Goal: Task Accomplishment & Management: Manage account settings

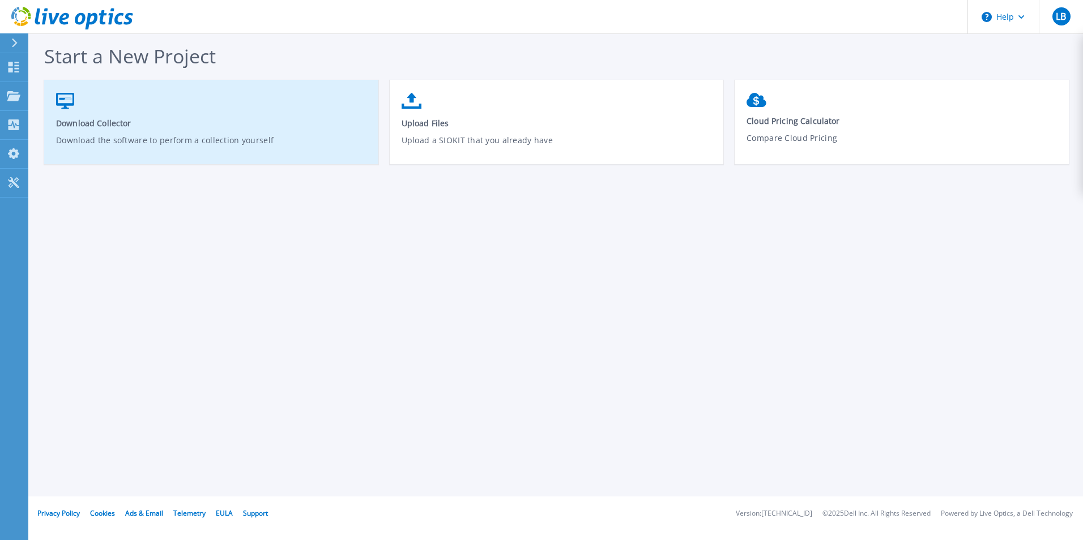
click at [90, 125] on span "Download Collector" at bounding box center [211, 123] width 311 height 11
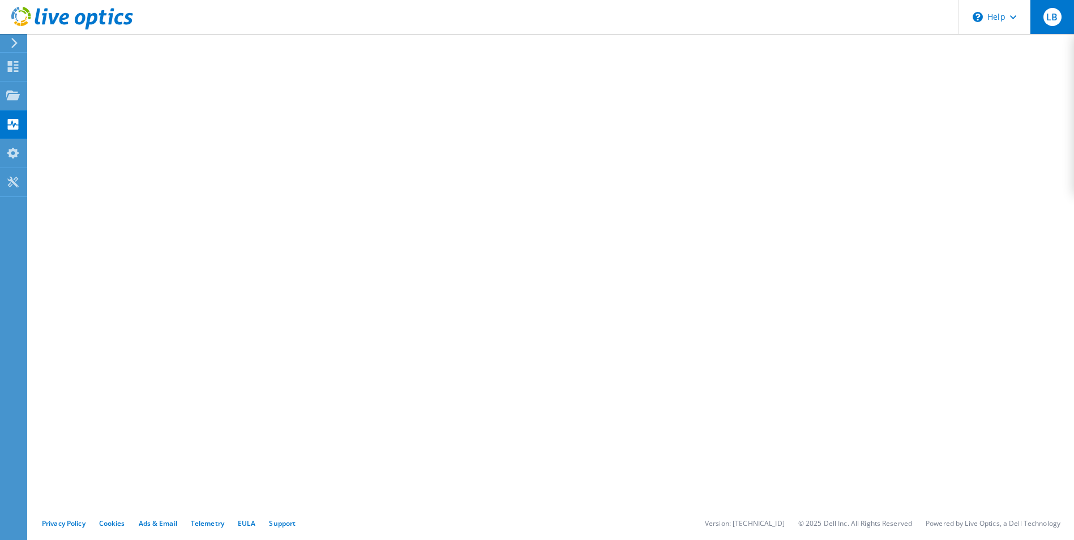
click at [1061, 12] on span "LB" at bounding box center [1053, 17] width 18 height 18
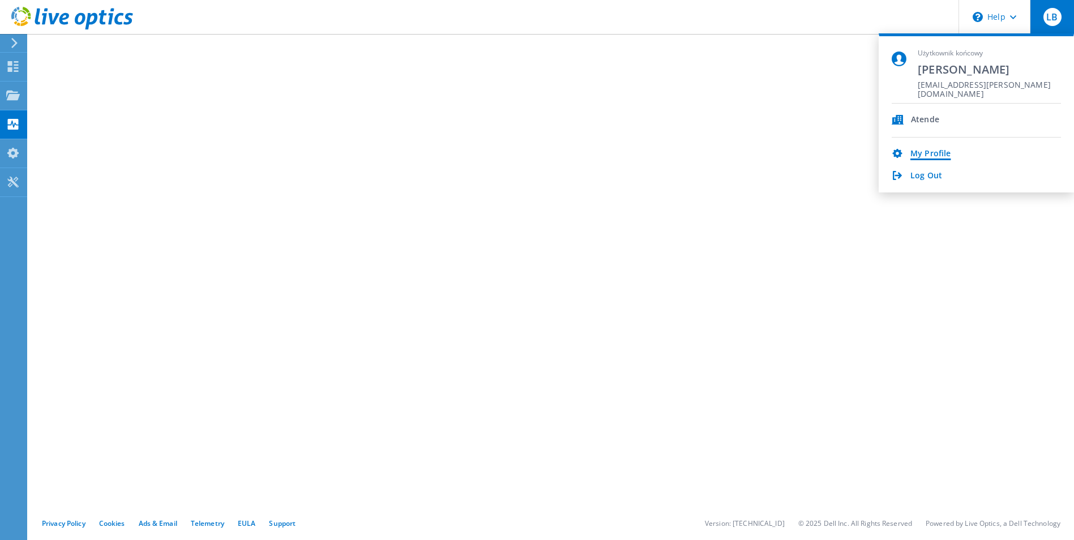
click at [928, 152] on link "My Profile" at bounding box center [931, 154] width 40 height 11
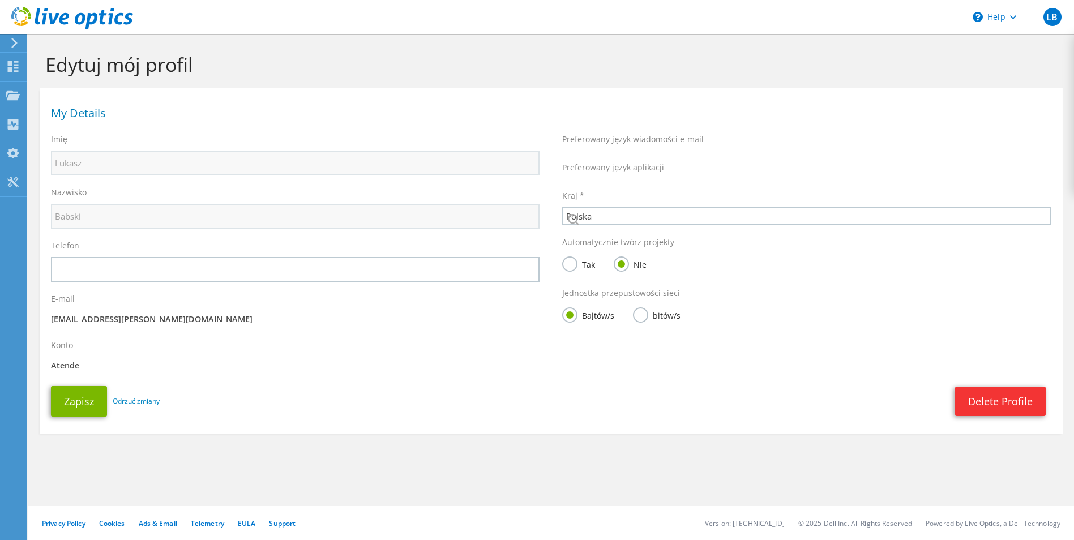
select select "173"
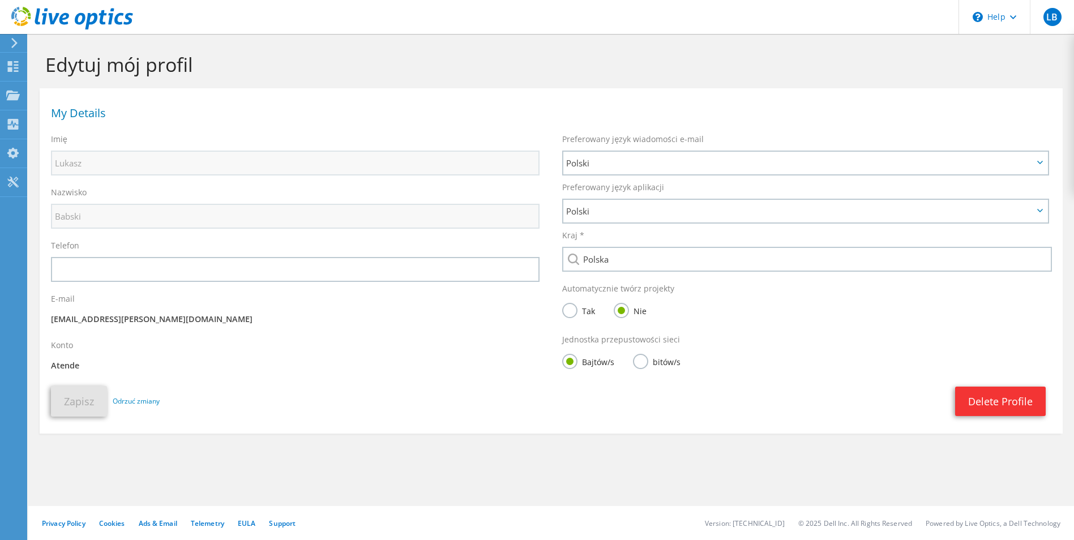
click at [571, 309] on label "Tak" at bounding box center [578, 310] width 33 height 14
click at [0, 0] on input "Tak" at bounding box center [0, 0] width 0 height 0
click at [83, 411] on button "Zapisz" at bounding box center [79, 401] width 56 height 31
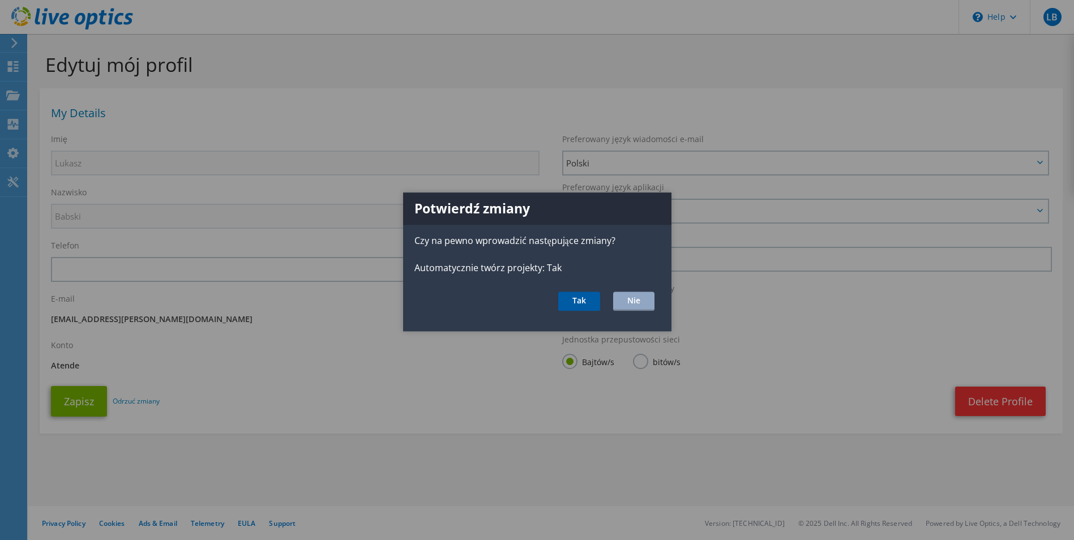
click at [575, 301] on button "Tak" at bounding box center [579, 301] width 42 height 19
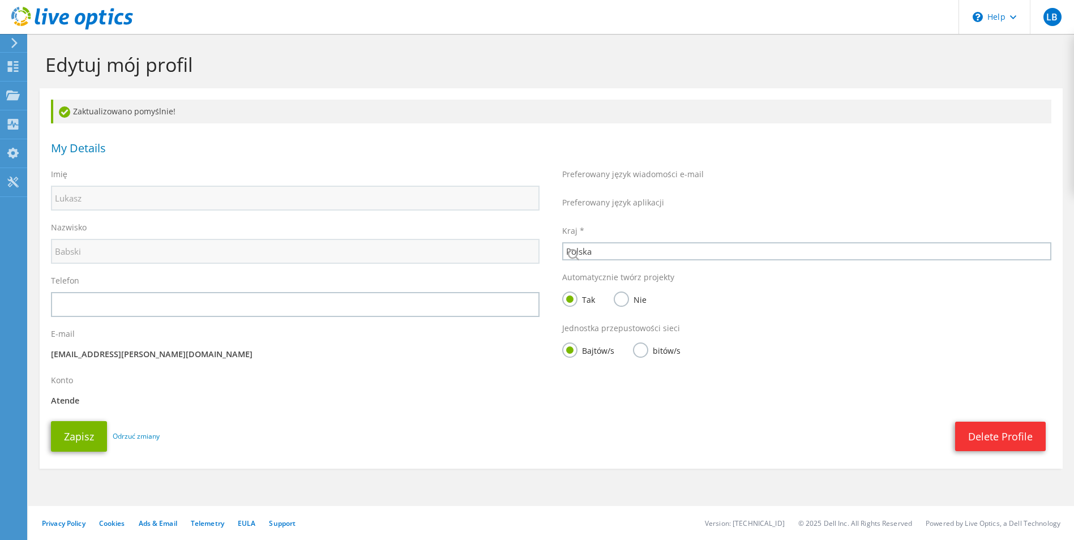
select select "173"
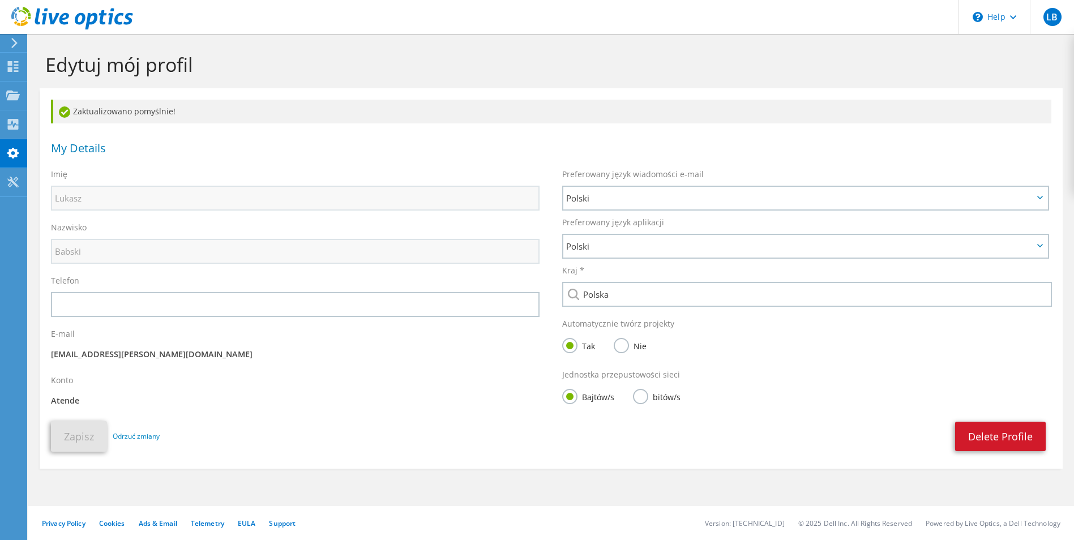
click at [990, 437] on link "Delete Profile" at bounding box center [1000, 436] width 91 height 29
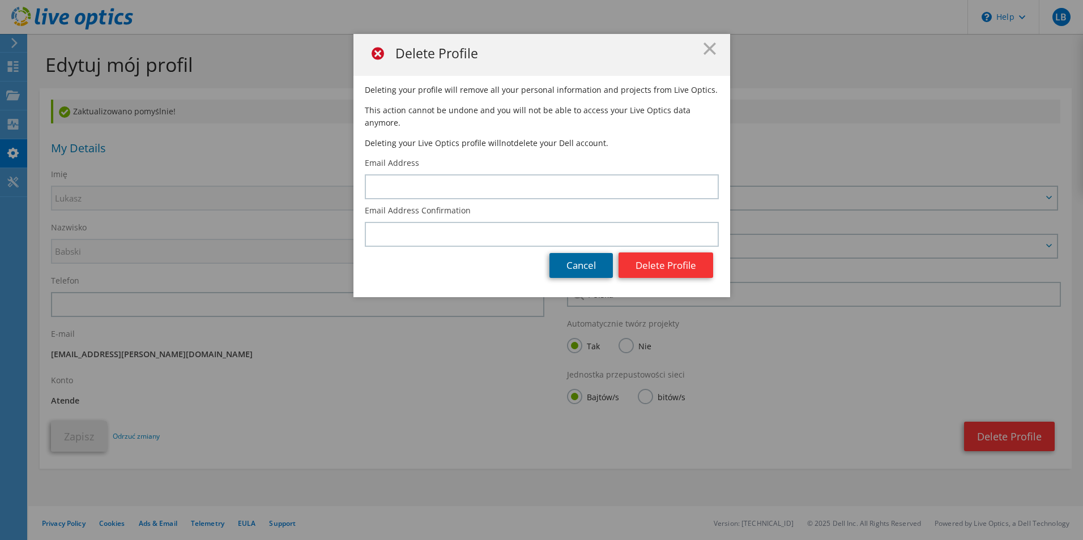
click at [570, 255] on link "Cancel" at bounding box center [580, 265] width 63 height 25
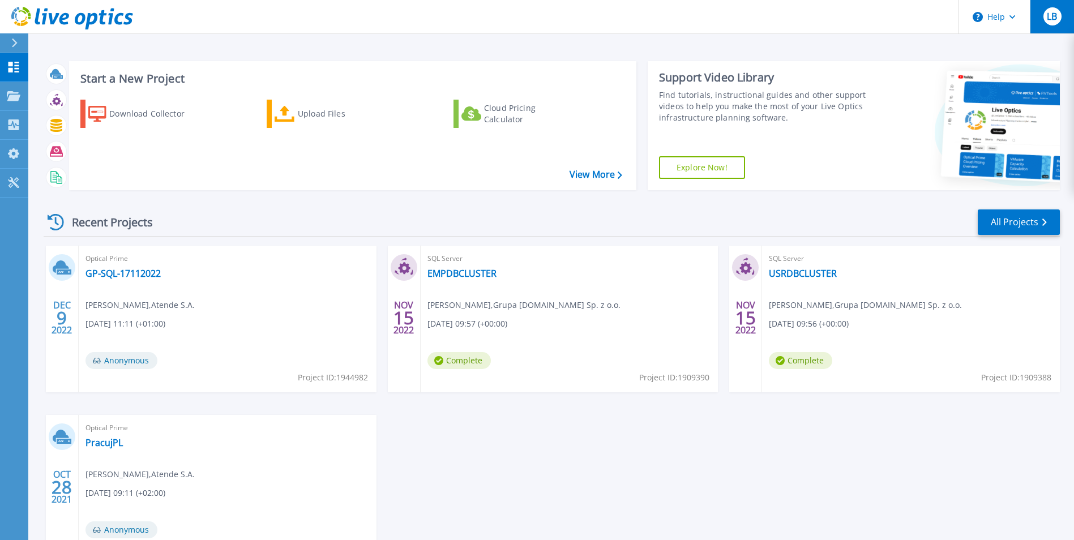
click at [1052, 19] on span "LB" at bounding box center [1052, 16] width 10 height 9
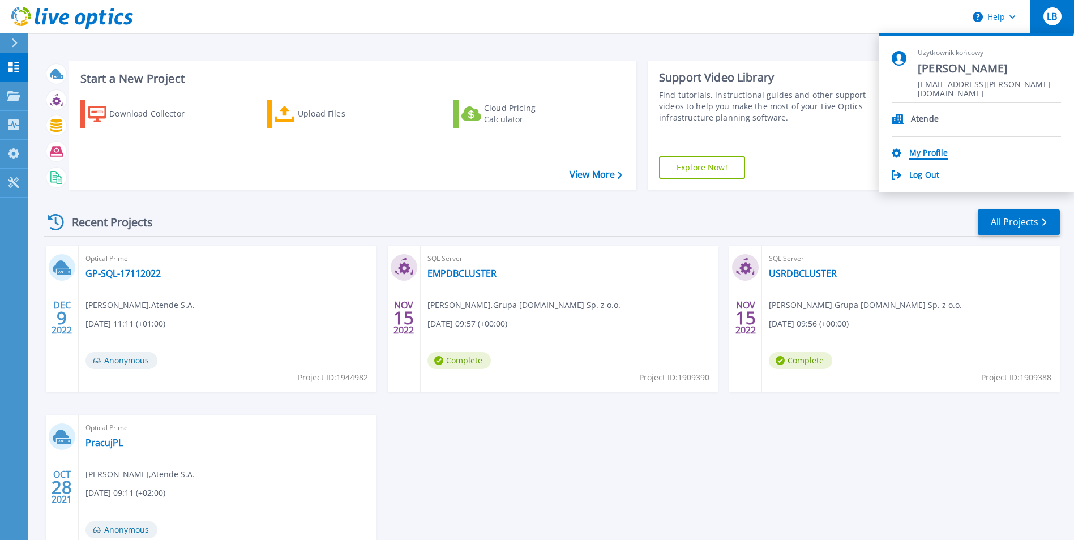
click at [911, 153] on link "My Profile" at bounding box center [928, 153] width 39 height 11
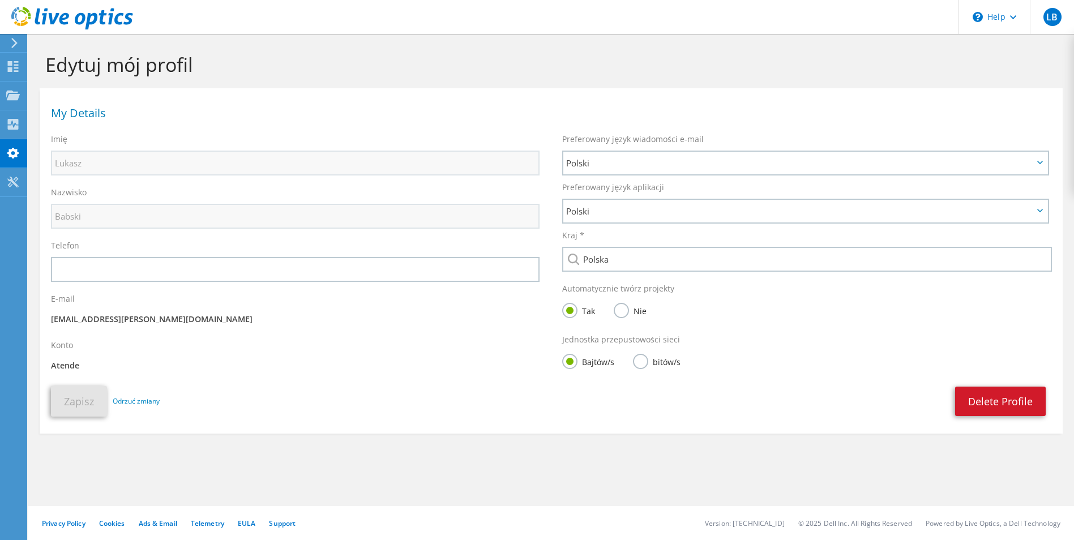
click at [1004, 403] on link "Delete Profile" at bounding box center [1000, 401] width 91 height 29
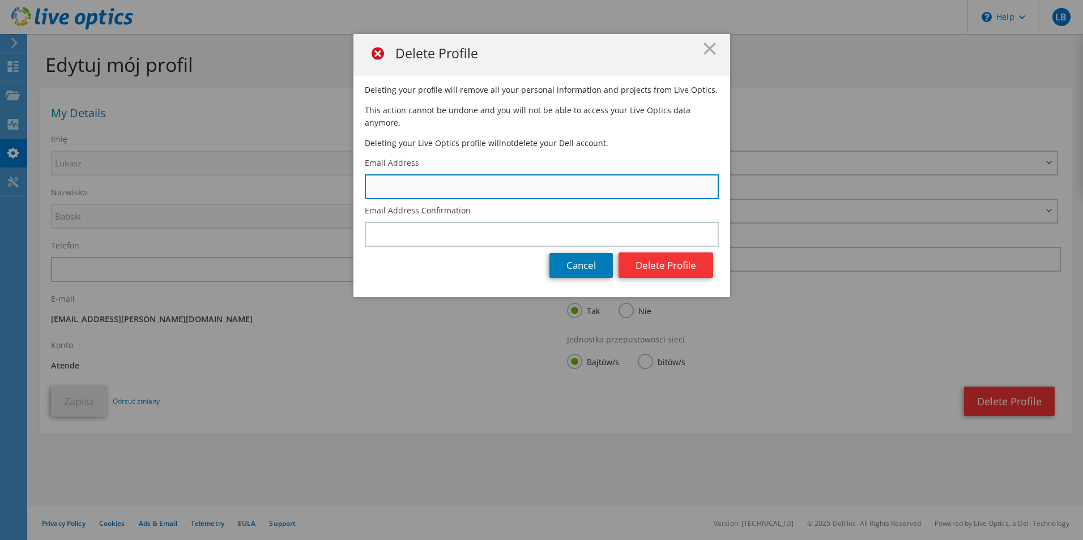
click at [386, 174] on input "text" at bounding box center [542, 186] width 354 height 25
type input "lukasz.babski@atende.pl"
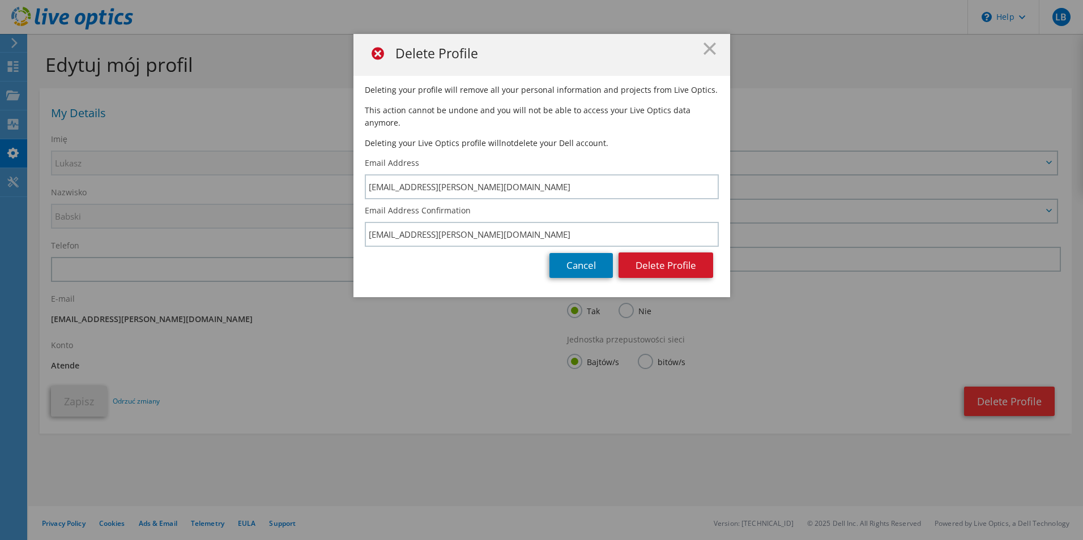
click at [645, 262] on button "Delete Profile" at bounding box center [665, 265] width 95 height 25
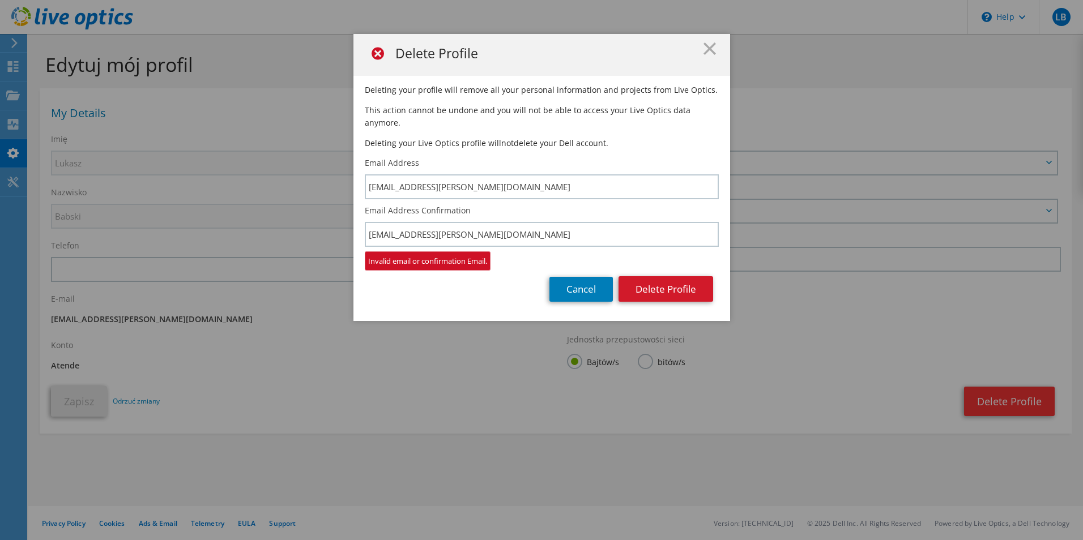
click at [669, 276] on button "Delete Profile" at bounding box center [665, 288] width 95 height 25
click at [575, 277] on link "Cancel" at bounding box center [580, 289] width 63 height 25
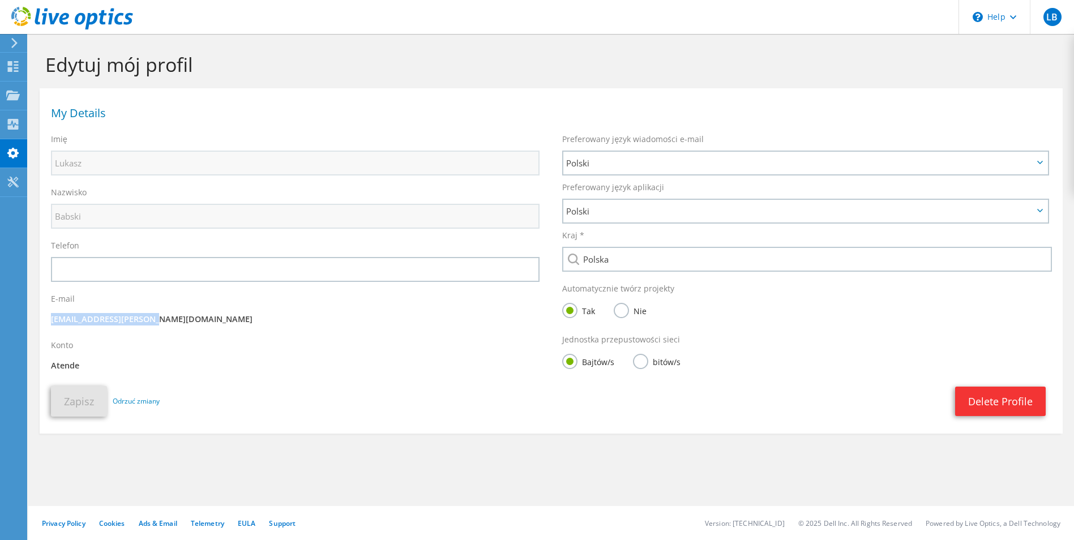
drag, startPoint x: 52, startPoint y: 317, endPoint x: 150, endPoint y: 325, distance: 98.9
click at [150, 325] on div "E-mail lukasz.Babski@atende.pl" at bounding box center [295, 311] width 511 height 46
copy p "lukasz.Babski@atende.pl"
click at [1000, 403] on link "Delete Profile" at bounding box center [1000, 401] width 91 height 29
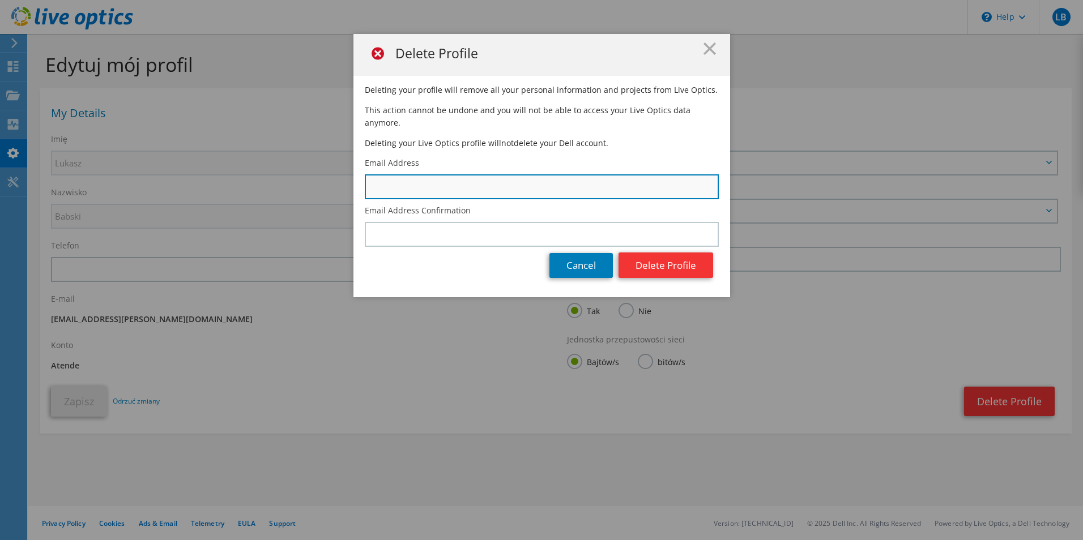
click at [499, 175] on input "text" at bounding box center [542, 186] width 354 height 25
paste input "lukasz.Babski@atende.pl"
type input "lukasz.Babski@atende.pl"
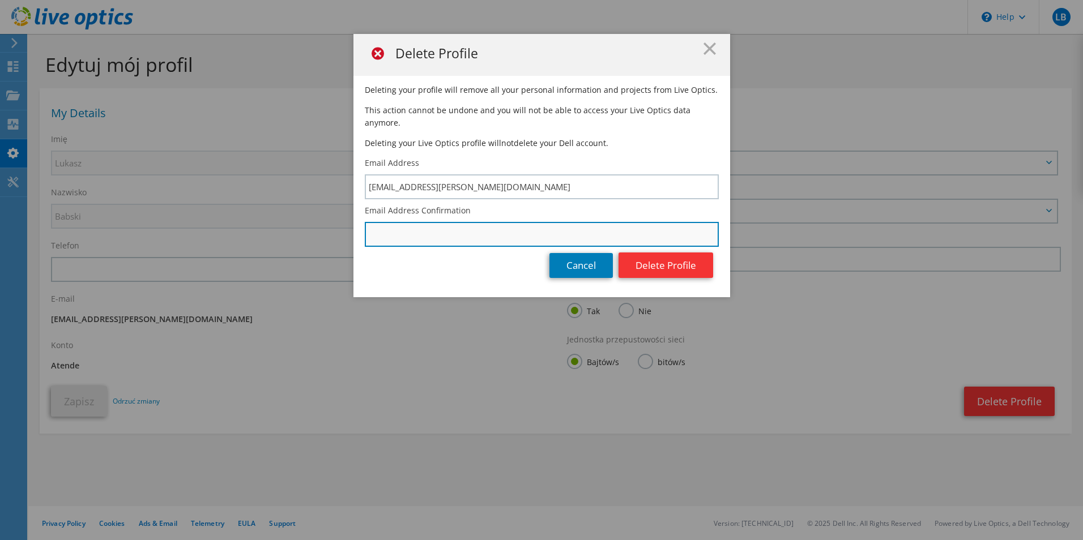
click at [368, 223] on input "text" at bounding box center [542, 234] width 354 height 25
paste input "lukasz.Babski@atende.pl"
type input "lukasz.Babski@atende.pl"
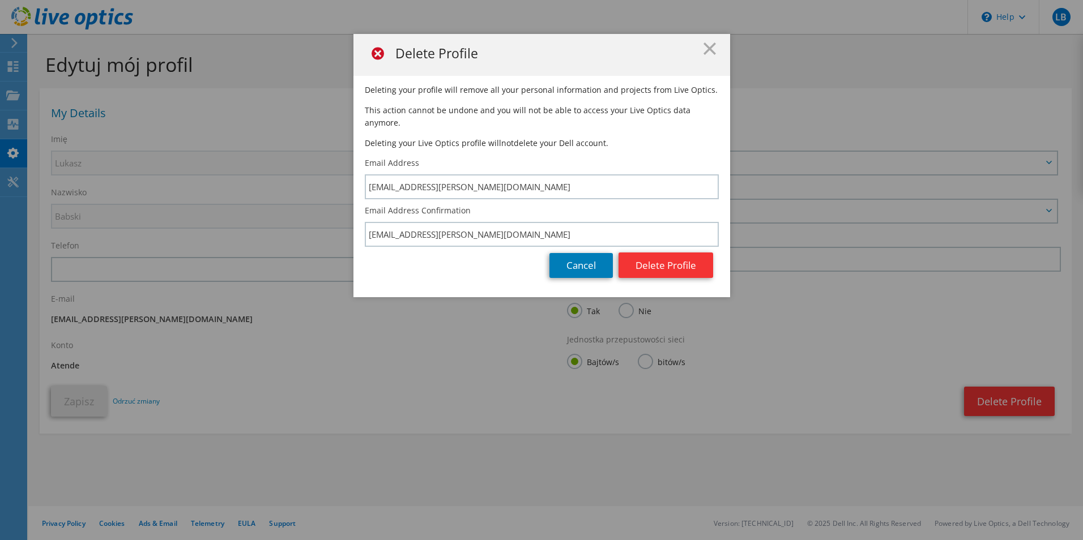
click at [335, 394] on div "Delete Profile Deleting your profile will remove all your personal information …" at bounding box center [541, 270] width 1083 height 472
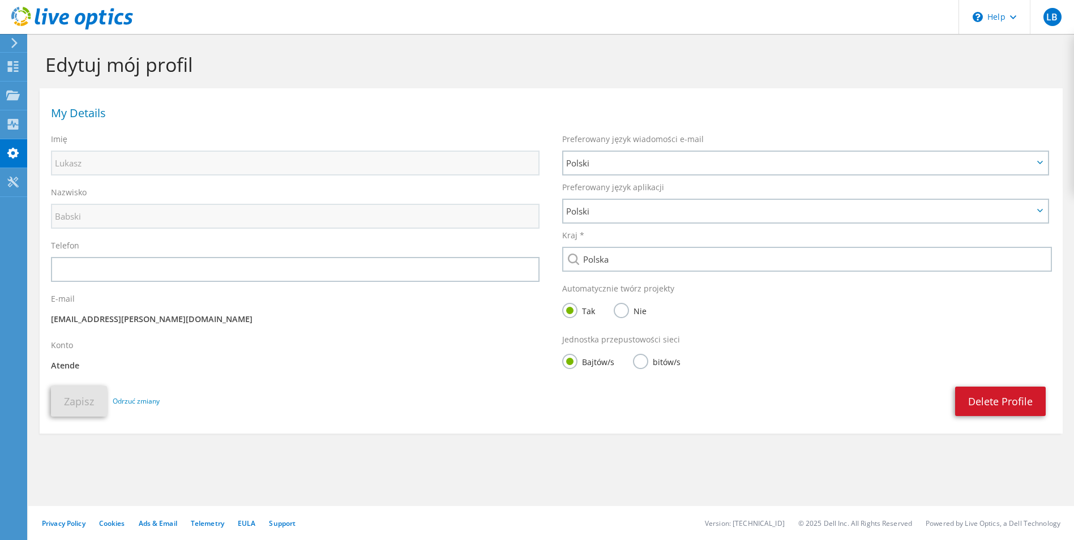
click at [1013, 407] on link "Delete Profile" at bounding box center [1000, 401] width 91 height 29
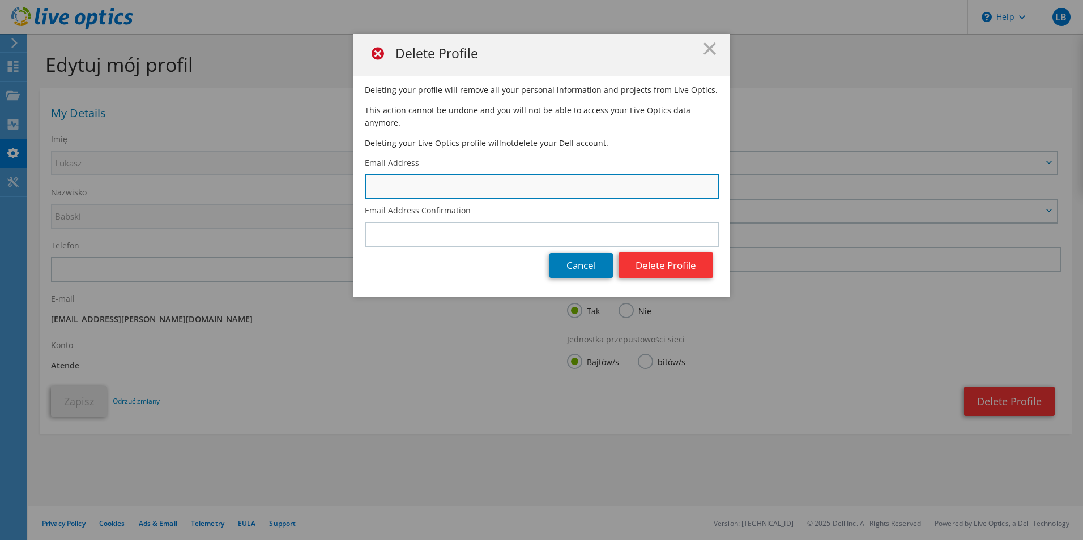
click at [427, 176] on input "text" at bounding box center [542, 186] width 354 height 25
paste input "lukasz.Babski@atende.pl"
type input "lukasz.Babski@atende.pl"
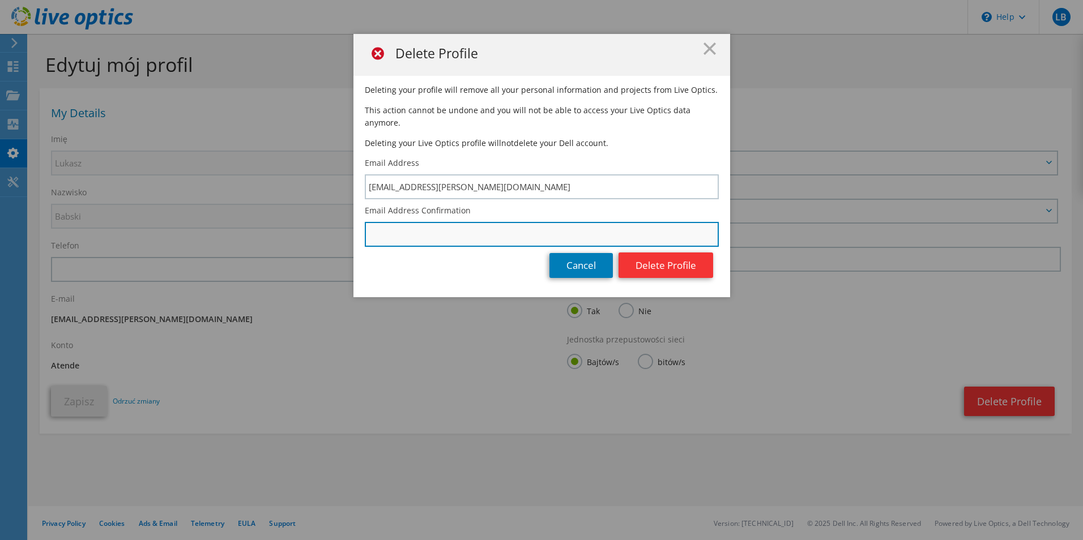
click at [372, 224] on input "text" at bounding box center [542, 234] width 354 height 25
paste input "lukasz.Babski@atende.pl"
type input "lukasz.Babski@atende.pl"
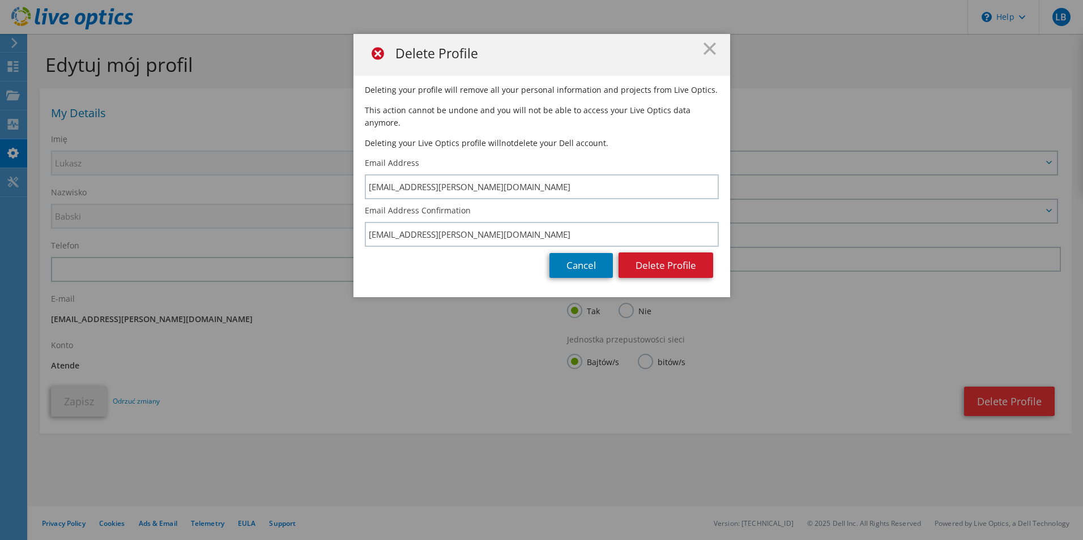
click at [664, 253] on button "Delete Profile" at bounding box center [665, 265] width 95 height 25
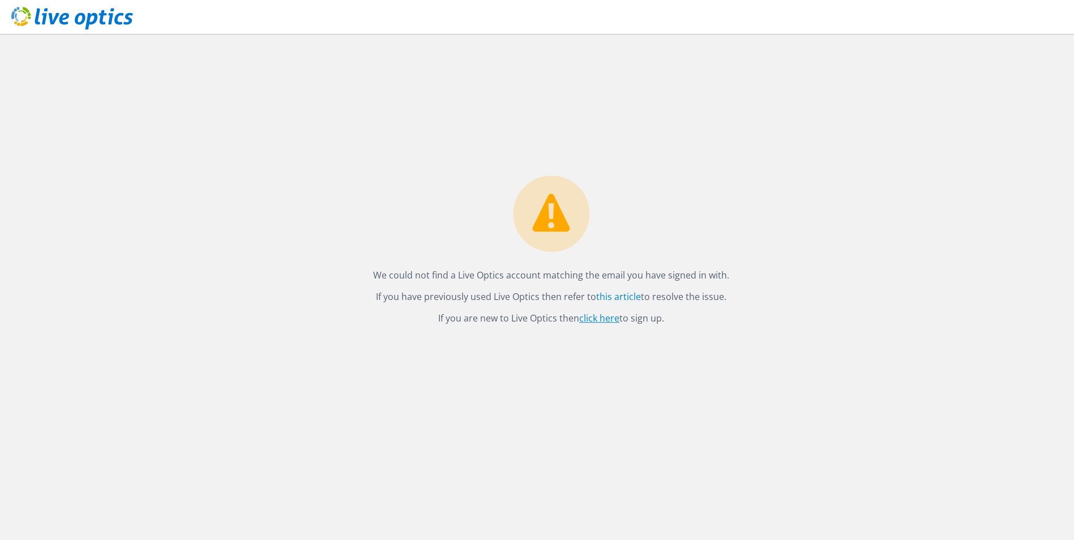
click at [599, 315] on link "click here" at bounding box center [599, 318] width 40 height 12
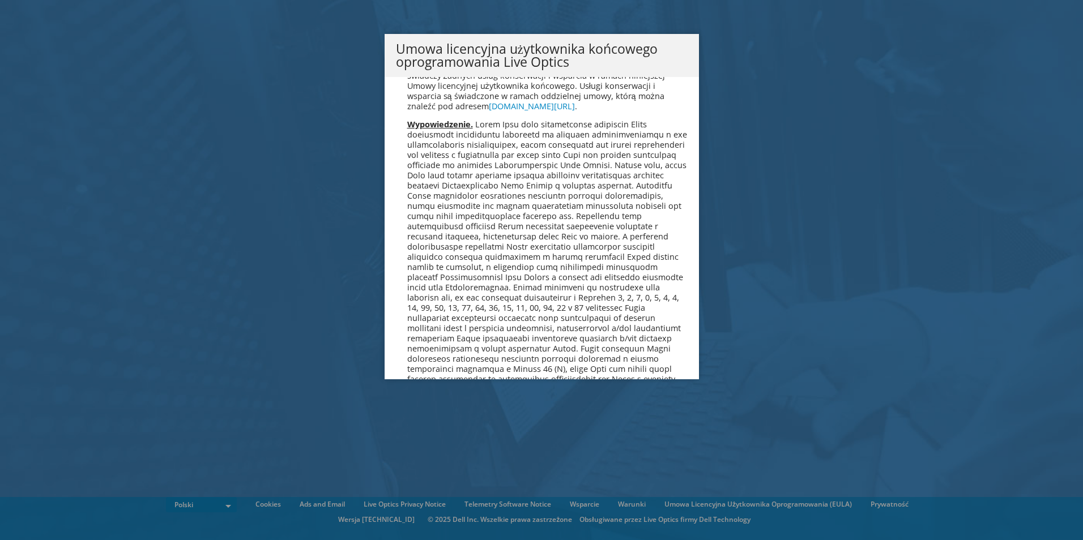
scroll to position [5454, 0]
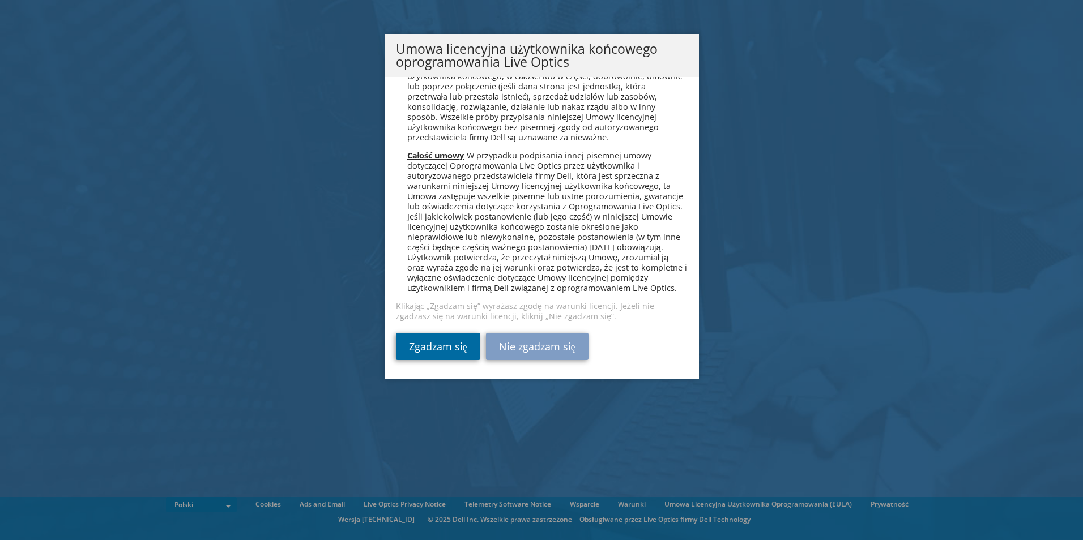
click at [428, 340] on link "Zgadzam się" at bounding box center [438, 346] width 84 height 27
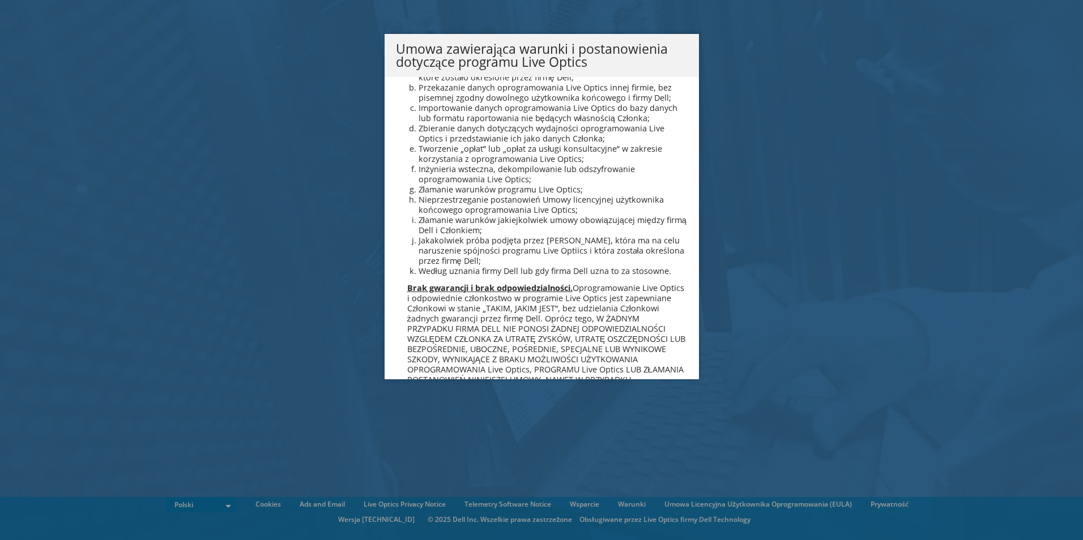
scroll to position [1005, 0]
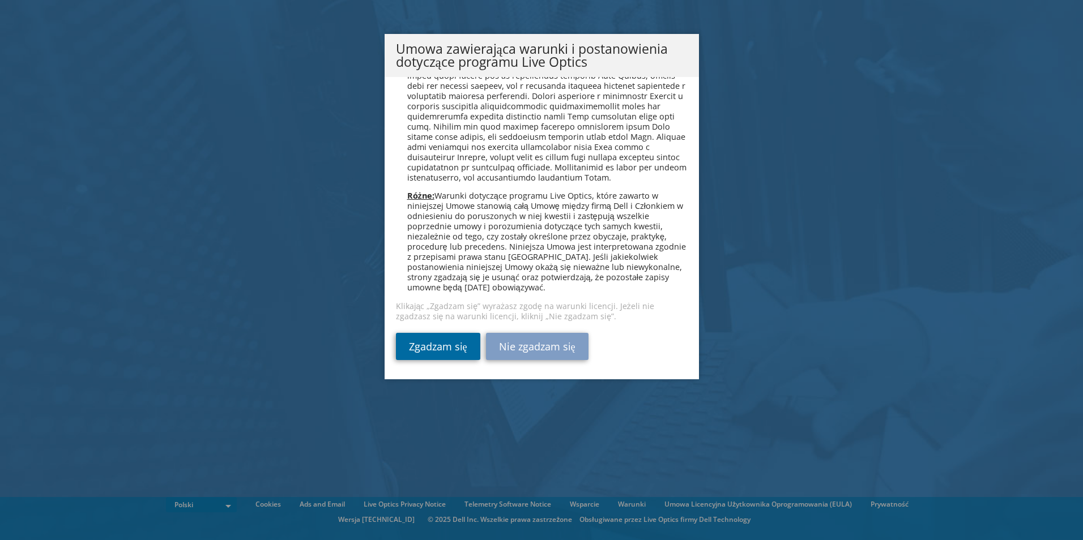
click at [430, 348] on link "Zgadzam się" at bounding box center [438, 346] width 84 height 27
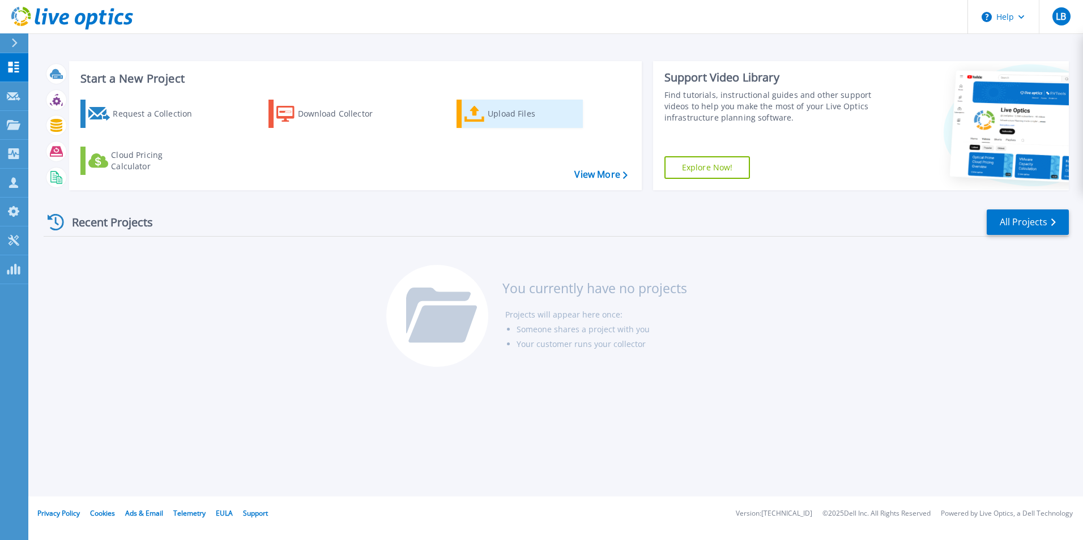
click at [505, 114] on div "Upload Files" at bounding box center [533, 113] width 91 height 23
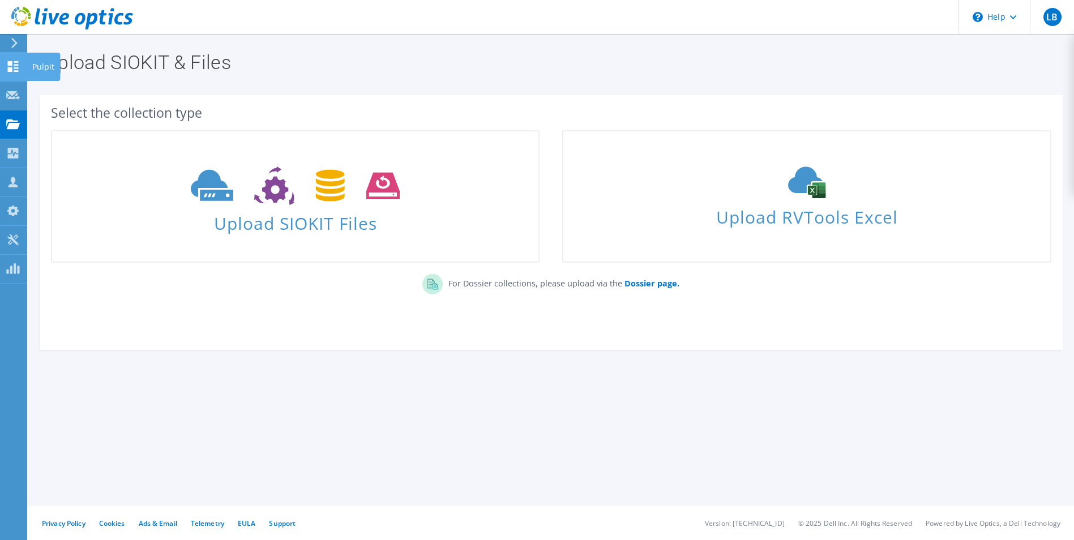
click at [8, 64] on use at bounding box center [13, 66] width 11 height 11
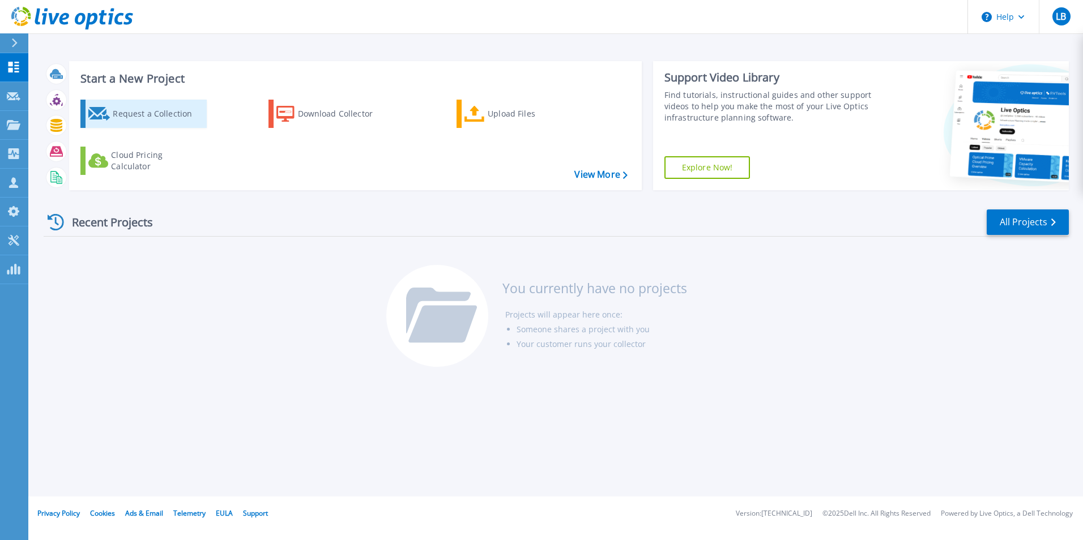
click at [134, 113] on div "Request a Collection" at bounding box center [158, 113] width 91 height 23
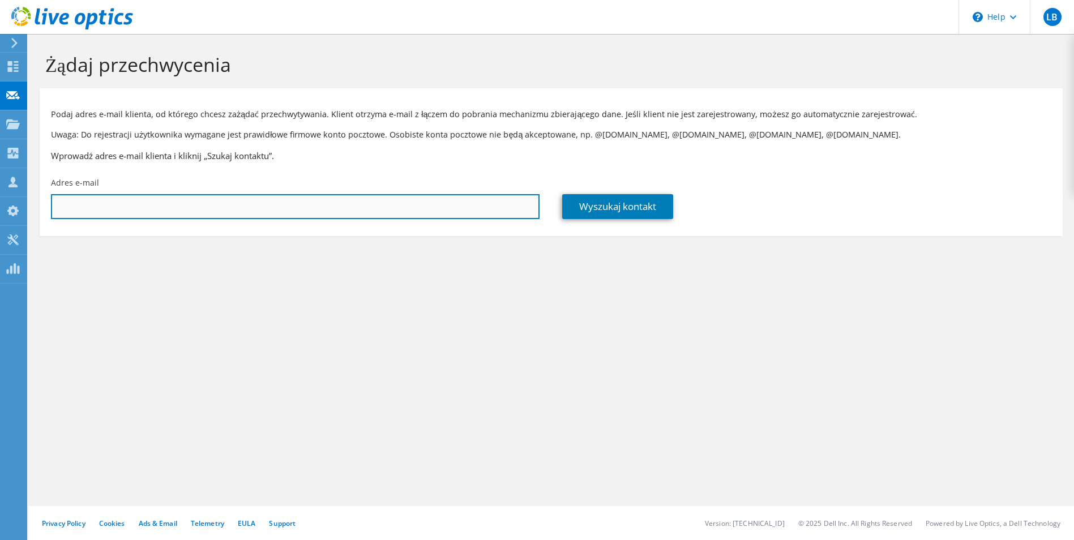
click at [109, 206] on input "text" at bounding box center [295, 206] width 489 height 25
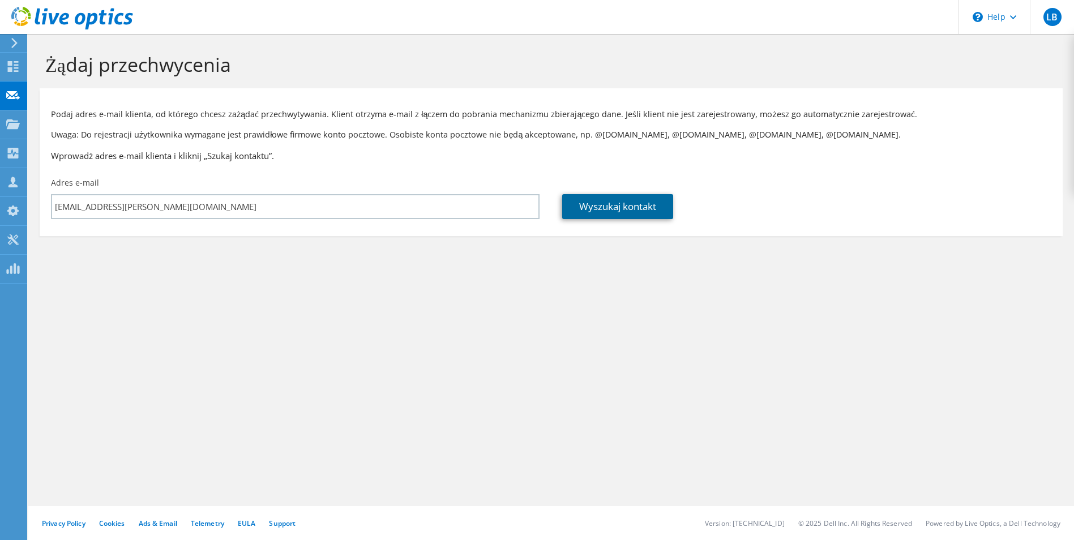
click at [633, 206] on link "Wyszukaj kontakt" at bounding box center [617, 206] width 111 height 25
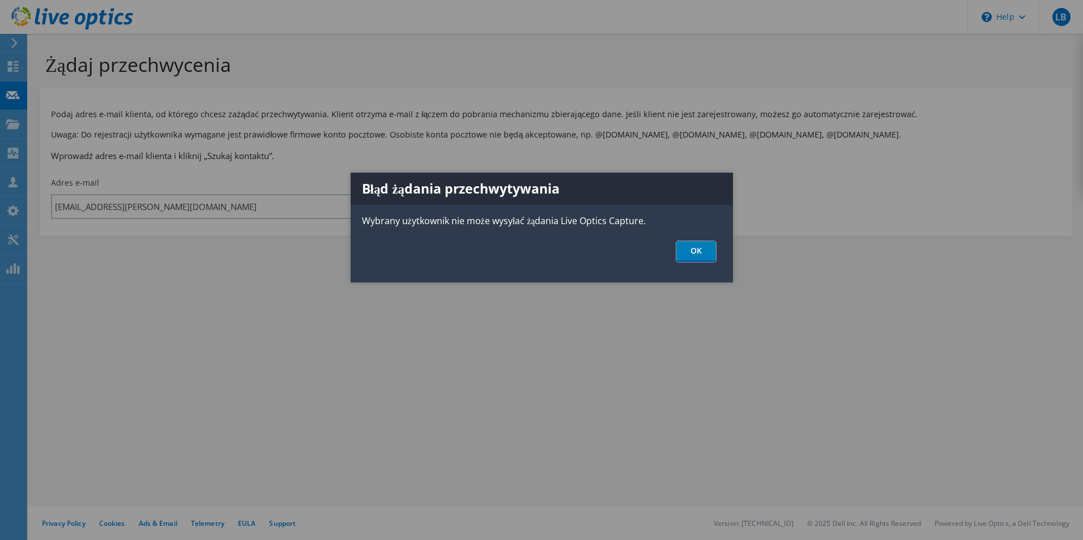
click at [706, 254] on link "OK" at bounding box center [696, 251] width 40 height 21
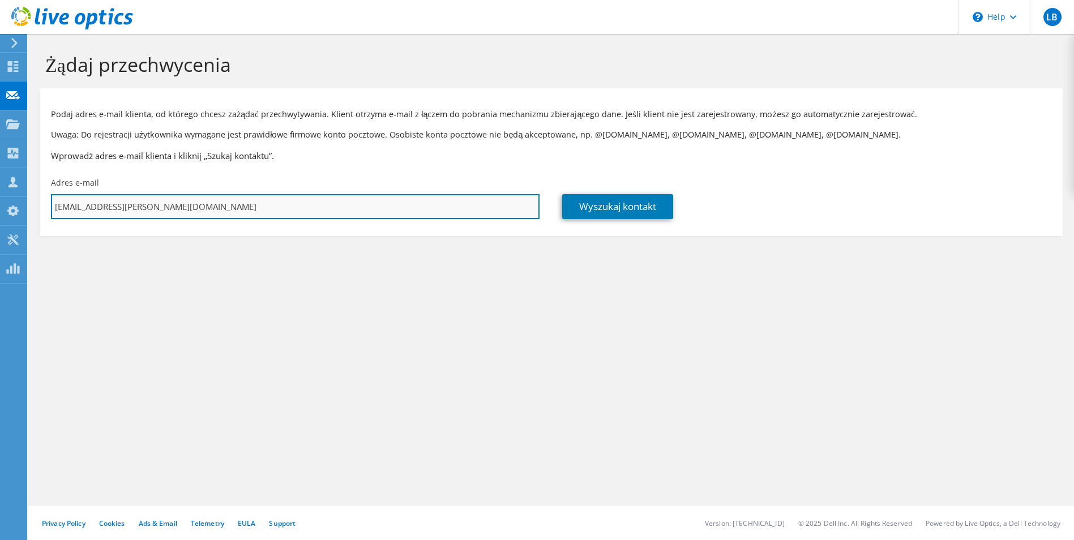
drag, startPoint x: 118, startPoint y: 210, endPoint x: 304, endPoint y: 200, distance: 186.0
click at [304, 200] on input "lukasz.Babski@atende.pl" at bounding box center [295, 206] width 489 height 25
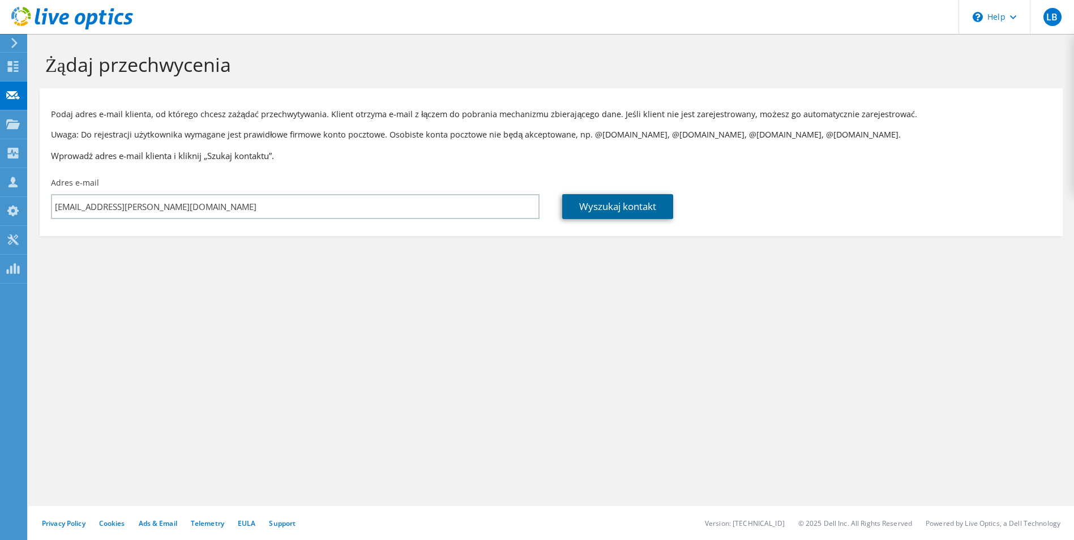
click at [630, 206] on link "Wyszukaj kontakt" at bounding box center [617, 206] width 111 height 25
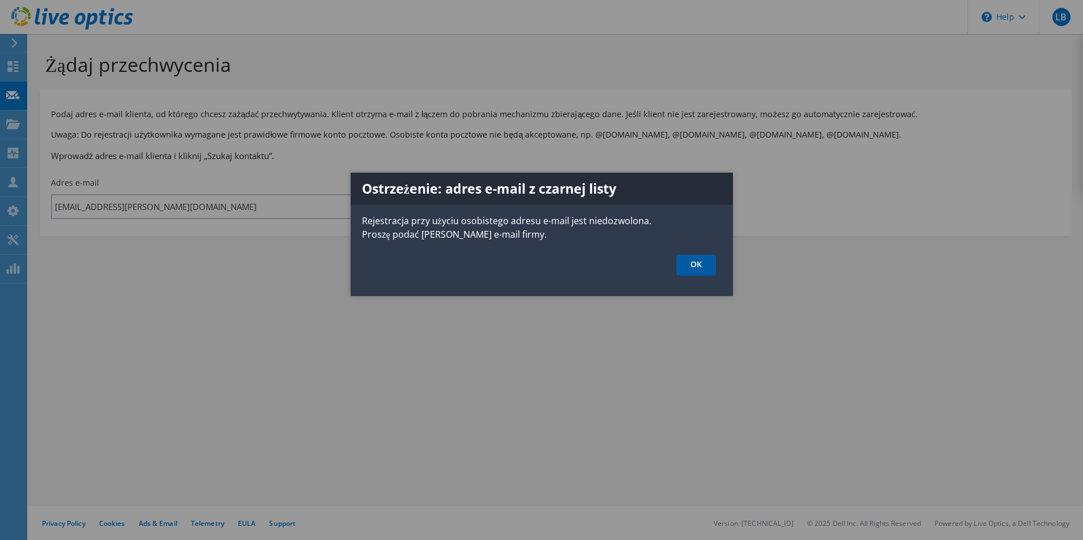
click at [690, 259] on link "OK" at bounding box center [696, 265] width 40 height 21
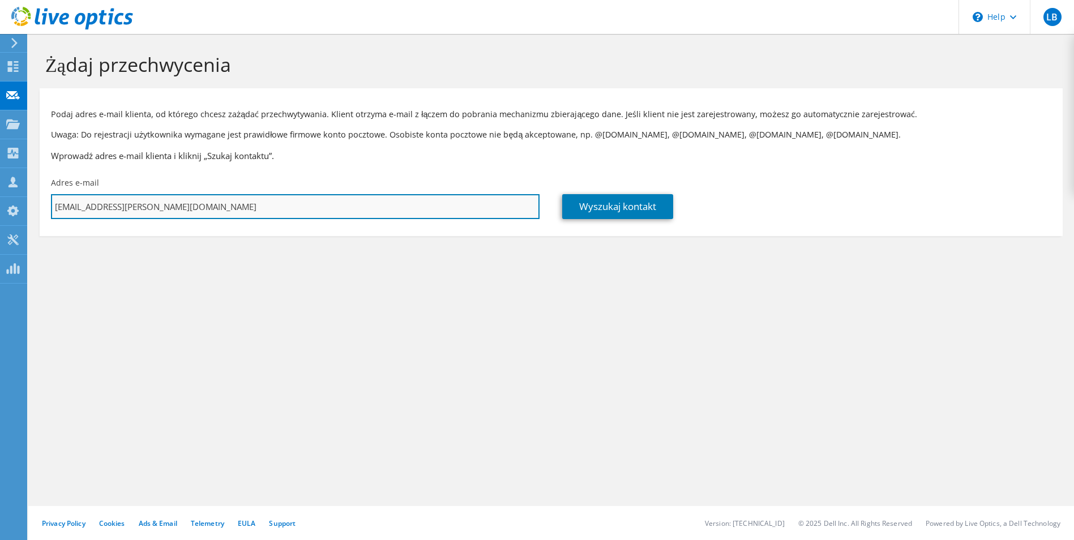
click at [86, 207] on input "lukasz.Babski@gmail.com" at bounding box center [295, 206] width 489 height 25
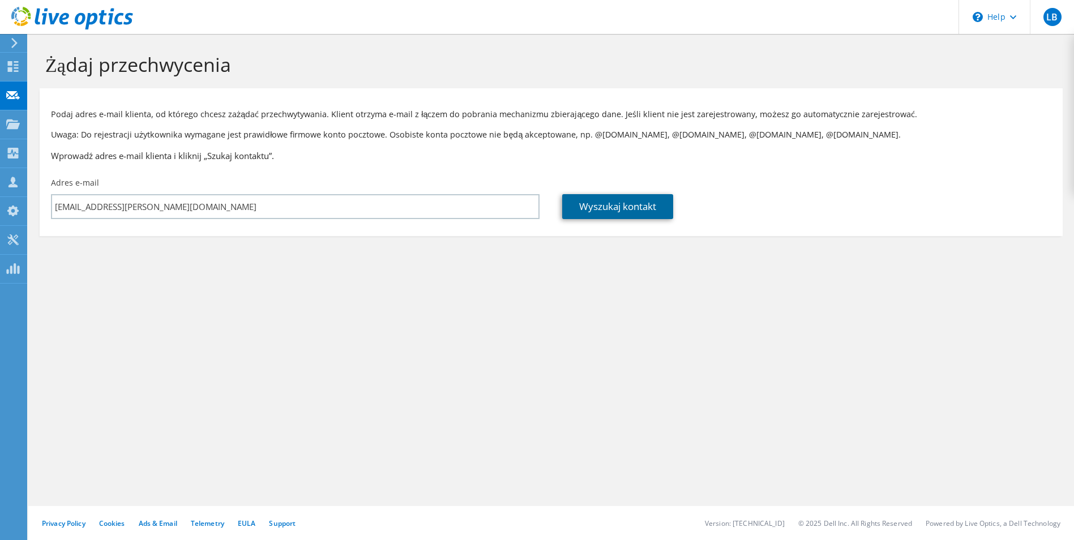
click at [615, 209] on link "Wyszukaj kontakt" at bounding box center [617, 206] width 111 height 25
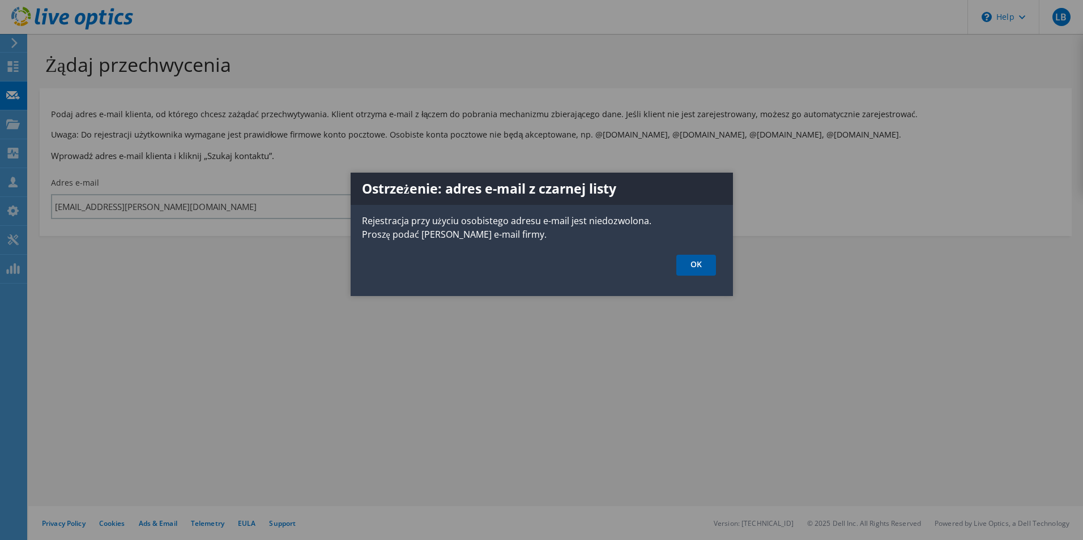
click at [702, 266] on link "OK" at bounding box center [696, 265] width 40 height 21
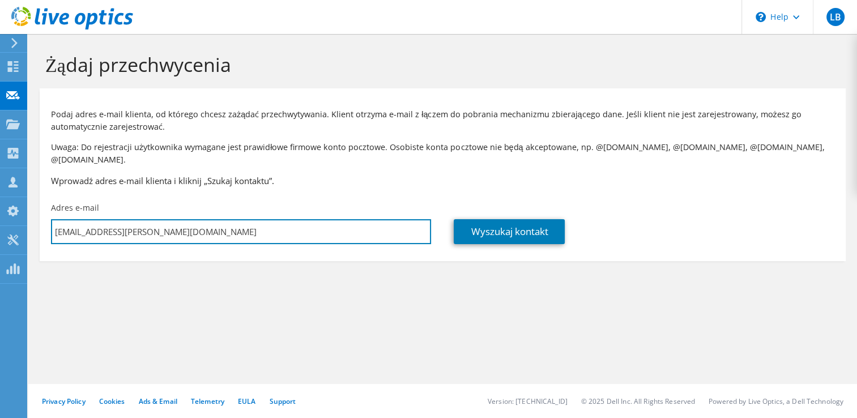
drag, startPoint x: 208, startPoint y: 219, endPoint x: -2, endPoint y: 230, distance: 210.4
click at [0, 230] on html "LB Członek zespołu Lukasz Babski lukasz.babski@atende.pl atende My Profile Log …" at bounding box center [428, 209] width 857 height 418
paste input "b.zalewski@robyg.com.pl"
type input "b.zalewski@robyg.com.pl"
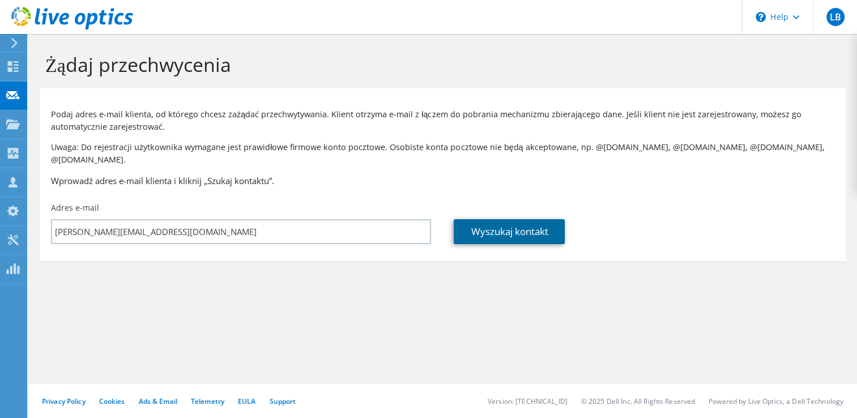
click at [508, 223] on link "Wyszukaj kontakt" at bounding box center [509, 231] width 111 height 25
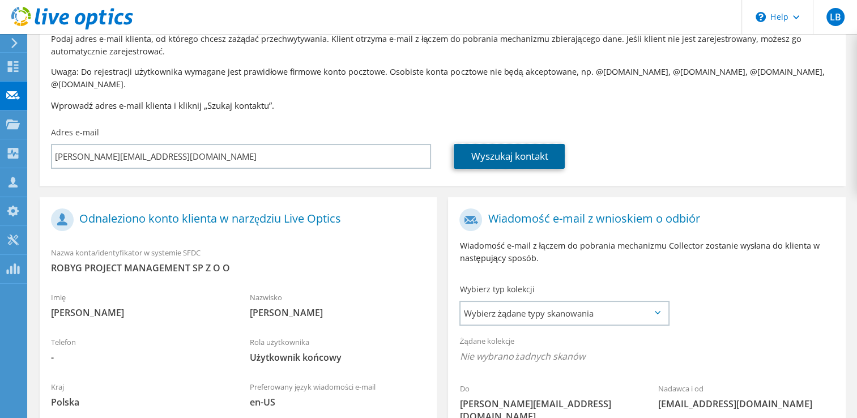
scroll to position [227, 0]
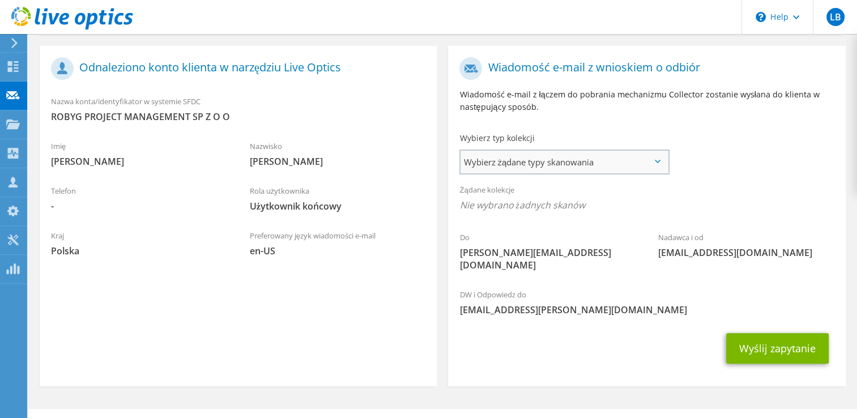
click at [612, 151] on span "Wybierz żądane typy skanowania" at bounding box center [563, 162] width 207 height 23
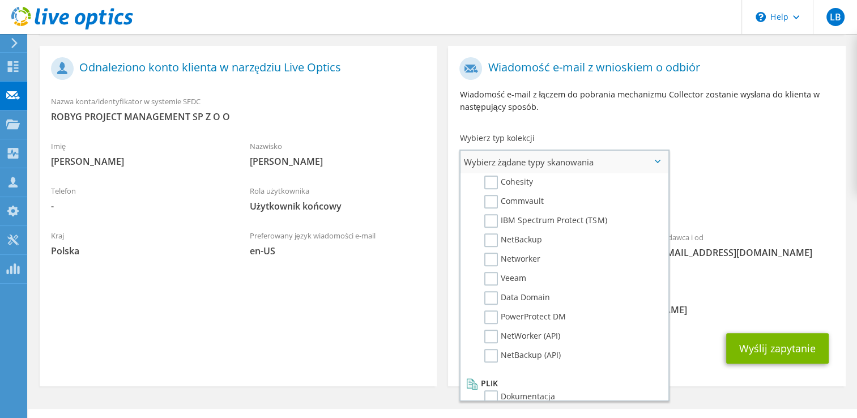
scroll to position [0, 0]
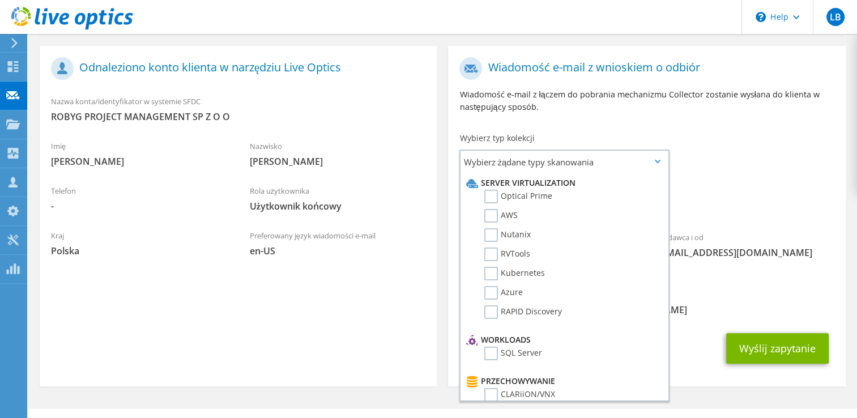
click at [640, 111] on div "Wiadomość e-mail z wnioskiem o odbiór Wiadomość e-mail z łączem do pobrania mec…" at bounding box center [646, 89] width 397 height 75
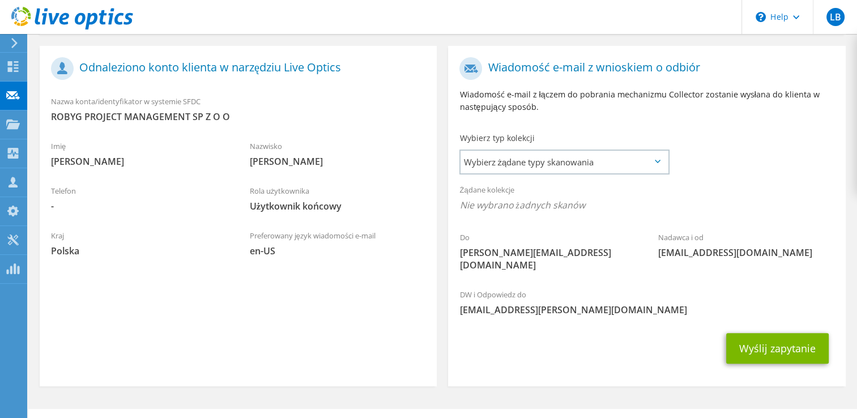
click at [655, 160] on icon at bounding box center [658, 161] width 6 height 3
click at [657, 160] on icon at bounding box center [658, 161] width 6 height 3
click at [569, 151] on span "Wybierz żądane typy skanowania" at bounding box center [563, 162] width 207 height 23
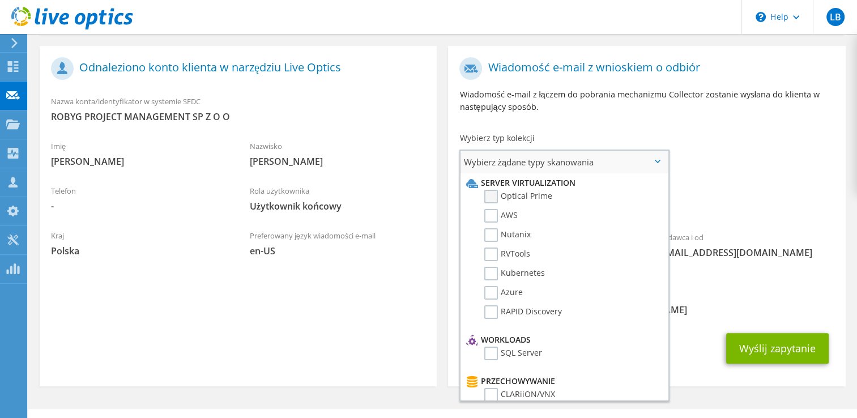
click at [489, 190] on label "Optical Prime" at bounding box center [518, 197] width 68 height 14
click at [0, 0] on input "Optical Prime" at bounding box center [0, 0] width 0 height 0
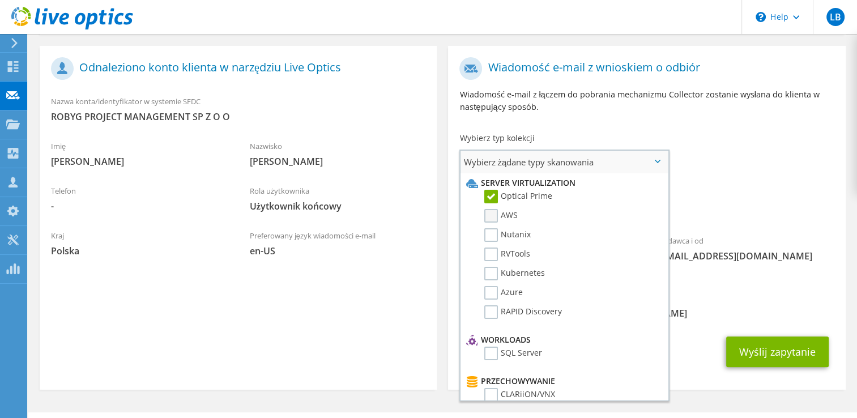
click at [492, 209] on label "AWS" at bounding box center [500, 216] width 33 height 14
click at [0, 0] on input "AWS" at bounding box center [0, 0] width 0 height 0
click at [493, 228] on label "Nutanix" at bounding box center [507, 235] width 46 height 14
click at [0, 0] on input "Nutanix" at bounding box center [0, 0] width 0 height 0
click at [492, 305] on label "RAPID Discovery" at bounding box center [523, 312] width 78 height 14
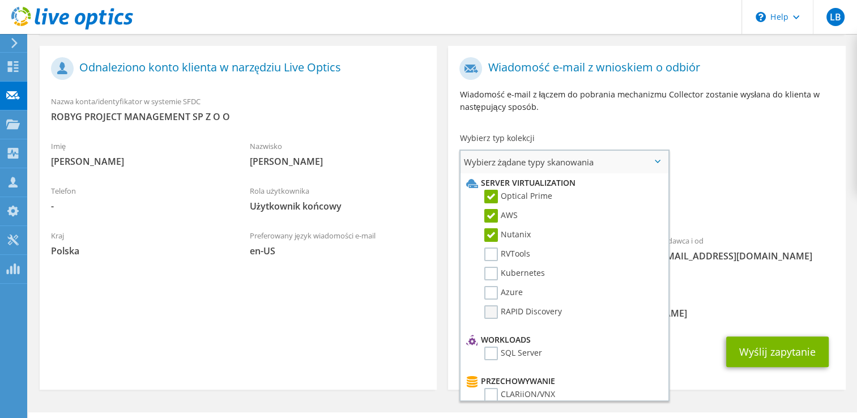
click at [0, 0] on input "RAPID Discovery" at bounding box center [0, 0] width 0 height 0
click at [490, 286] on label "Azure" at bounding box center [503, 293] width 39 height 14
click at [0, 0] on input "Azure" at bounding box center [0, 0] width 0 height 0
click at [493, 267] on label "Kubernetes" at bounding box center [514, 274] width 61 height 14
click at [0, 0] on input "Kubernetes" at bounding box center [0, 0] width 0 height 0
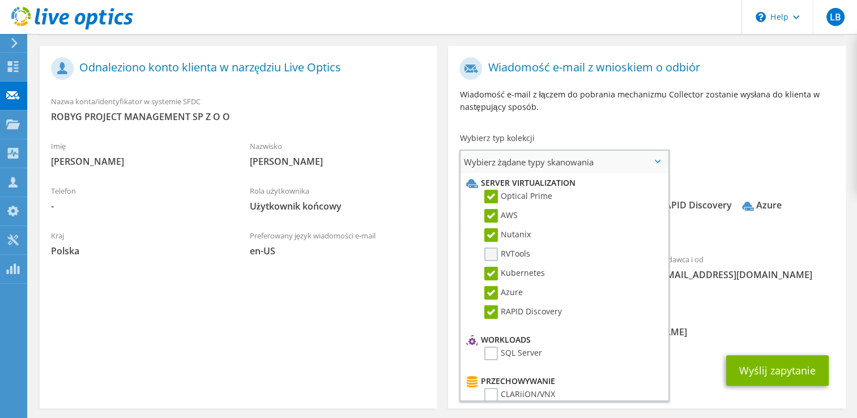
click at [493, 247] on label "RVTools" at bounding box center [507, 254] width 46 height 14
click at [0, 0] on input "RVTools" at bounding box center [0, 0] width 0 height 0
click at [488, 347] on label "SQL Server" at bounding box center [513, 354] width 58 height 14
click at [0, 0] on input "SQL Server" at bounding box center [0, 0] width 0 height 0
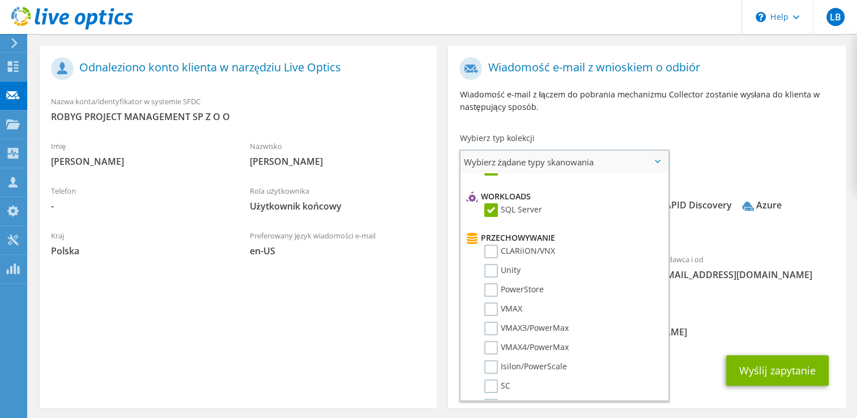
scroll to position [157, 0]
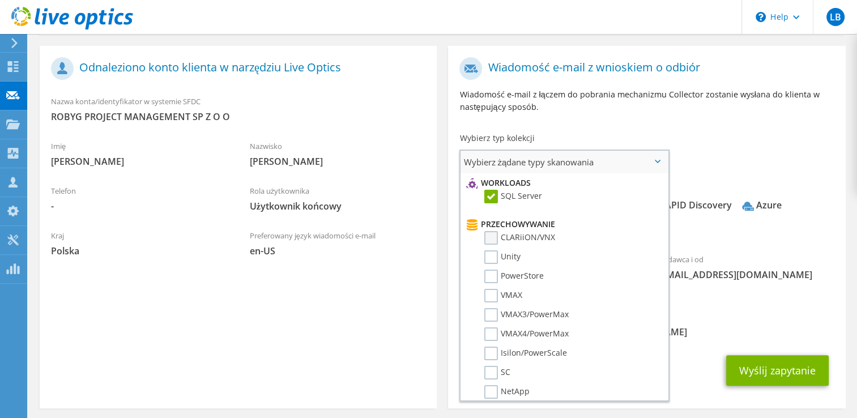
click at [493, 231] on label "CLARiiON/VNX" at bounding box center [519, 238] width 71 height 14
click at [0, 0] on input "CLARiiON/VNX" at bounding box center [0, 0] width 0 height 0
click at [492, 250] on label "Unity" at bounding box center [502, 257] width 36 height 14
click at [0, 0] on input "Unity" at bounding box center [0, 0] width 0 height 0
click at [489, 270] on label "PowerStore" at bounding box center [513, 277] width 59 height 14
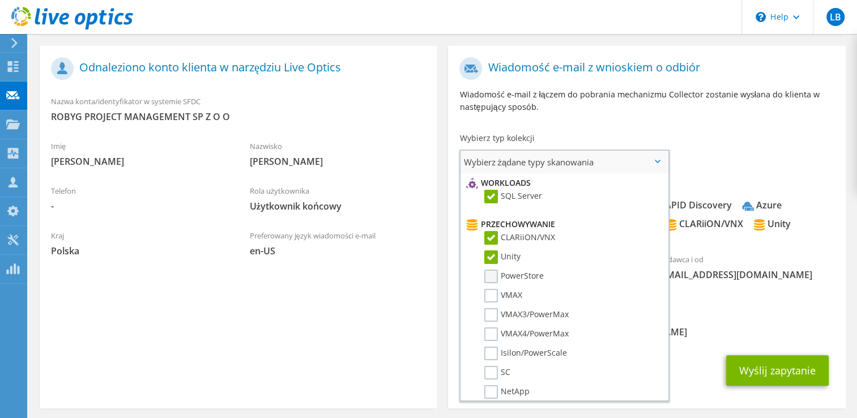
click at [0, 0] on input "PowerStore" at bounding box center [0, 0] width 0 height 0
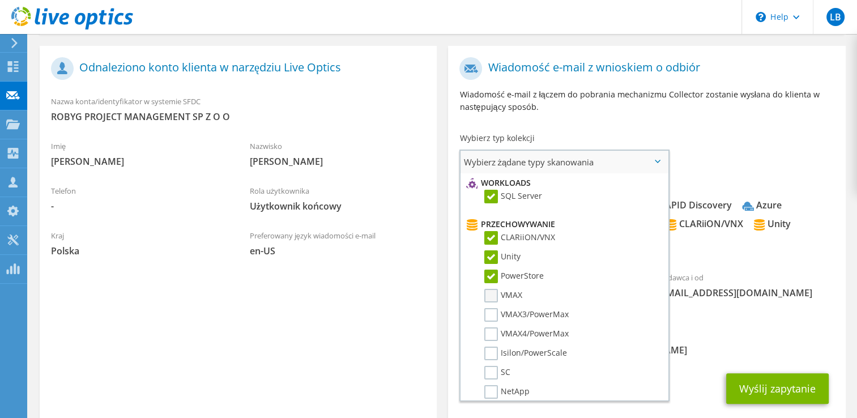
click at [492, 289] on label "VMAX" at bounding box center [503, 296] width 38 height 14
click at [0, 0] on input "VMAX" at bounding box center [0, 0] width 0 height 0
click at [488, 308] on label "VMAX3/PowerMax" at bounding box center [526, 315] width 84 height 14
click at [0, 0] on input "VMAX3/PowerMax" at bounding box center [0, 0] width 0 height 0
click at [495, 327] on li "VMAX4/PowerMax" at bounding box center [562, 336] width 198 height 19
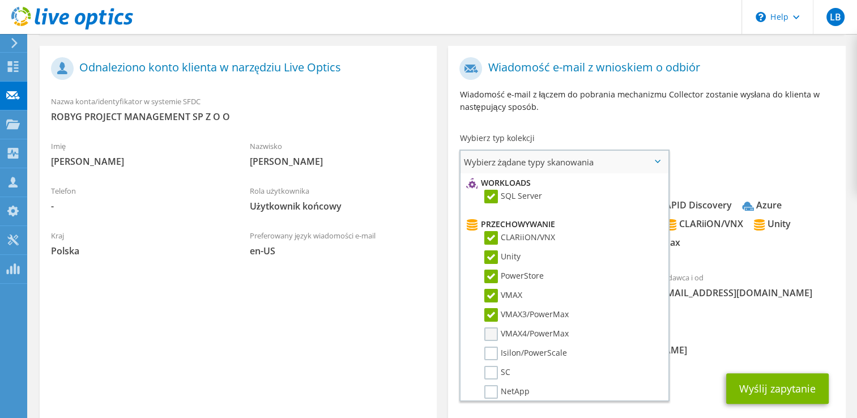
click at [490, 327] on label "VMAX4/PowerMax" at bounding box center [526, 334] width 84 height 14
click at [0, 0] on input "VMAX4/PowerMax" at bounding box center [0, 0] width 0 height 0
click at [491, 347] on label "Isilon/PowerScale" at bounding box center [525, 354] width 83 height 14
click at [0, 0] on input "Isilon/PowerScale" at bounding box center [0, 0] width 0 height 0
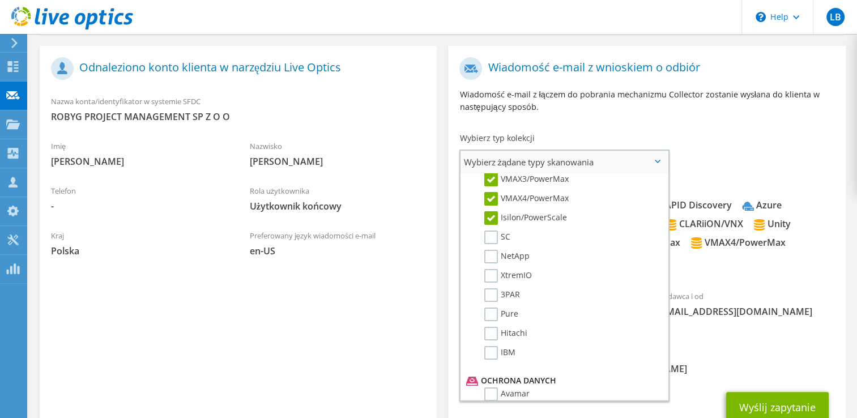
scroll to position [523, 0]
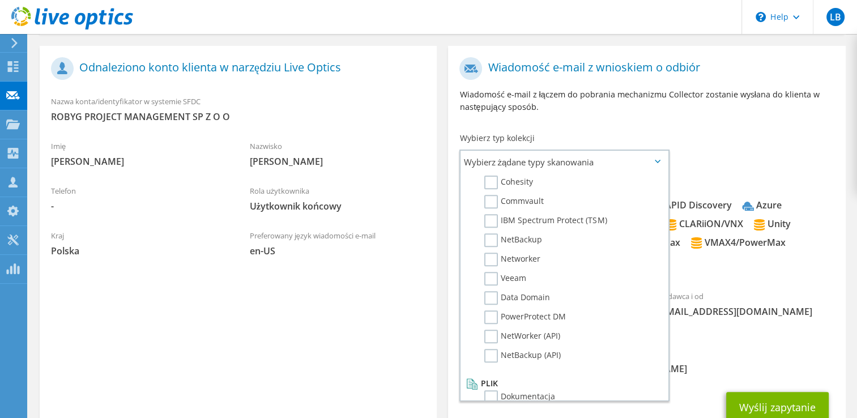
click at [698, 136] on div "Do b.zalewski@robyg.com.pl Nadawca i od liveoptics@liveoptics.com" at bounding box center [646, 197] width 397 height 290
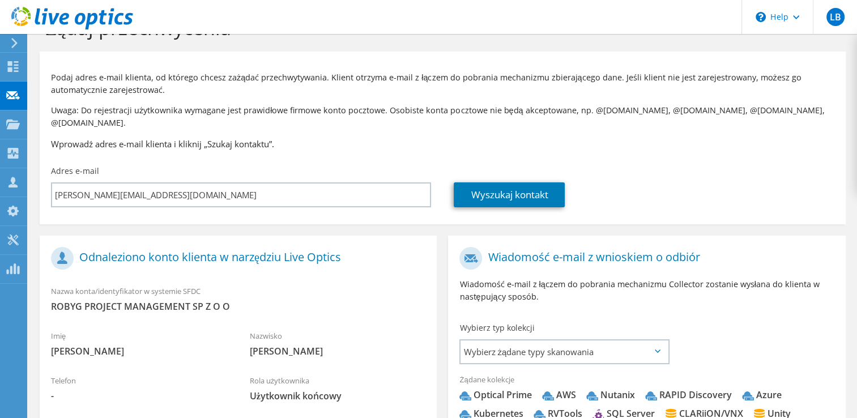
scroll to position [0, 0]
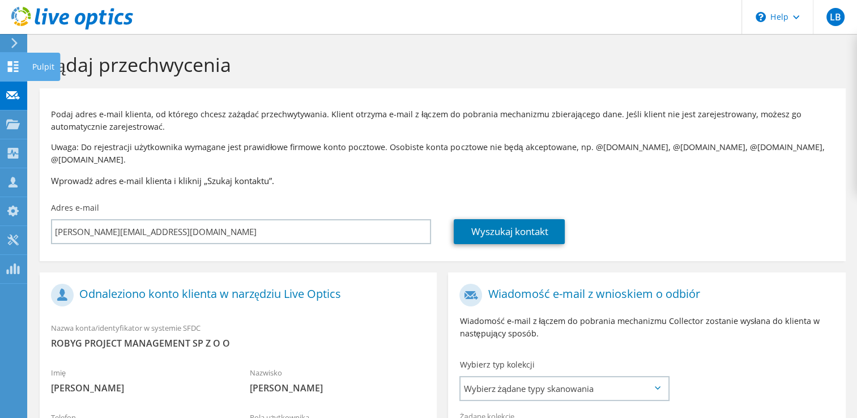
click at [12, 65] on icon at bounding box center [13, 66] width 14 height 11
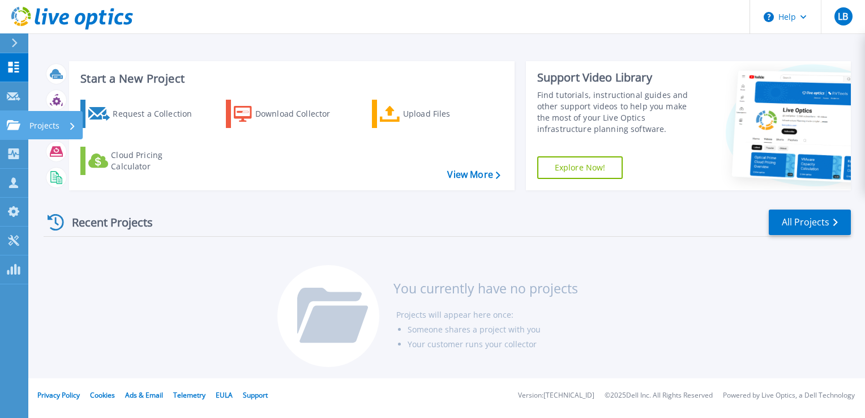
click at [16, 123] on icon at bounding box center [14, 125] width 14 height 10
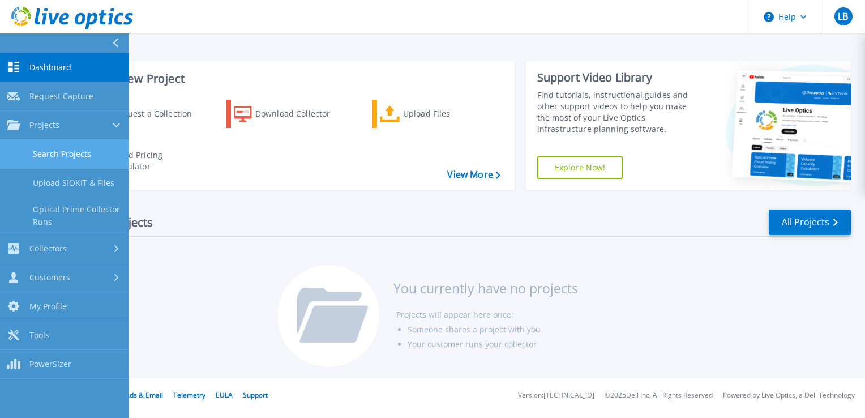
click at [59, 153] on link "Search Projects" at bounding box center [64, 154] width 129 height 29
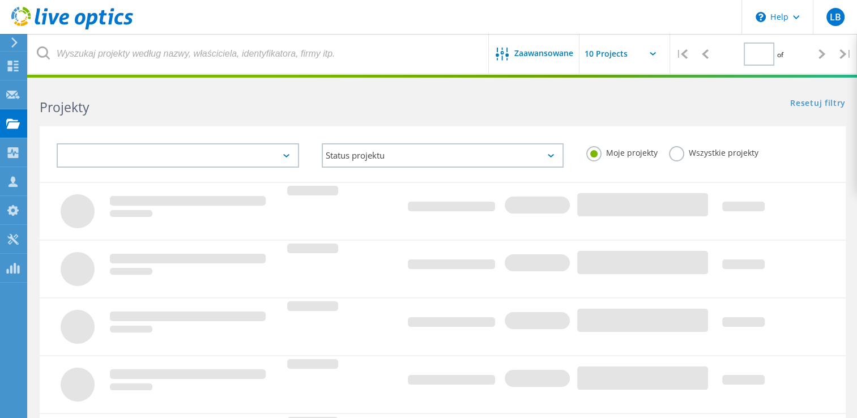
type input "1"
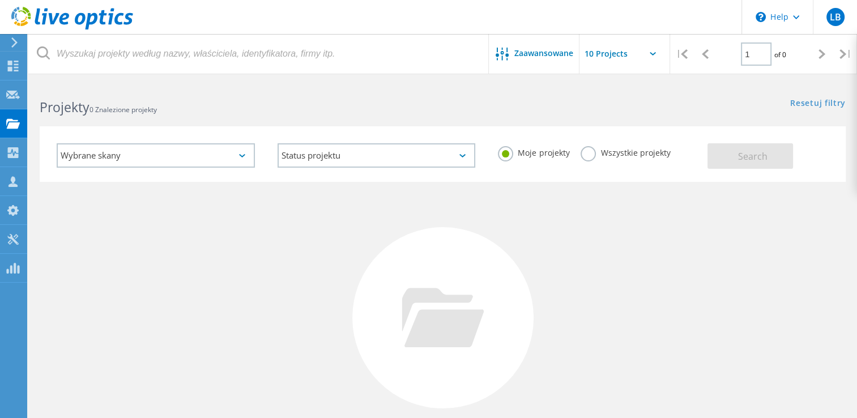
click at [156, 158] on div "Wybrane skany" at bounding box center [156, 155] width 198 height 24
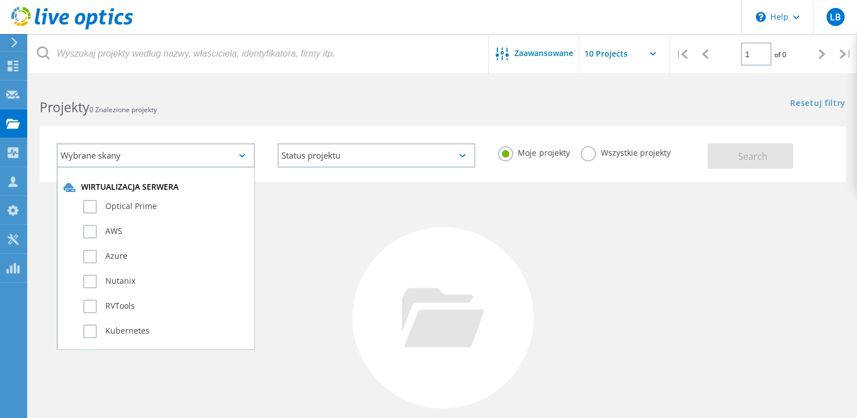
click at [156, 158] on div "Wybrane skany" at bounding box center [156, 155] width 198 height 24
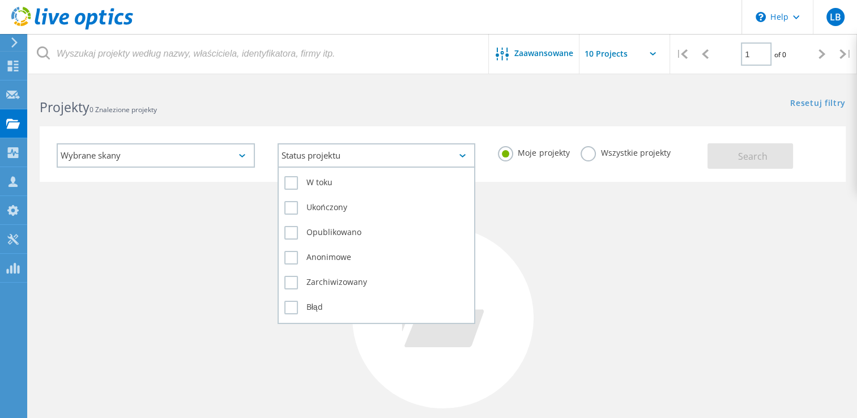
click at [369, 164] on div "Status projektu" at bounding box center [376, 155] width 198 height 24
click at [367, 163] on div "Status projektu" at bounding box center [376, 155] width 198 height 24
click at [418, 148] on div "Status projektu" at bounding box center [376, 155] width 198 height 24
click at [292, 178] on label "W toku" at bounding box center [376, 183] width 185 height 14
click at [0, 0] on input "W toku" at bounding box center [0, 0] width 0 height 0
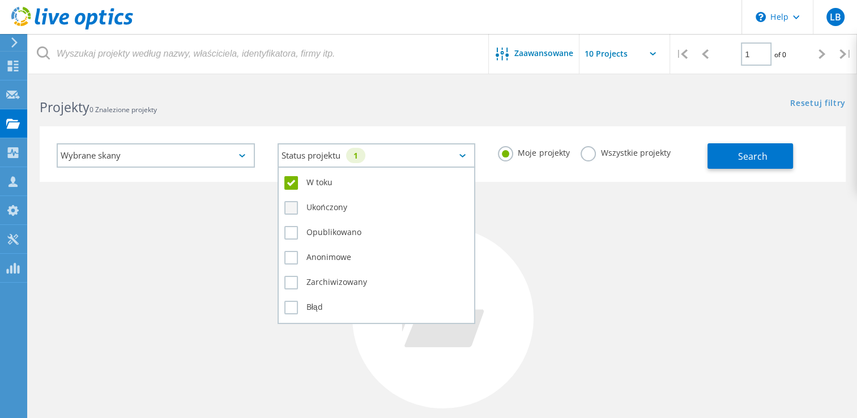
click at [294, 204] on label "Ukończony" at bounding box center [376, 208] width 185 height 14
click at [0, 0] on input "Ukończony" at bounding box center [0, 0] width 0 height 0
click at [289, 229] on label "Opublikowano" at bounding box center [376, 233] width 185 height 14
click at [0, 0] on input "Opublikowano" at bounding box center [0, 0] width 0 height 0
drag, startPoint x: 292, startPoint y: 257, endPoint x: 289, endPoint y: 264, distance: 8.4
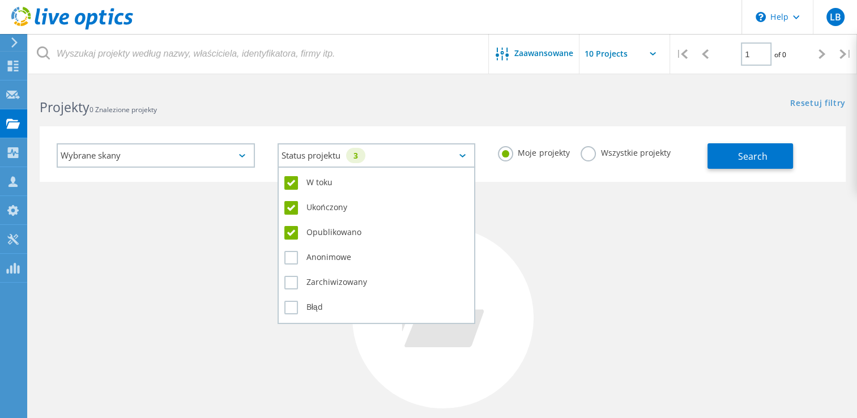
click at [291, 257] on label "Anonimowe" at bounding box center [376, 258] width 185 height 14
click at [0, 0] on input "Anonimowe" at bounding box center [0, 0] width 0 height 0
click at [288, 276] on label "Zarchiwizowany" at bounding box center [376, 283] width 185 height 14
click at [0, 0] on input "Zarchiwizowany" at bounding box center [0, 0] width 0 height 0
click at [289, 309] on label "Błąd" at bounding box center [376, 308] width 185 height 14
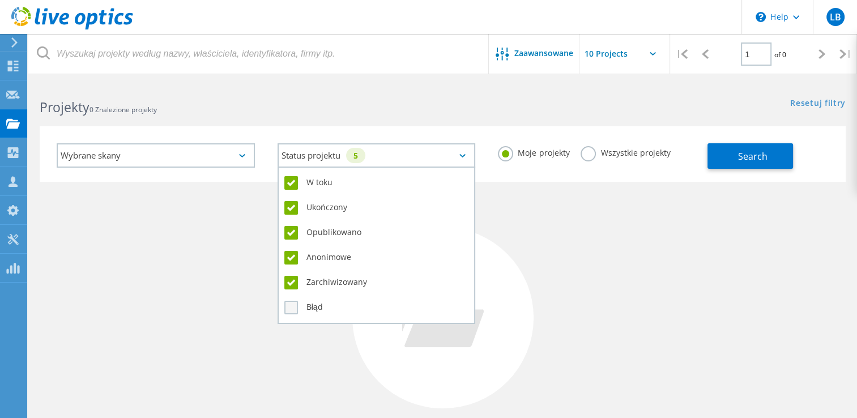
click at [0, 0] on input "Błąd" at bounding box center [0, 0] width 0 height 0
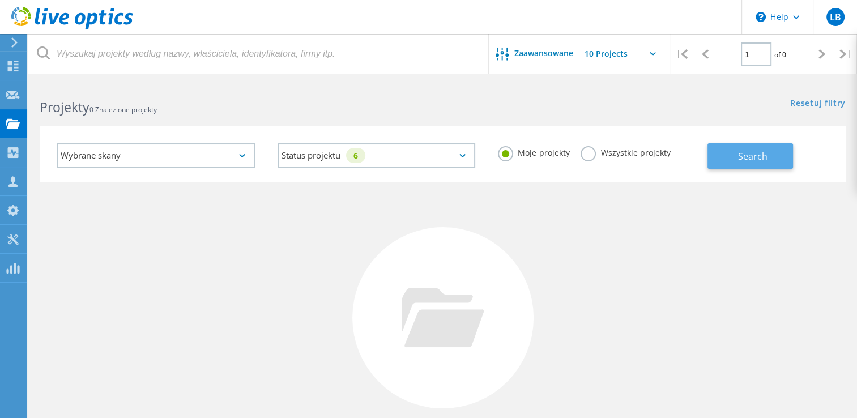
click at [748, 159] on span "Search" at bounding box center [752, 156] width 29 height 12
click at [172, 164] on div "Wybrane skany" at bounding box center [156, 155] width 198 height 24
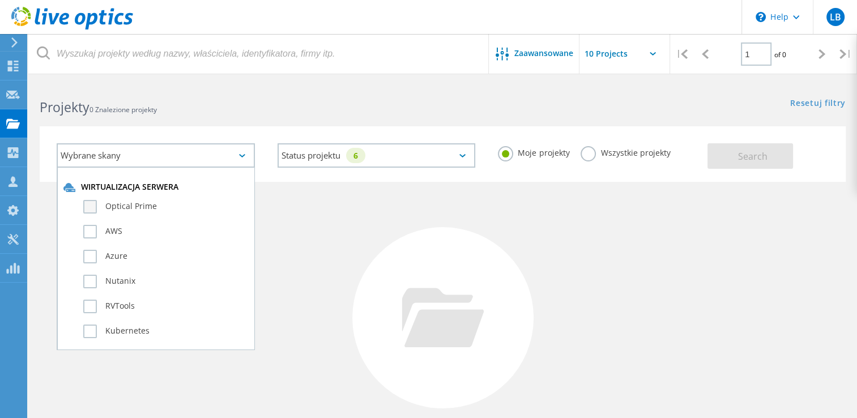
click at [88, 200] on label "Optical Prime" at bounding box center [165, 207] width 165 height 14
click at [0, 0] on input "Optical Prime" at bounding box center [0, 0] width 0 height 0
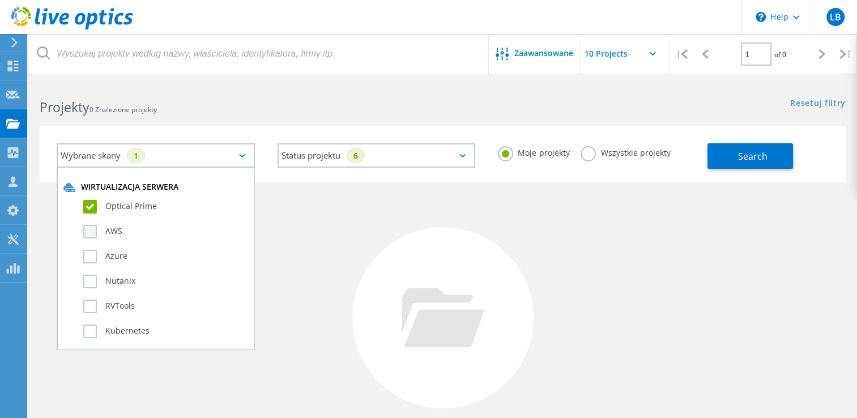
click at [91, 229] on label "AWS" at bounding box center [165, 232] width 165 height 14
click at [0, 0] on input "AWS" at bounding box center [0, 0] width 0 height 0
click at [88, 247] on div "Azure" at bounding box center [155, 259] width 185 height 25
click at [90, 253] on label "Azure" at bounding box center [165, 257] width 165 height 14
click at [0, 0] on input "Azure" at bounding box center [0, 0] width 0 height 0
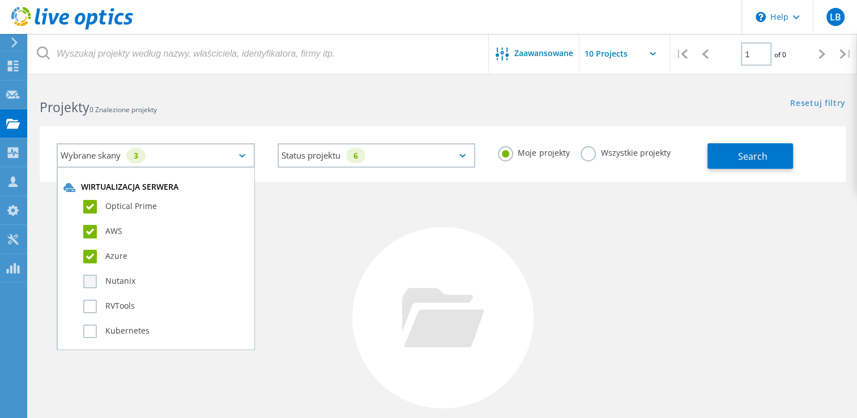
click at [85, 279] on label "Nutanix" at bounding box center [165, 282] width 165 height 14
click at [0, 0] on input "Nutanix" at bounding box center [0, 0] width 0 height 0
click at [83, 322] on div "Kubernetes" at bounding box center [155, 334] width 185 height 25
click at [86, 301] on label "RVTools" at bounding box center [165, 307] width 165 height 14
click at [0, 0] on input "RVTools" at bounding box center [0, 0] width 0 height 0
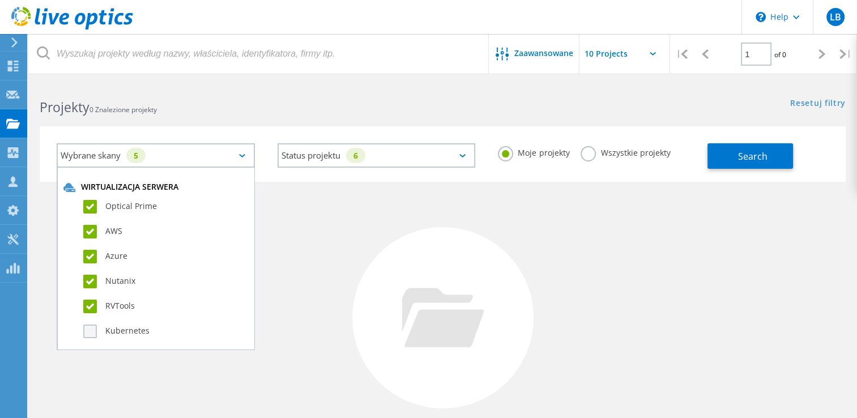
click at [86, 327] on label "Kubernetes" at bounding box center [165, 331] width 165 height 14
click at [0, 0] on input "Kubernetes" at bounding box center [0, 0] width 0 height 0
click at [143, 156] on div "6" at bounding box center [135, 155] width 19 height 15
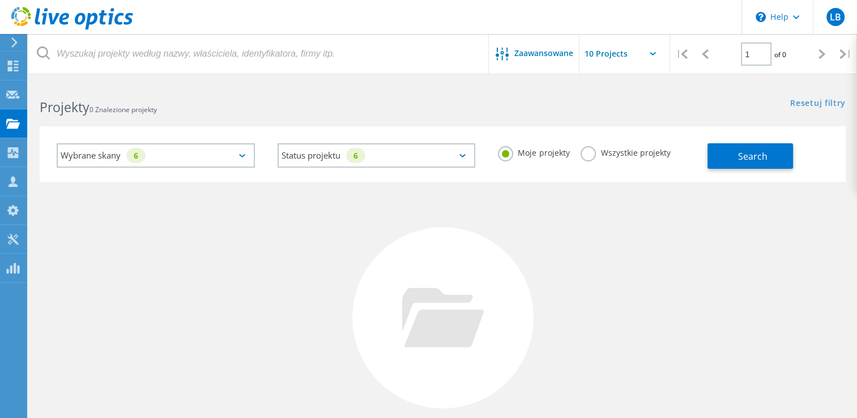
click at [143, 156] on div "6" at bounding box center [135, 155] width 19 height 15
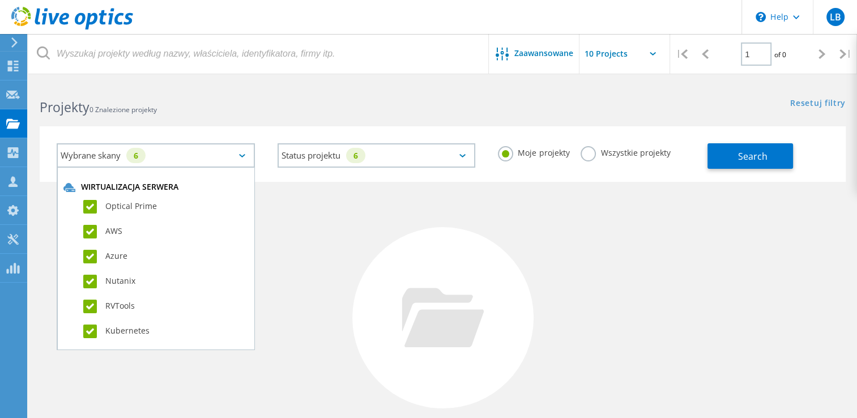
click at [143, 156] on div "6" at bounding box center [135, 155] width 19 height 15
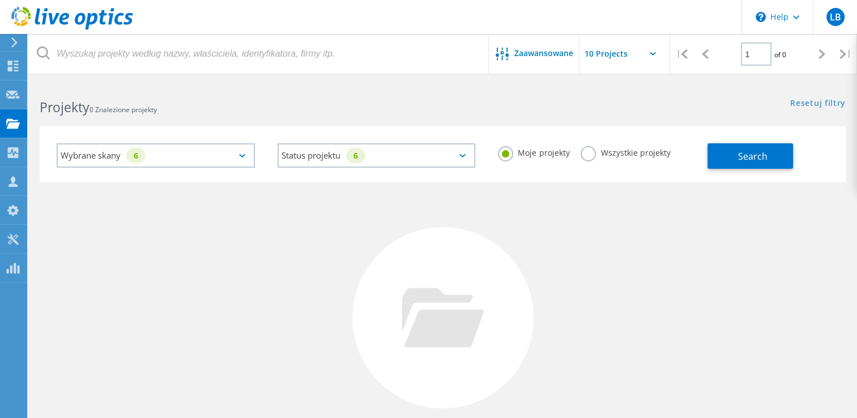
click at [607, 153] on label "Wszystkie projekty" at bounding box center [624, 151] width 89 height 11
click at [0, 0] on input "Wszystkie projekty" at bounding box center [0, 0] width 0 height 0
click at [727, 157] on button "Search" at bounding box center [750, 155] width 86 height 25
click at [234, 153] on div "Wybrane skany 6" at bounding box center [156, 155] width 198 height 24
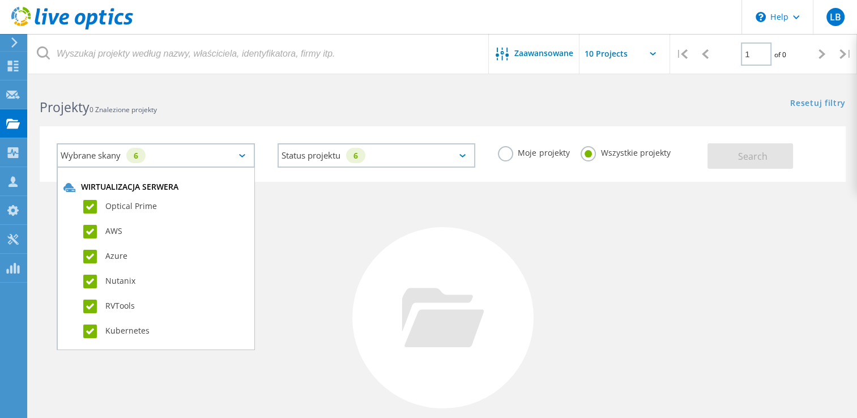
click at [93, 202] on label "Optical Prime" at bounding box center [165, 207] width 165 height 14
click at [0, 0] on input "Optical Prime" at bounding box center [0, 0] width 0 height 0
click at [92, 227] on label "AWS" at bounding box center [165, 232] width 165 height 14
click at [0, 0] on input "AWS" at bounding box center [0, 0] width 0 height 0
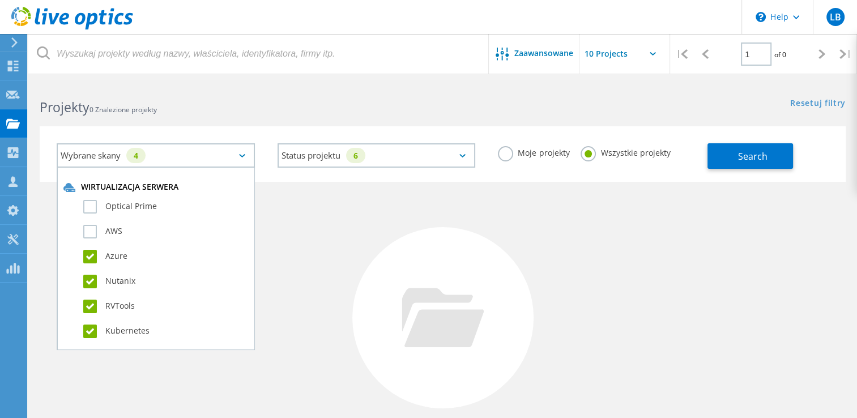
click at [91, 255] on label "Azure" at bounding box center [165, 257] width 165 height 14
click at [0, 0] on input "Azure" at bounding box center [0, 0] width 0 height 0
click at [87, 275] on label "Nutanix" at bounding box center [165, 282] width 165 height 14
click at [0, 0] on input "Nutanix" at bounding box center [0, 0] width 0 height 0
click at [88, 305] on label "RVTools" at bounding box center [165, 307] width 165 height 14
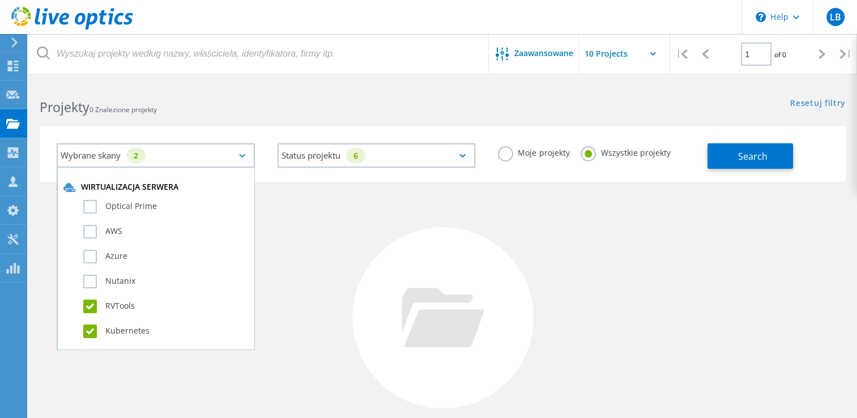
click at [0, 0] on input "RVTools" at bounding box center [0, 0] width 0 height 0
click at [91, 327] on label "Kubernetes" at bounding box center [165, 331] width 165 height 14
click at [0, 0] on input "Kubernetes" at bounding box center [0, 0] width 0 height 0
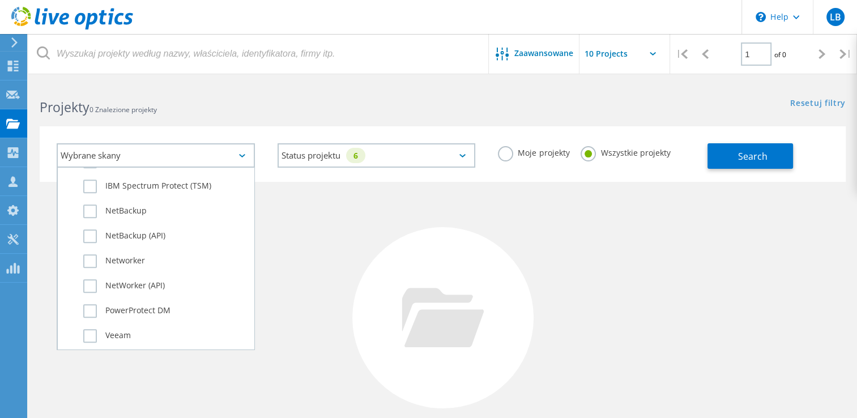
scroll to position [780, 0]
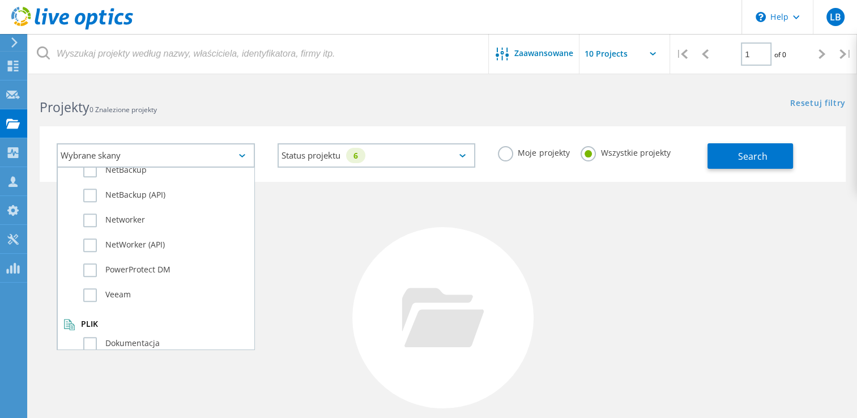
click at [642, 276] on div "Nie znaleziono projektów Spróbuj sprecyzować swoje wyszukiwanie." at bounding box center [443, 328] width 806 height 293
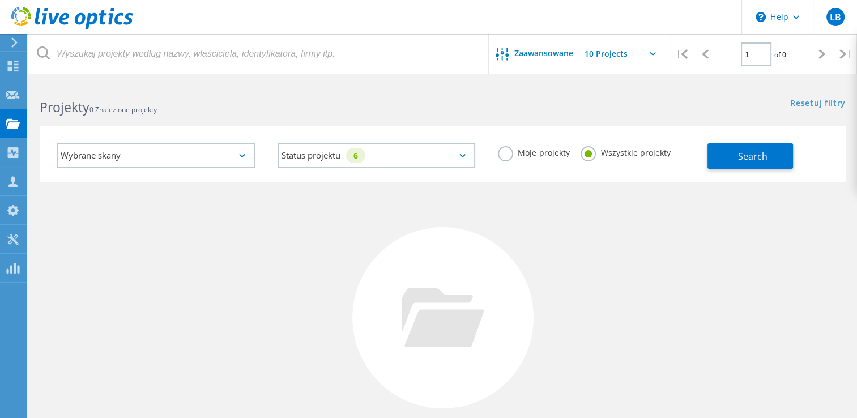
click at [633, 52] on input "text" at bounding box center [635, 54] width 113 height 40
click at [634, 52] on input "text" at bounding box center [635, 54] width 113 height 40
click at [15, 66] on use at bounding box center [13, 66] width 11 height 11
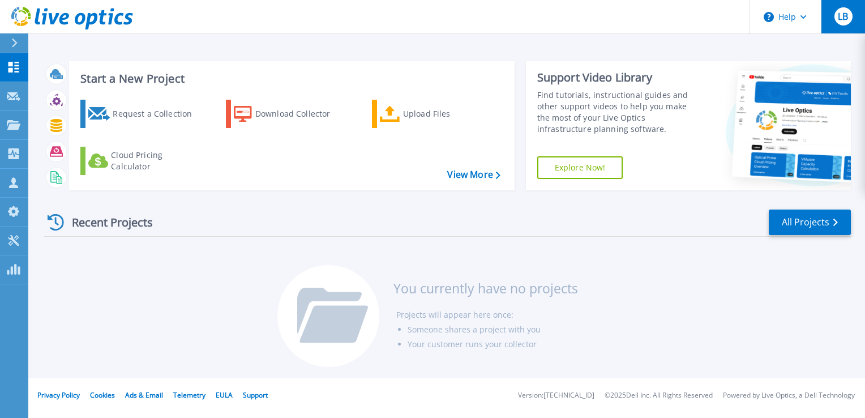
click at [840, 21] on span "LB" at bounding box center [843, 16] width 10 height 9
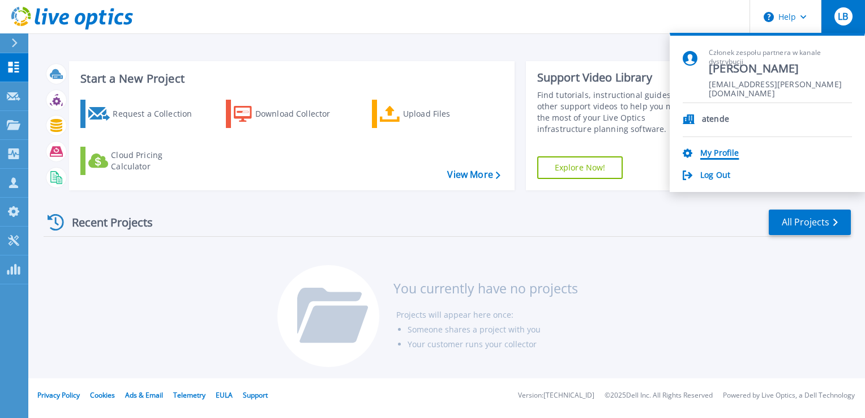
click at [712, 152] on link "My Profile" at bounding box center [719, 153] width 39 height 11
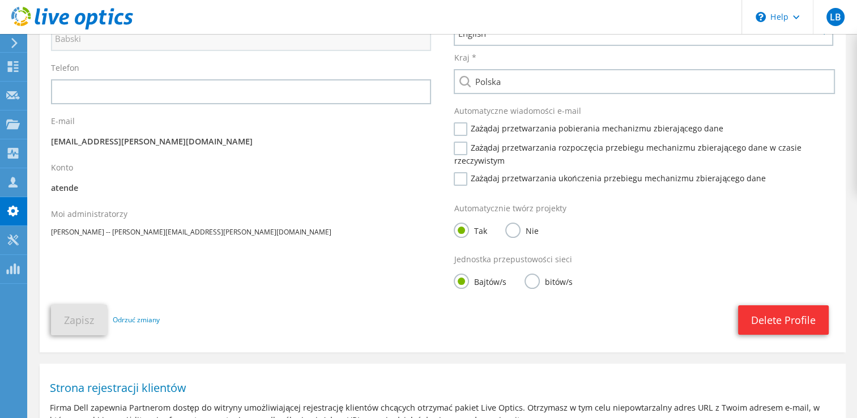
scroll to position [343, 0]
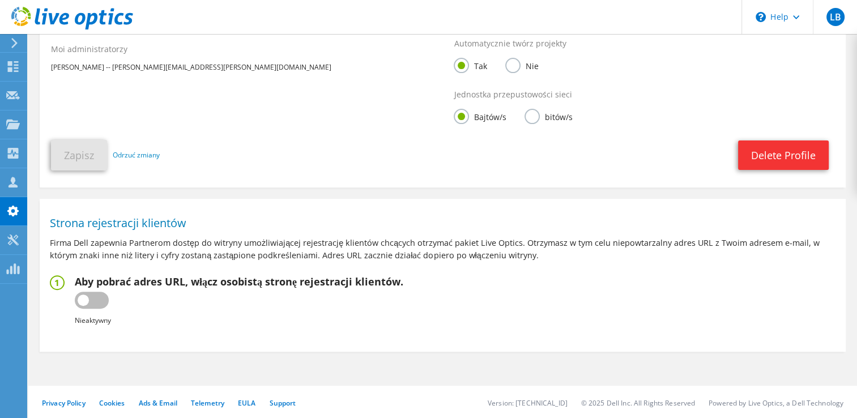
click at [90, 297] on label at bounding box center [92, 300] width 34 height 17
click at [0, 0] on input "checkbox" at bounding box center [0, 0] width 0 height 0
type input "[URL][DOMAIN_NAME]"
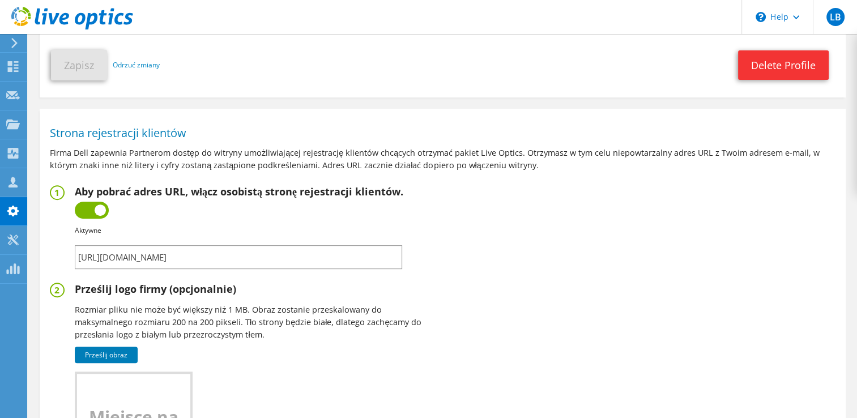
scroll to position [416, 0]
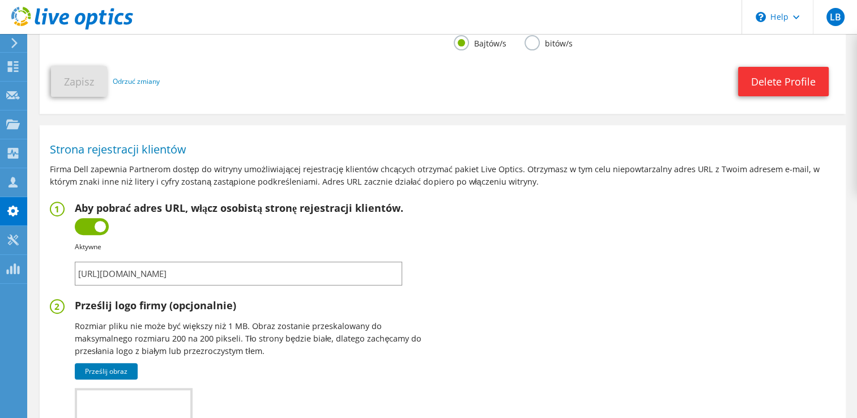
click at [341, 268] on input "[URL][DOMAIN_NAME]" at bounding box center [238, 274] width 327 height 24
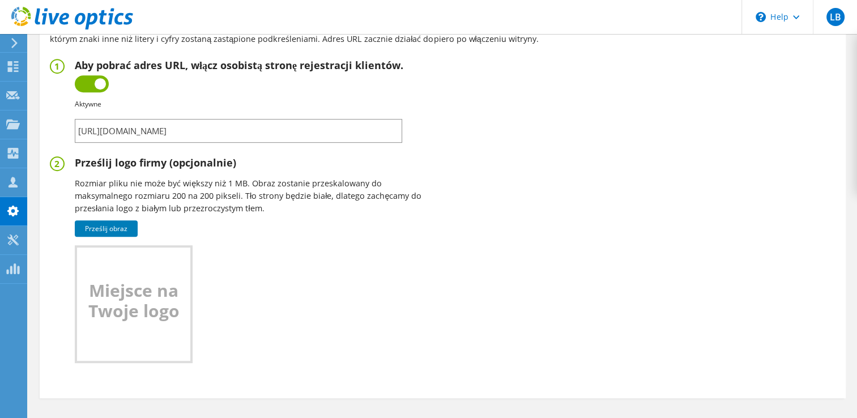
scroll to position [548, 0]
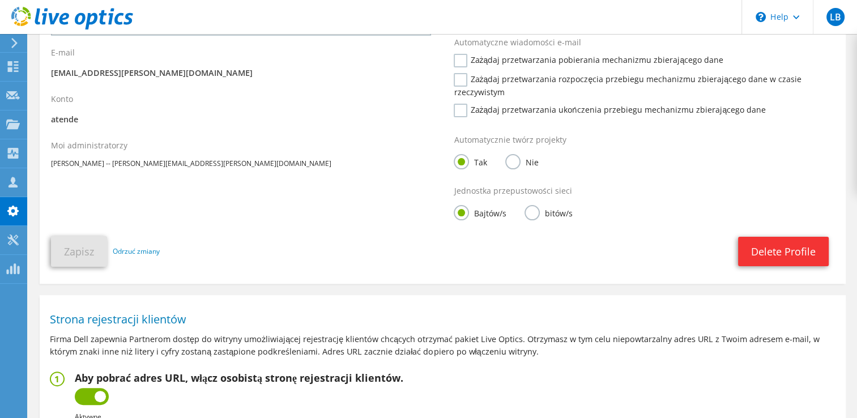
scroll to position [76, 0]
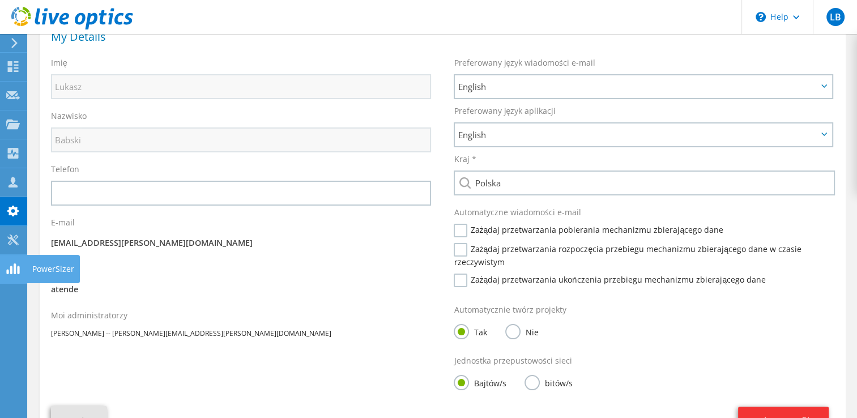
click at [8, 271] on use at bounding box center [12, 268] width 13 height 11
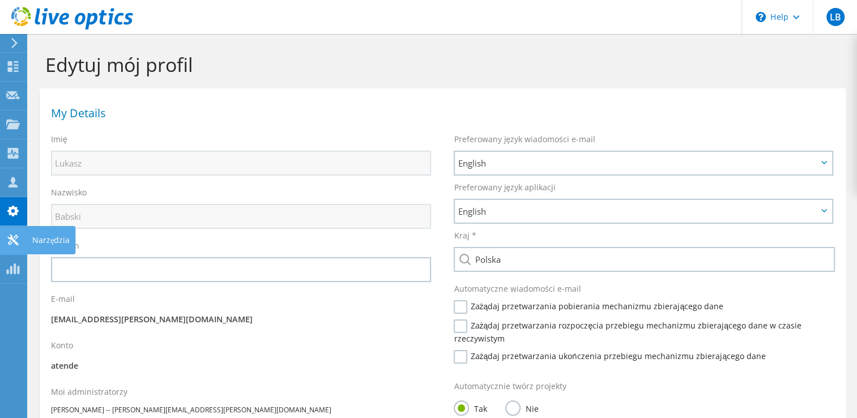
click at [12, 242] on use at bounding box center [12, 239] width 11 height 11
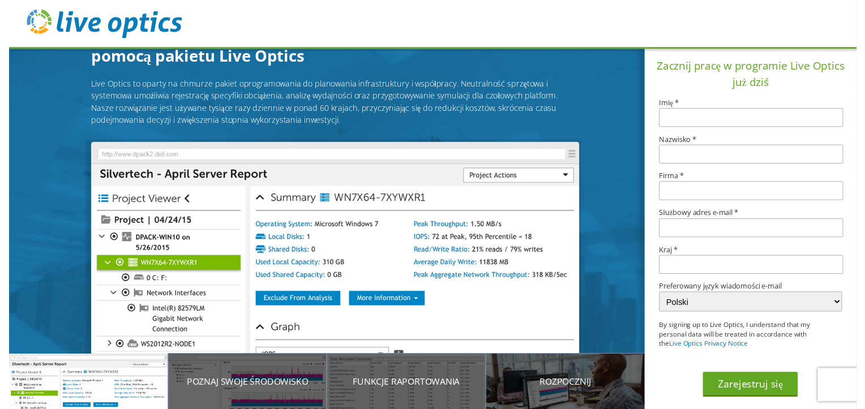
scroll to position [67, 0]
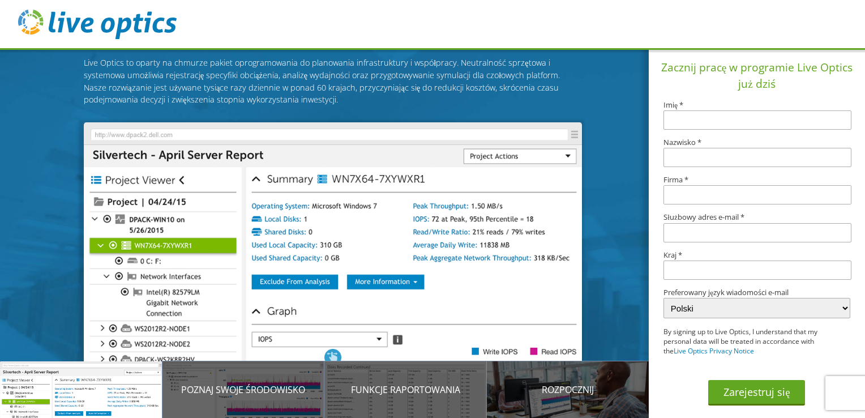
click at [720, 119] on input "text" at bounding box center [757, 119] width 187 height 19
type input "Test"
click at [690, 119] on input "Test" at bounding box center [757, 119] width 187 height 19
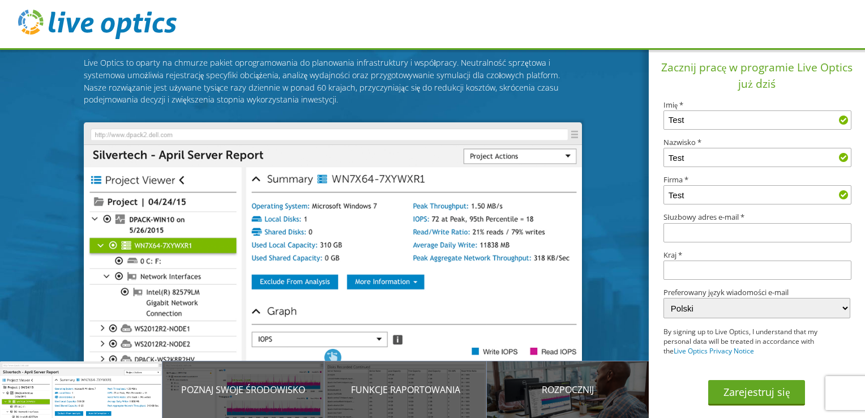
click at [734, 232] on input "text" at bounding box center [757, 232] width 187 height 19
type input "[EMAIL_ADDRESS][DOMAIN_NAME]"
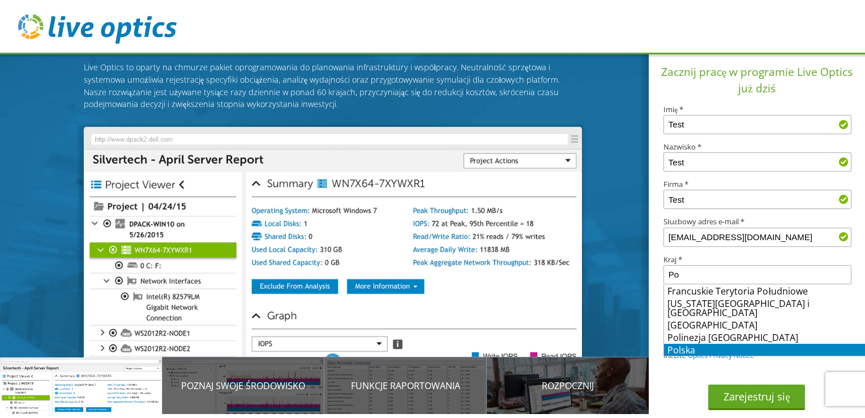
scroll to position [0, 0]
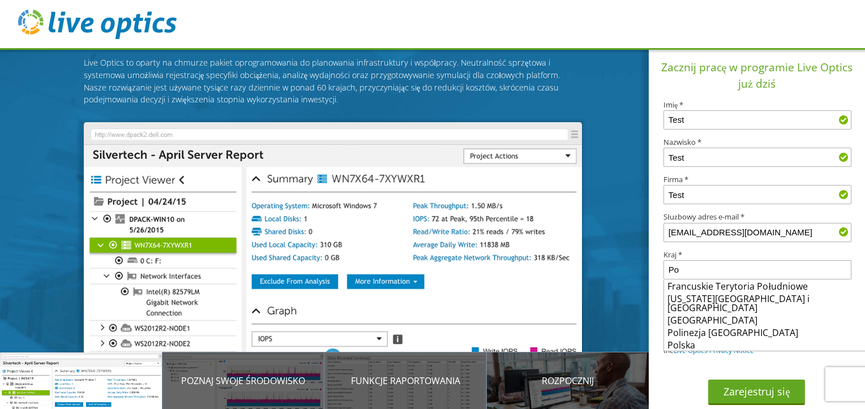
type input "Poland"
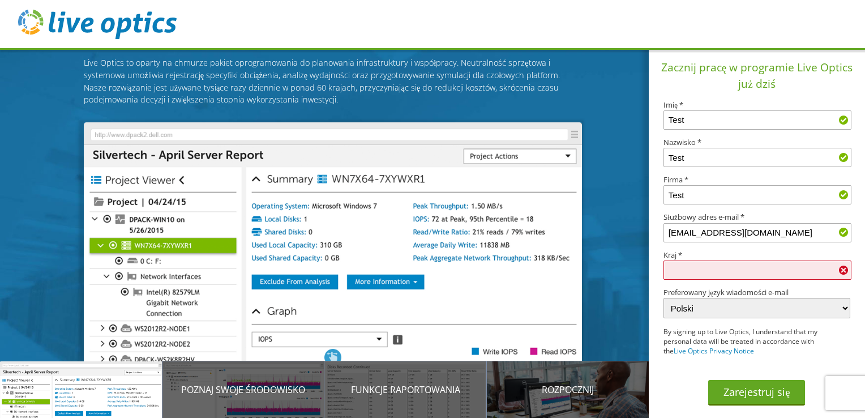
click at [712, 272] on input "text" at bounding box center [757, 269] width 187 height 19
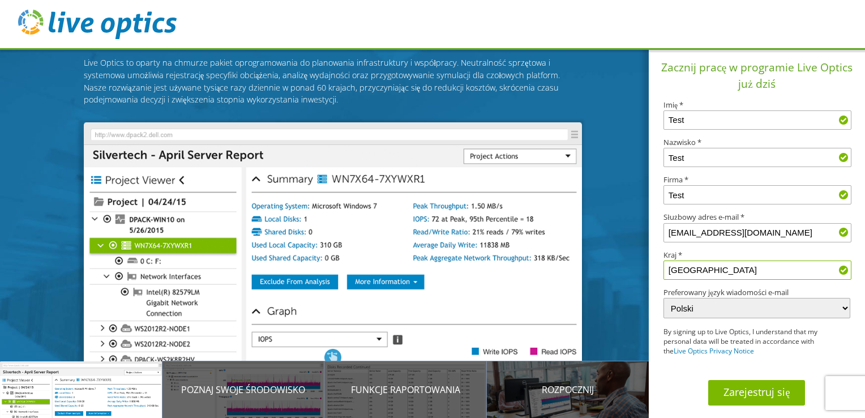
type input "Polska"
click at [750, 390] on button "Zarejestruj się" at bounding box center [756, 392] width 97 height 25
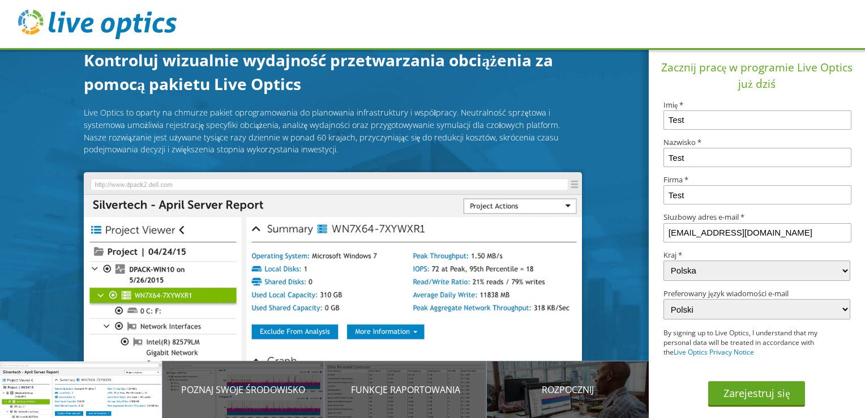
select select "173"
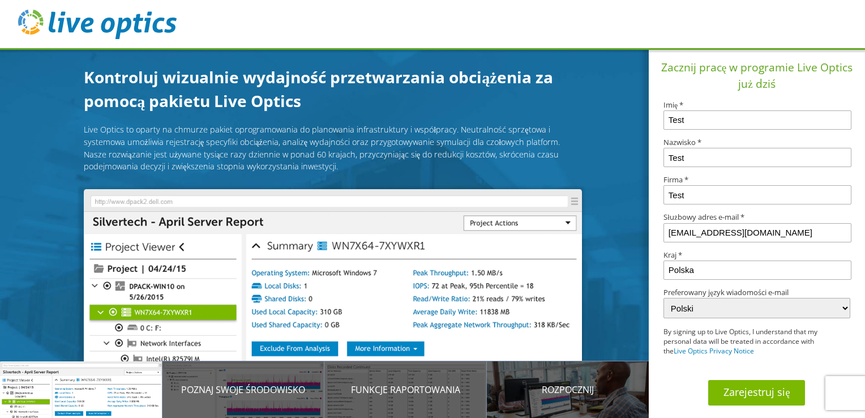
click at [741, 395] on button "Zarejestruj się" at bounding box center [756, 392] width 97 height 25
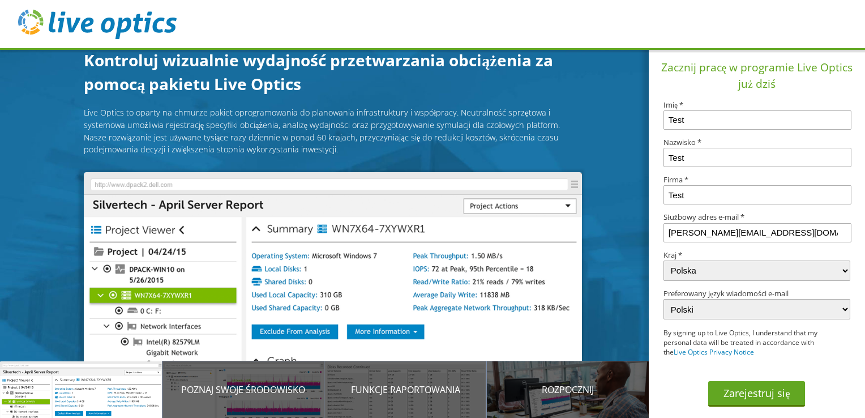
select select "173"
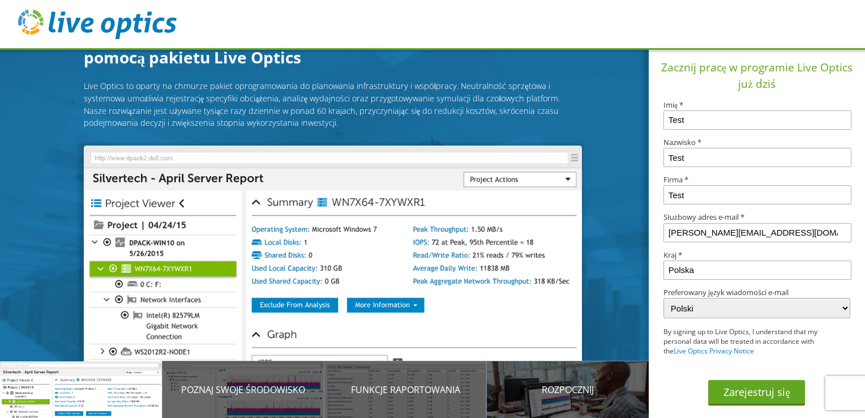
scroll to position [67, 0]
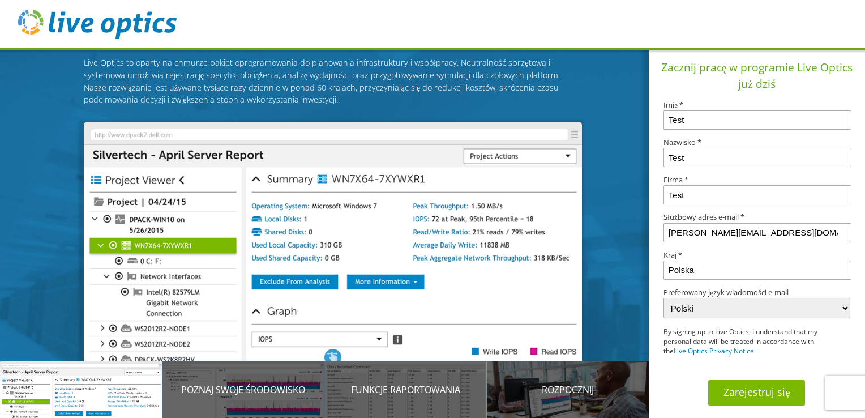
click at [754, 398] on button "Zarejestruj się" at bounding box center [756, 392] width 97 height 25
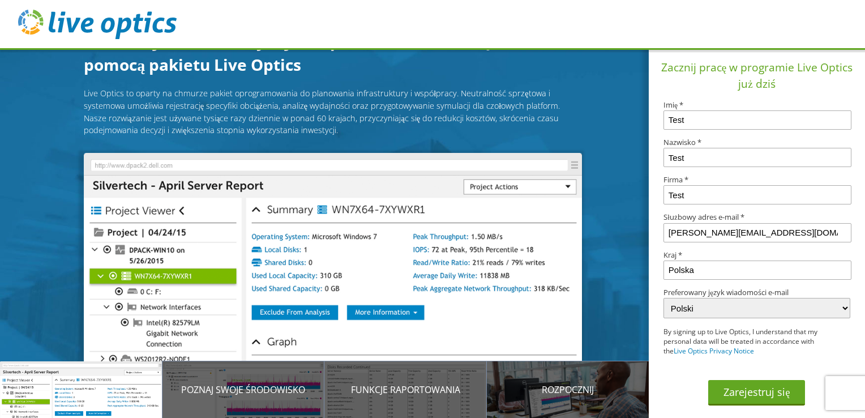
scroll to position [67, 0]
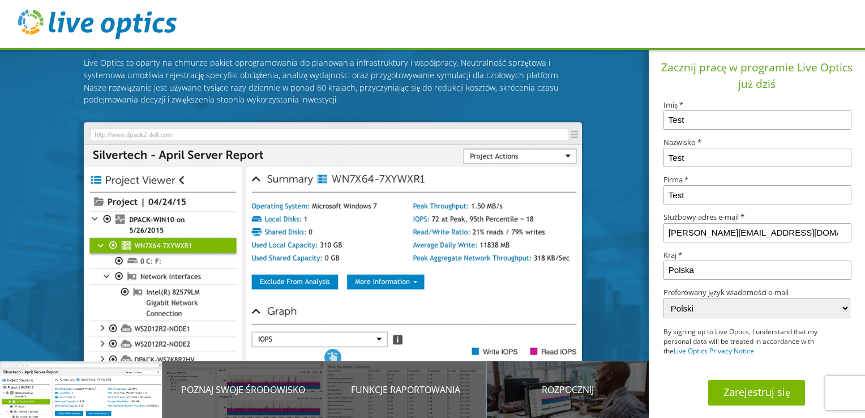
click at [770, 393] on button "Zarejestruj się" at bounding box center [756, 392] width 97 height 25
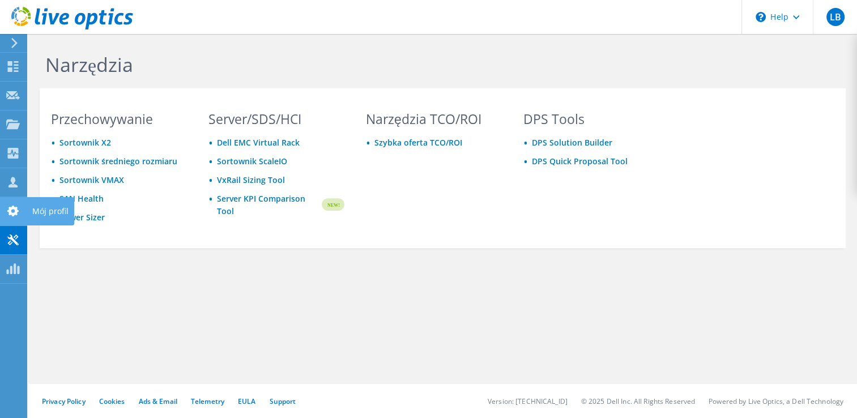
click at [18, 211] on use at bounding box center [12, 211] width 11 height 11
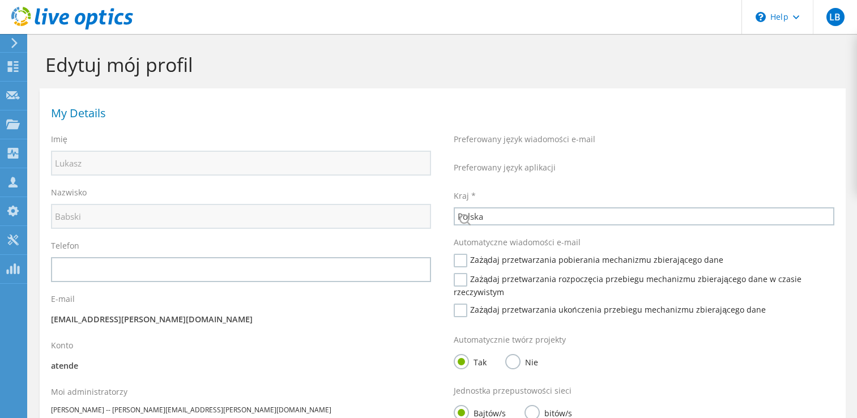
select select "173"
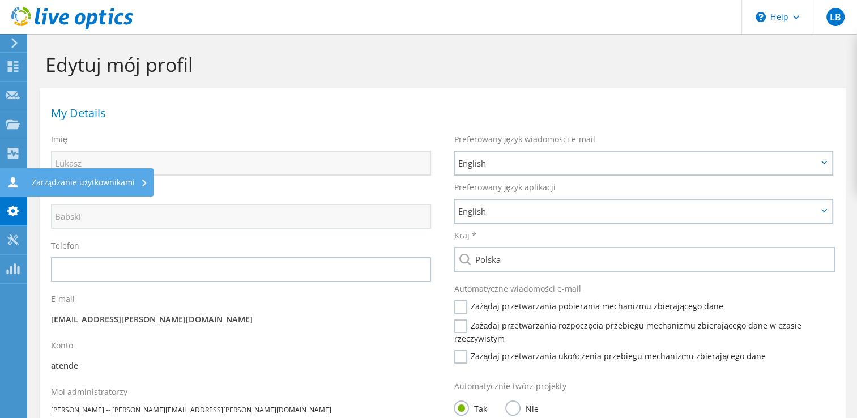
click at [10, 180] on icon at bounding box center [13, 182] width 14 height 11
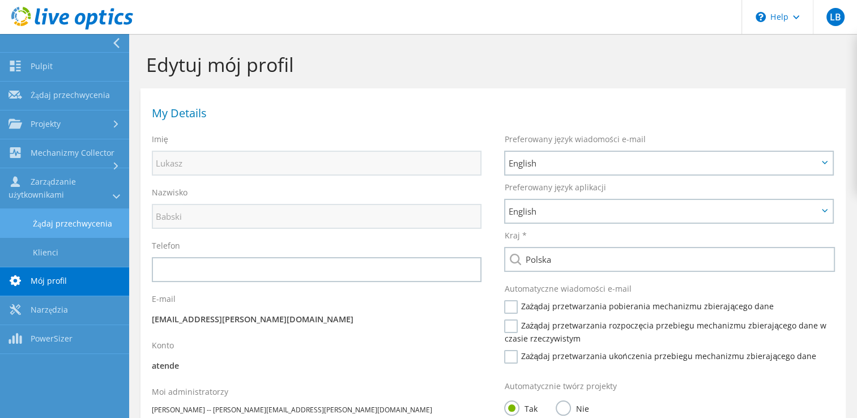
click at [58, 225] on link "Żądaj przechwycenia" at bounding box center [64, 223] width 129 height 29
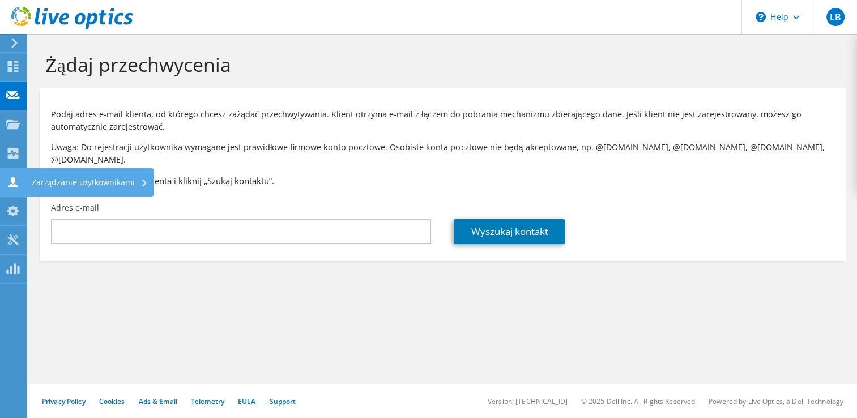
click at [11, 186] on use at bounding box center [12, 182] width 9 height 11
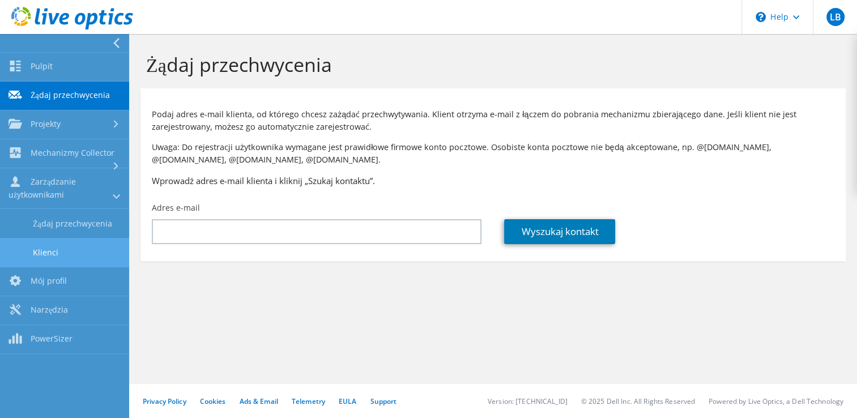
click at [41, 255] on link "Klienci" at bounding box center [64, 252] width 129 height 29
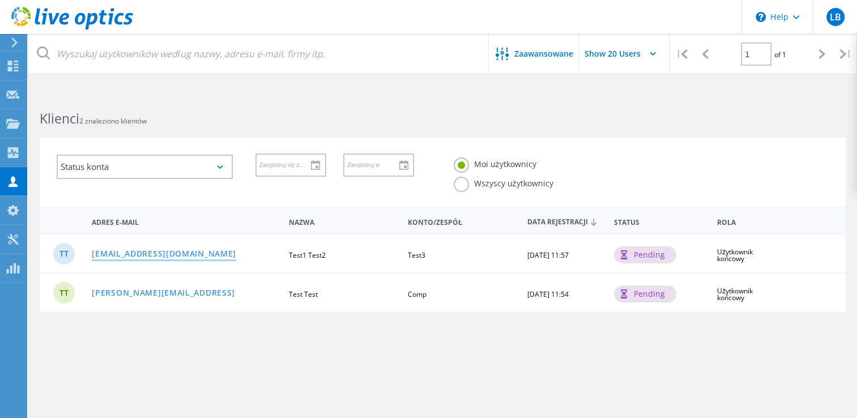
click at [155, 252] on link "nosoh95178@ncien.com" at bounding box center [164, 255] width 144 height 10
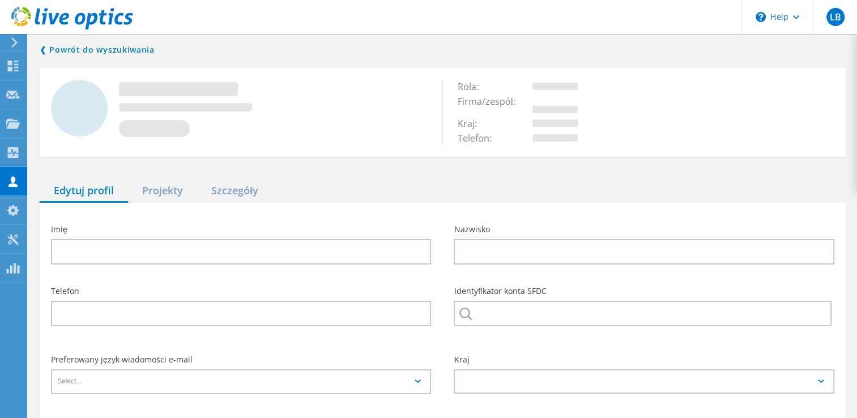
type input "Test1"
type input "Test2"
type input "Test3"
type input "English"
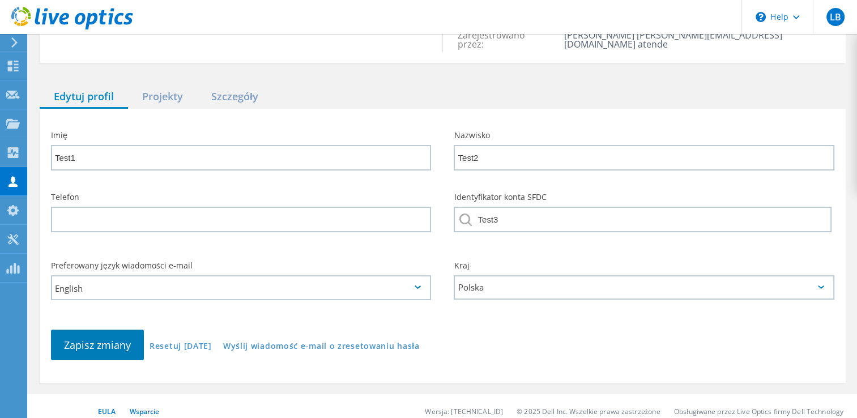
scroll to position [111, 0]
click at [170, 341] on link "Resetuj pola" at bounding box center [180, 346] width 62 height 10
click at [177, 341] on link "Resetuj pola" at bounding box center [180, 346] width 62 height 10
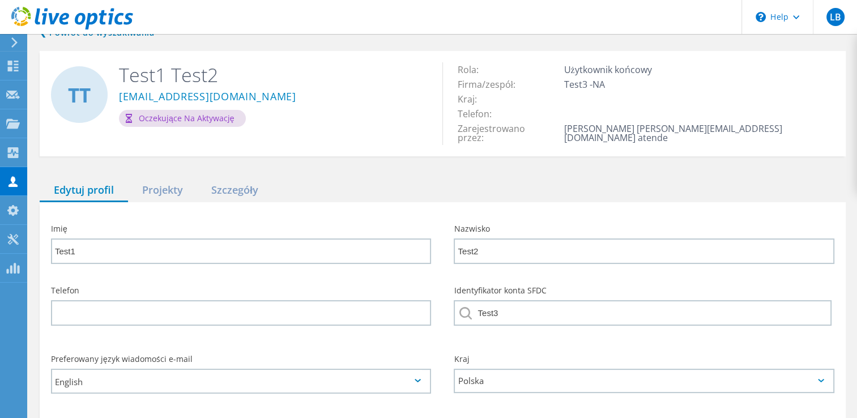
scroll to position [0, 0]
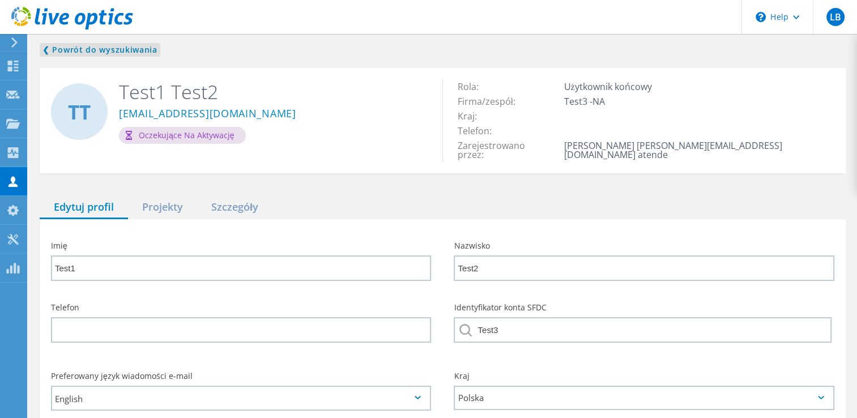
click at [78, 49] on link "❮ Powrót do wyszukiwania" at bounding box center [100, 50] width 121 height 14
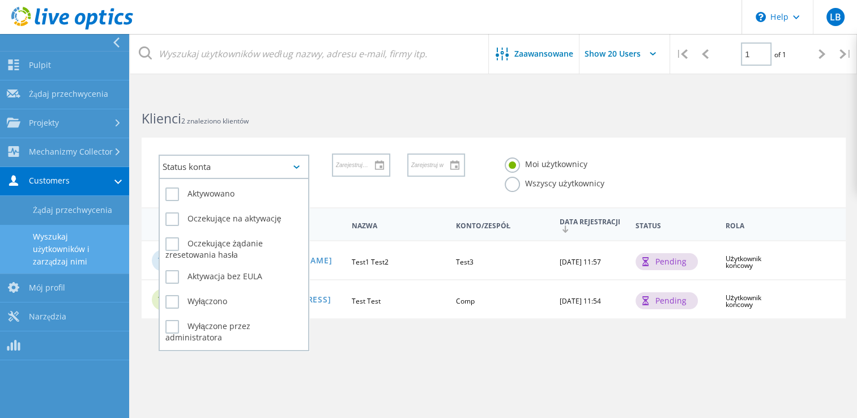
click at [240, 155] on div "Status konta" at bounding box center [234, 167] width 151 height 24
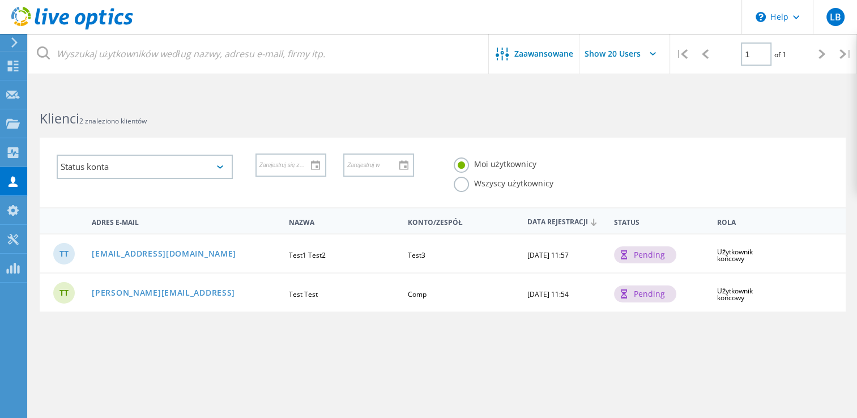
click at [360, 360] on div "Zaawansowane Show 20 Users | 1 of 1 | Adres e-mail Imię Nazwisko Konto/zespół/i…" at bounding box center [442, 259] width 828 height 333
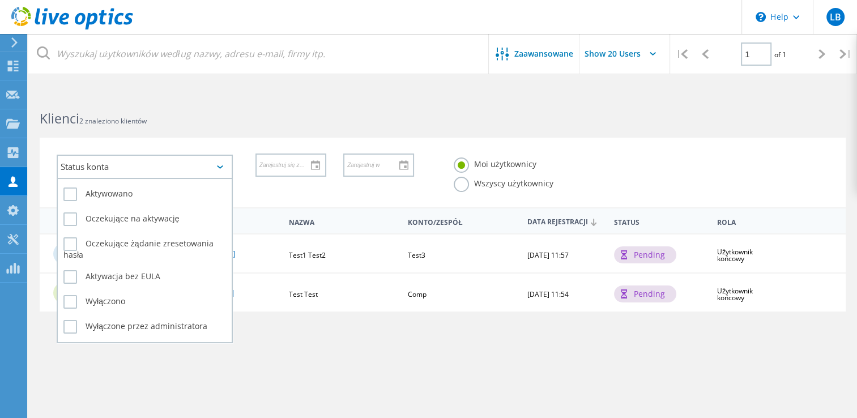
click at [118, 171] on div "Status konta" at bounding box center [145, 167] width 176 height 24
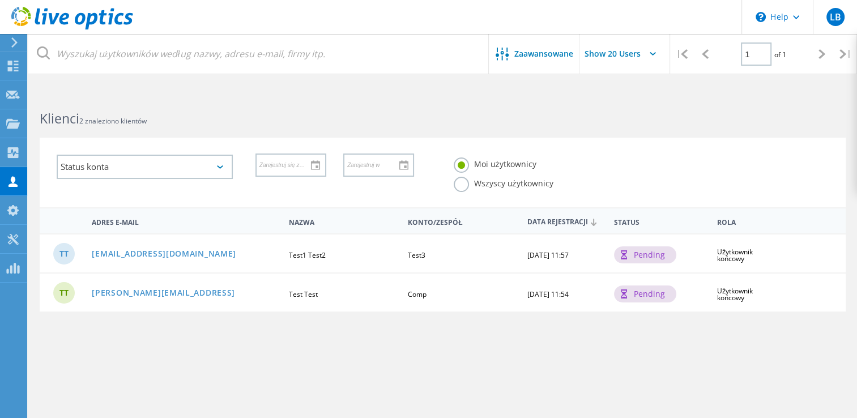
click at [377, 367] on div "Zaawansowane Show 20 Users | 1 of 1 | Adres e-mail Imię Nazwisko Konto/zespół/i…" at bounding box center [442, 259] width 828 height 333
click at [219, 292] on link "lukasz.babski1976@outlook.comdsafsdf" at bounding box center [163, 294] width 143 height 10
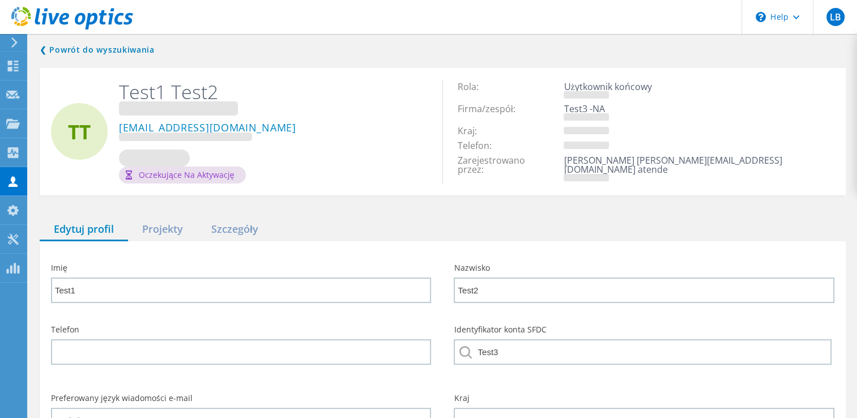
type input "Test"
type input "Comp"
type input "Polski"
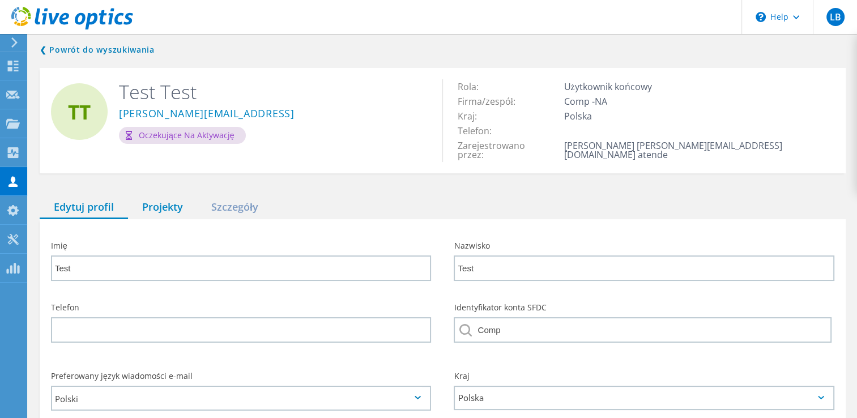
click at [163, 198] on div "Projekty" at bounding box center [162, 207] width 69 height 23
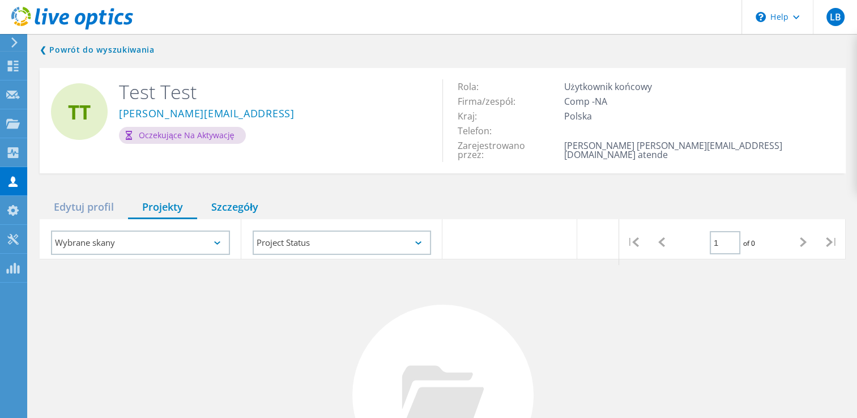
click at [244, 196] on div "Szczegóły" at bounding box center [234, 207] width 75 height 23
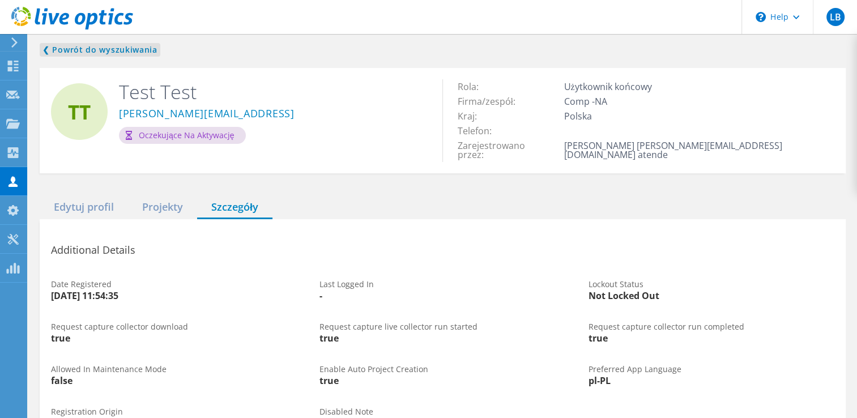
click at [58, 47] on link "❮ Powrót do wyszukiwania" at bounding box center [100, 50] width 121 height 14
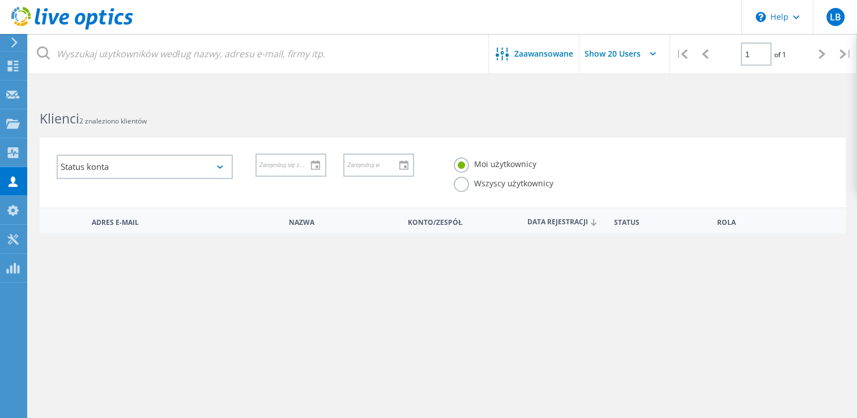
click at [169, 251] on link "nosoh95178@ncien.com" at bounding box center [164, 255] width 144 height 10
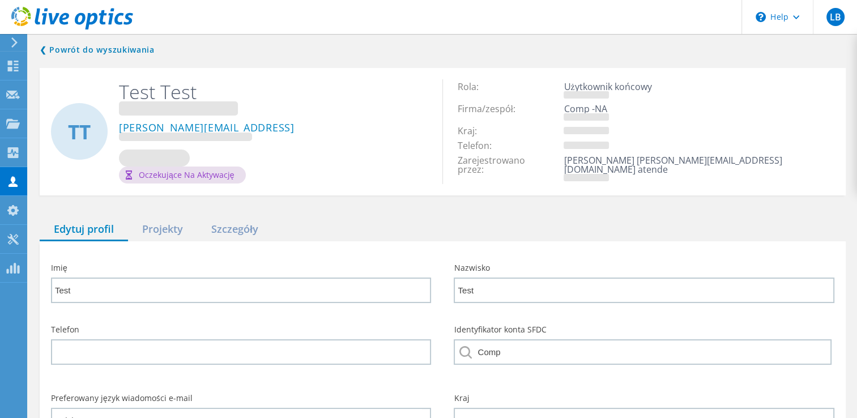
type input "Test1"
type input "Test2"
type input "Test3"
type input "English"
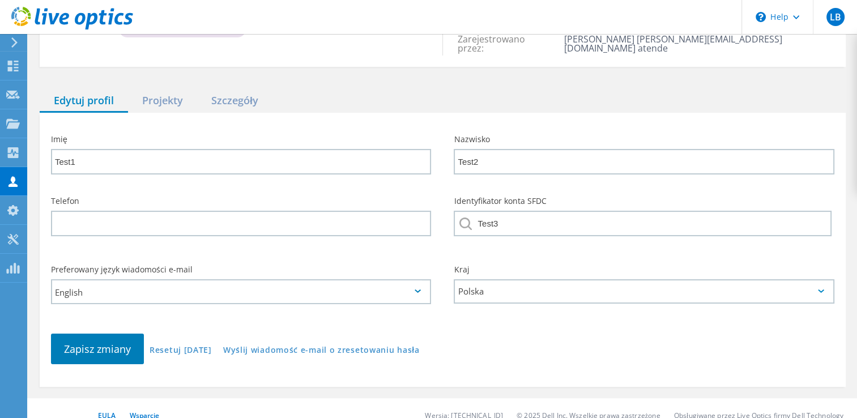
scroll to position [111, 0]
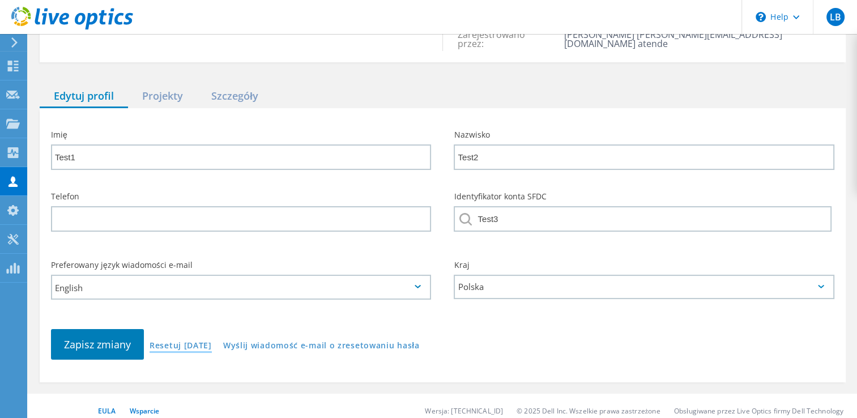
click at [183, 341] on link "Resetuj pola" at bounding box center [180, 346] width 62 height 10
click at [309, 341] on link "Wyślij wiadomość e-mail o zresetowaniu hasła" at bounding box center [321, 346] width 196 height 10
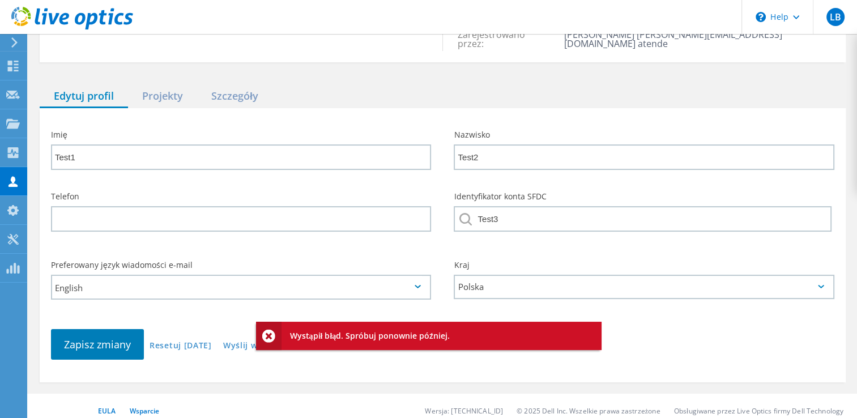
click at [682, 336] on div "Zapisz zmiany Resetuj pola Wyślij wiadomość e-mail o zresetowaniu hasła" at bounding box center [443, 344] width 806 height 53
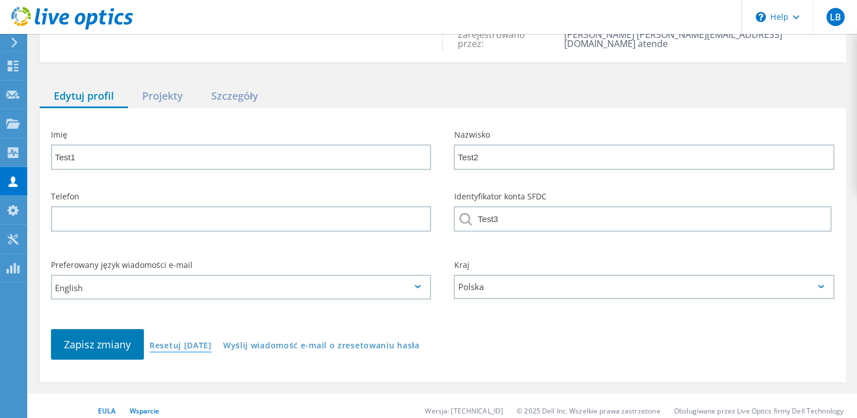
click at [165, 341] on link "Resetuj pola" at bounding box center [180, 346] width 62 height 10
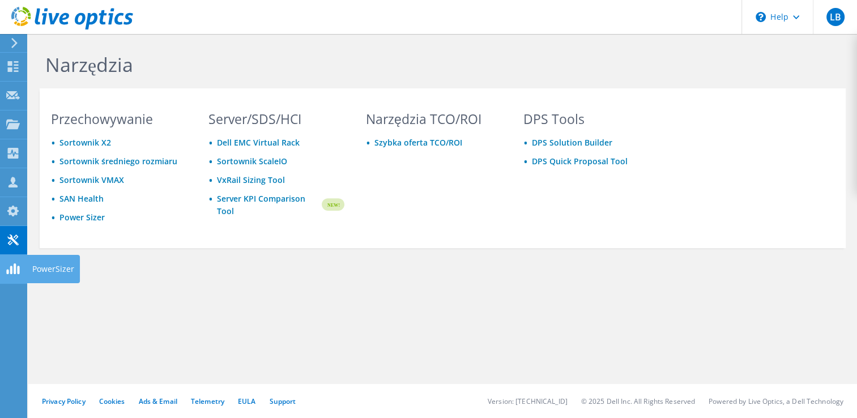
click at [14, 263] on use at bounding box center [12, 268] width 13 height 11
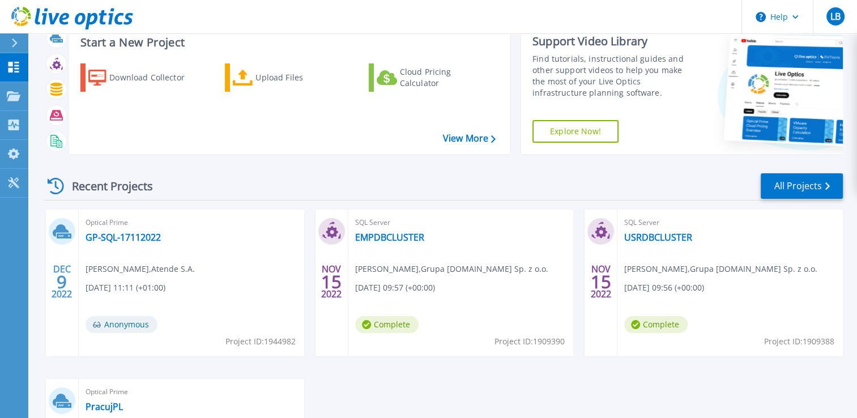
scroll to position [57, 0]
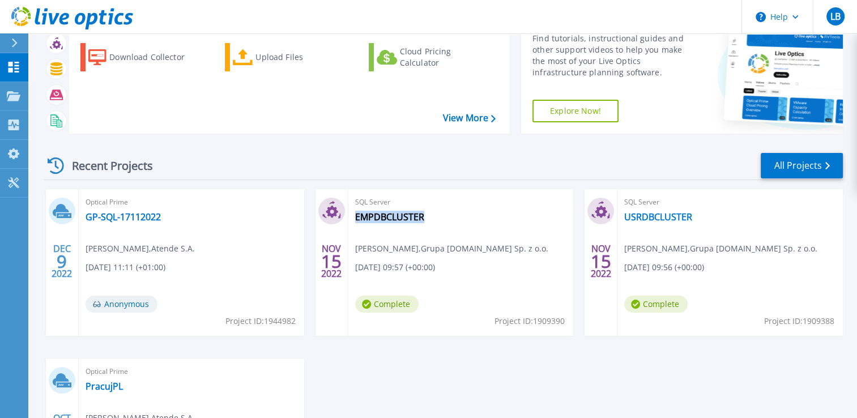
drag, startPoint x: 440, startPoint y: 221, endPoint x: 423, endPoint y: 225, distance: 17.6
click at [423, 225] on div "SQL Server EMPDBCLUSTER [PERSON_NAME] , Grupa [DOMAIN_NAME] Sp. z o.o. [DATE] 0…" at bounding box center [460, 262] width 225 height 147
copy div "EMPDBCLUSTER"
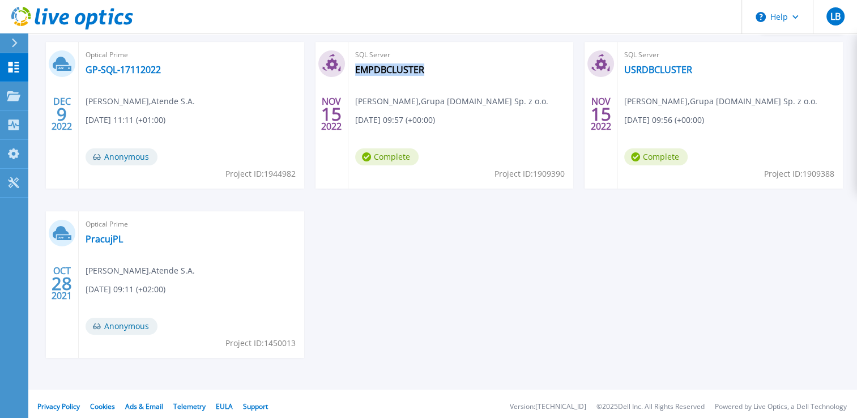
scroll to position [209, 0]
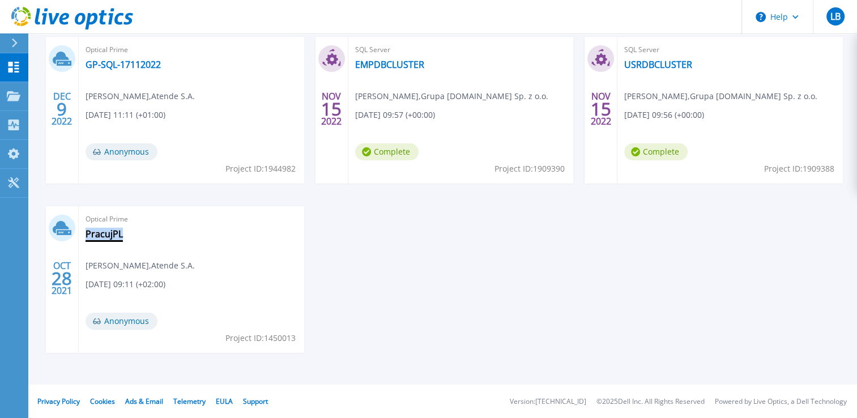
drag, startPoint x: 134, startPoint y: 237, endPoint x: 87, endPoint y: 238, distance: 46.4
click at [87, 238] on div "Optical Prime PracujPL [PERSON_NAME] , Atende [DATE] 09:11 (+02:00) Anonymous P…" at bounding box center [191, 279] width 225 height 147
copy link "PracujPL"
drag, startPoint x: 263, startPoint y: 336, endPoint x: 294, endPoint y: 337, distance: 31.2
click at [294, 337] on span "Project ID: 1450013" at bounding box center [260, 338] width 70 height 12
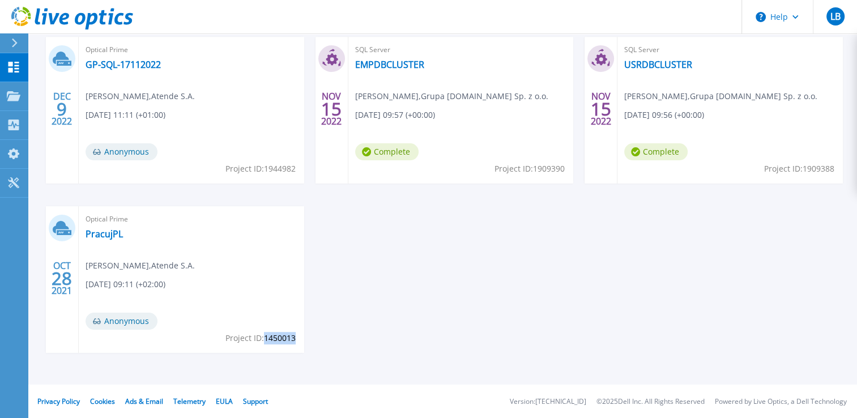
copy span "1450013"
drag, startPoint x: 265, startPoint y: 166, endPoint x: 293, endPoint y: 167, distance: 28.3
click at [293, 167] on span "Project ID: 1944982" at bounding box center [260, 169] width 70 height 12
copy span "1944982"
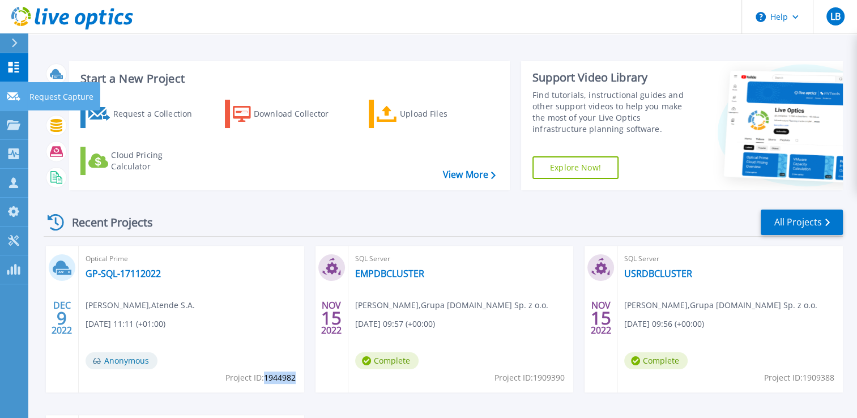
click at [24, 94] on link "Request Capture Request Capture" at bounding box center [14, 96] width 28 height 29
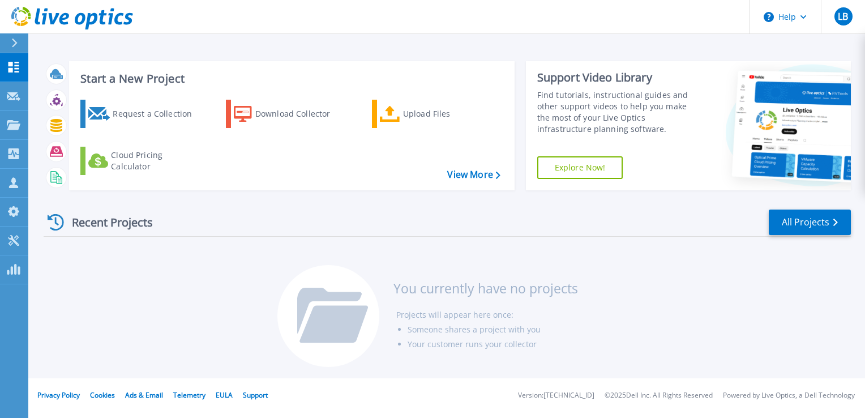
click at [12, 44] on icon at bounding box center [14, 43] width 6 height 9
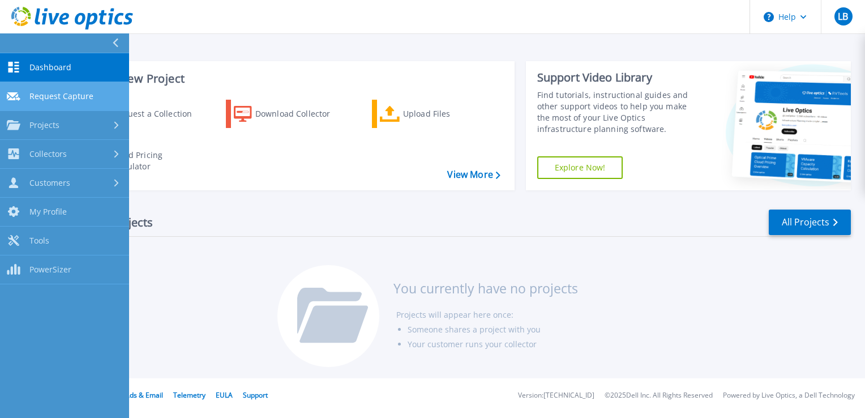
click at [72, 93] on span "Request Capture" at bounding box center [61, 96] width 64 height 10
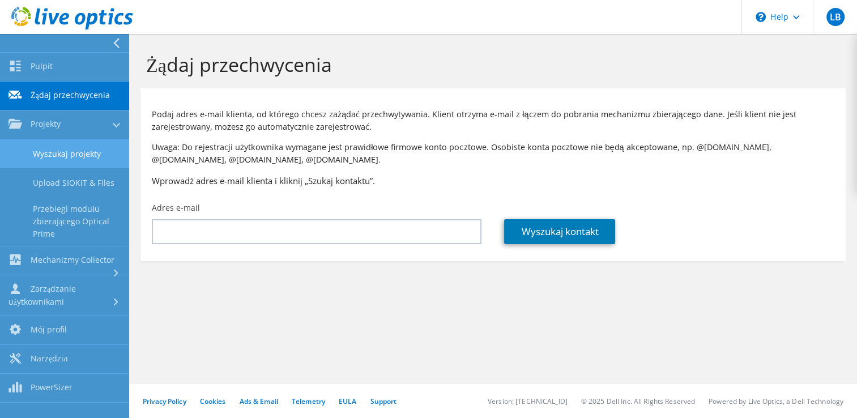
click at [93, 150] on link "Wyszukaj projekty" at bounding box center [64, 153] width 129 height 29
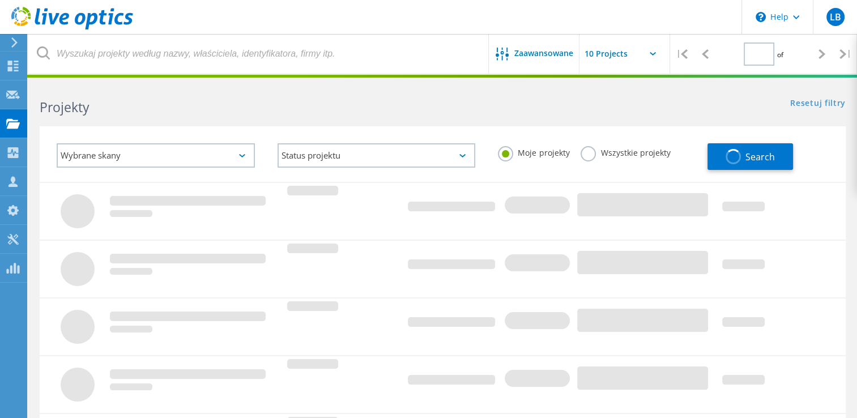
type input "1"
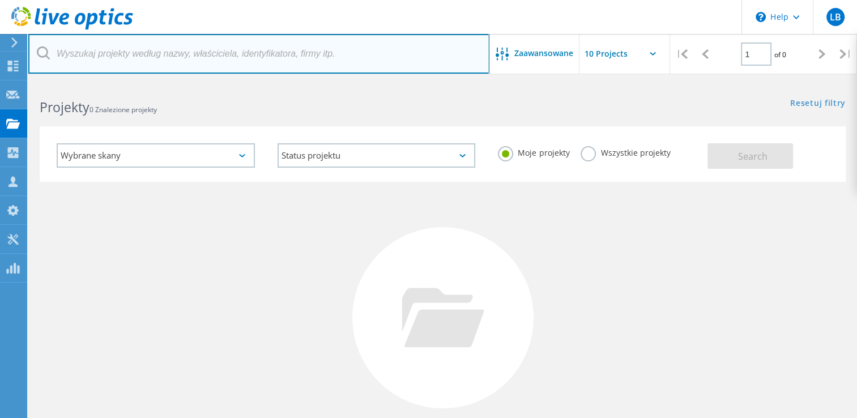
click at [169, 38] on input "text" at bounding box center [258, 54] width 461 height 40
paste input "EMPDBCLUSTER"
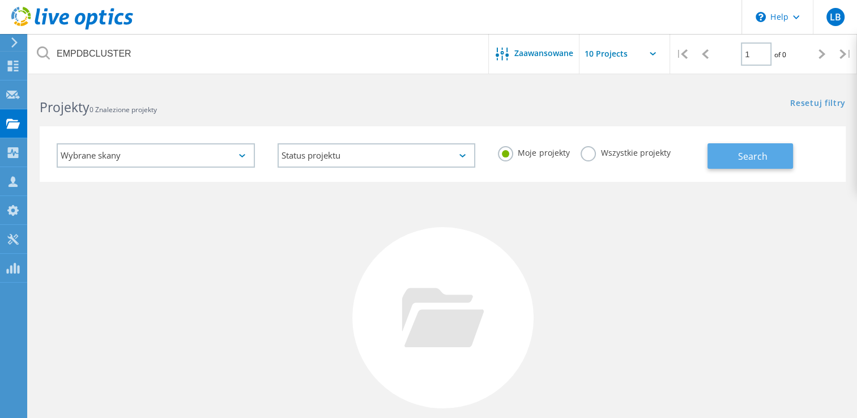
click at [748, 151] on span "Search" at bounding box center [752, 156] width 29 height 12
click at [589, 153] on label "Wszystkie projekty" at bounding box center [624, 151] width 89 height 11
click at [0, 0] on input "Wszystkie projekty" at bounding box center [0, 0] width 0 height 0
click at [770, 152] on button "Search" at bounding box center [750, 155] width 86 height 25
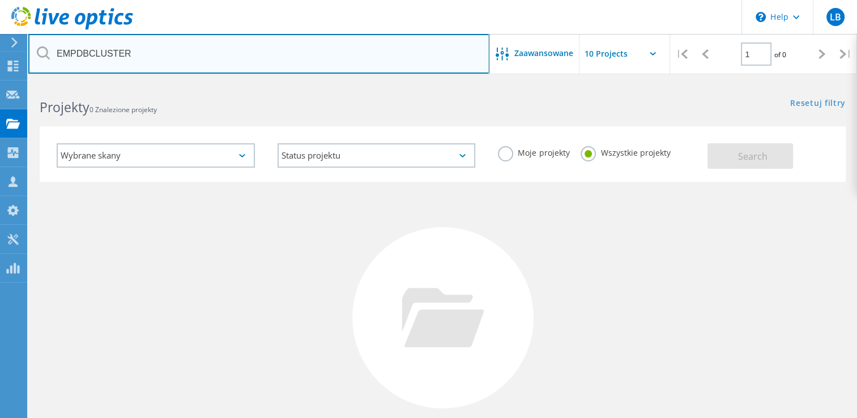
click at [188, 72] on input "EMPDBCLUSTER" at bounding box center [258, 54] width 461 height 40
drag, startPoint x: 307, startPoint y: 52, endPoint x: -2, endPoint y: 63, distance: 309.4
click at [0, 63] on html "\n Help Explore Helpful Articles Contact Support LB Członek zespołu partnera w …" at bounding box center [428, 261] width 857 height 522
paste input "PracujPL"
type input "PracujPL"
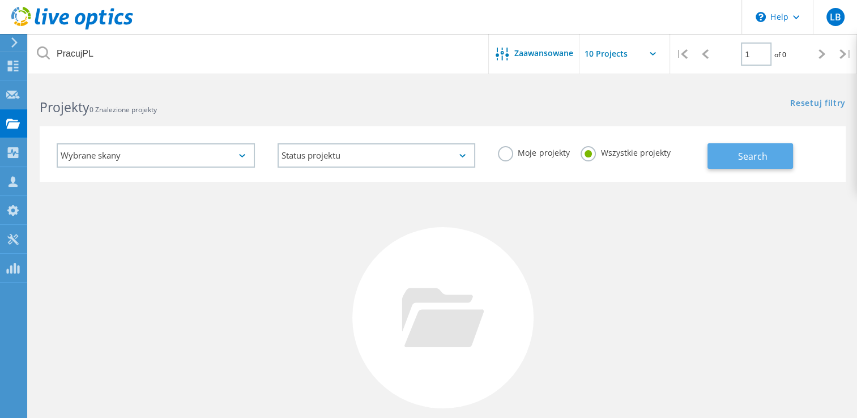
click at [749, 155] on span "Search" at bounding box center [752, 156] width 29 height 12
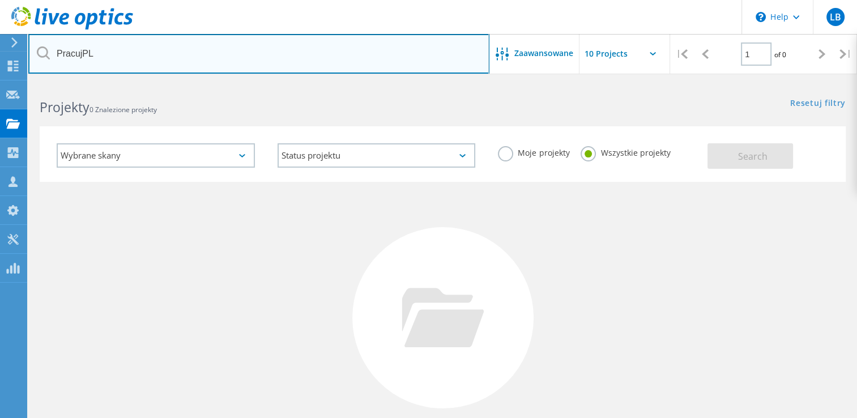
click at [152, 60] on input "PracujPL" at bounding box center [258, 54] width 461 height 40
drag, startPoint x: 147, startPoint y: 59, endPoint x: -2, endPoint y: 59, distance: 149.5
click at [0, 59] on html "\n Help Explore Helpful Articles Contact Support LB Członek zespołu partnera w …" at bounding box center [428, 261] width 857 height 522
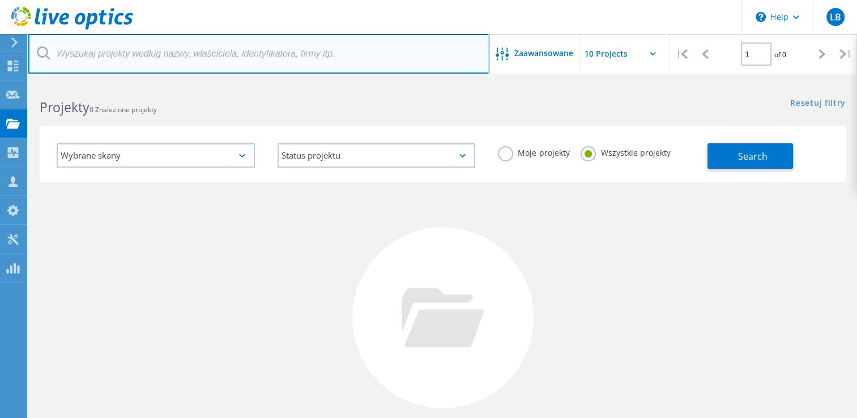
click at [283, 58] on input "text" at bounding box center [258, 54] width 461 height 40
paste input "1450013"
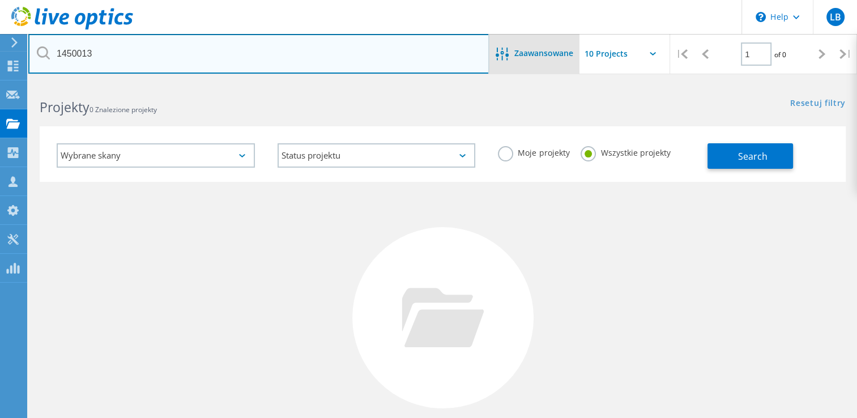
type input "1450013"
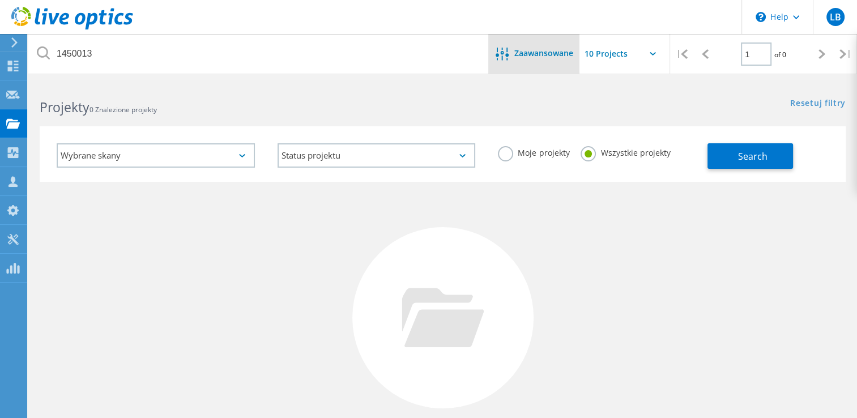
click at [553, 52] on span "Zaawansowane" at bounding box center [543, 53] width 59 height 8
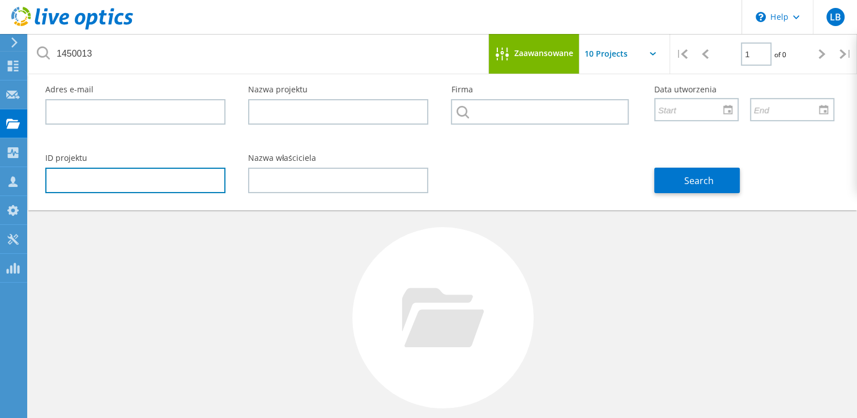
click at [86, 173] on input "text" at bounding box center [135, 180] width 180 height 25
paste input "1450013"
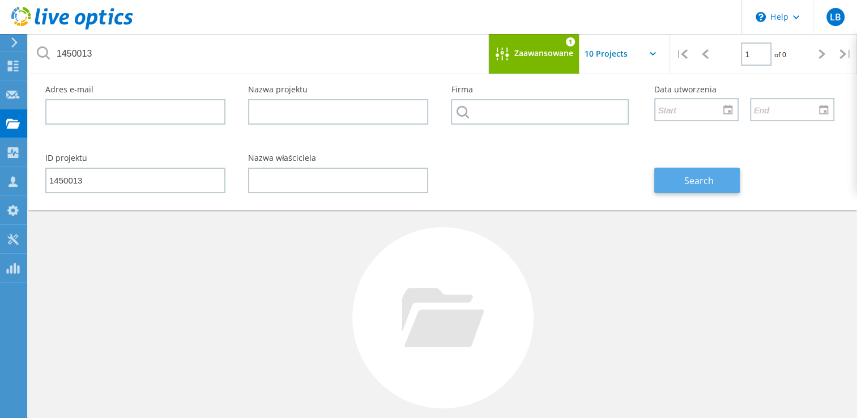
click at [694, 180] on span "Search" at bounding box center [698, 180] width 29 height 12
click at [537, 49] on span "Zaawansowane" at bounding box center [543, 53] width 59 height 8
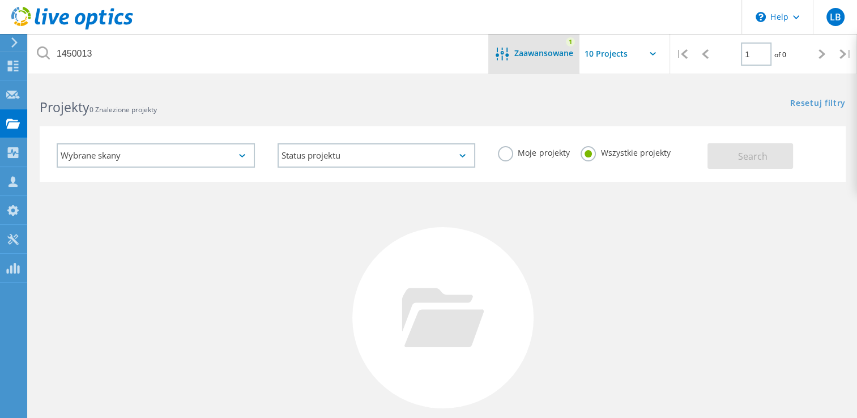
click at [537, 49] on span "Zaawansowane" at bounding box center [543, 53] width 59 height 8
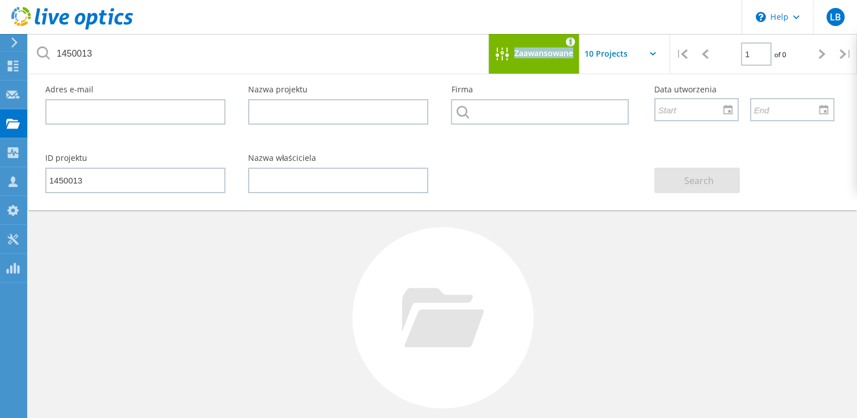
click at [536, 49] on span "Zaawansowane" at bounding box center [543, 53] width 59 height 8
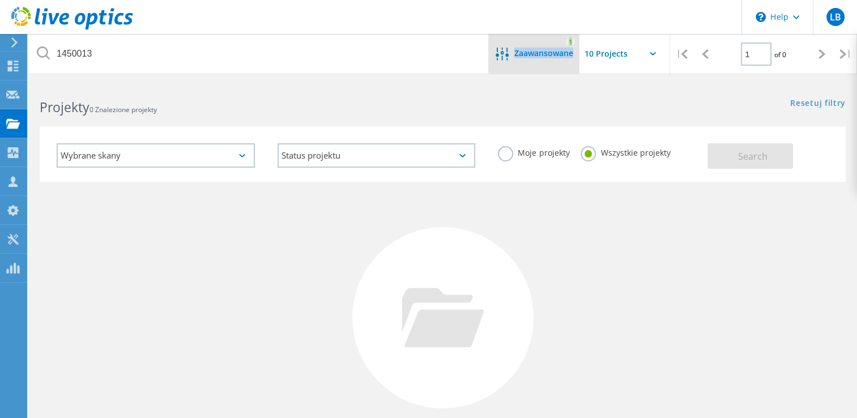
click at [524, 52] on span "Zaawansowane" at bounding box center [543, 53] width 59 height 8
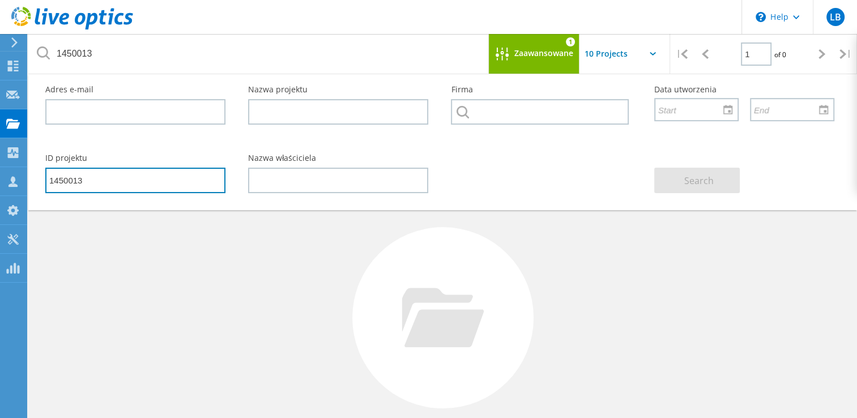
drag, startPoint x: 126, startPoint y: 178, endPoint x: -2, endPoint y: 176, distance: 128.6
click at [0, 176] on html "\n Help Explore Helpful Articles Contact Support LB Członek zespołu partnera w …" at bounding box center [428, 261] width 857 height 522
paste input "944982"
type input "1944982"
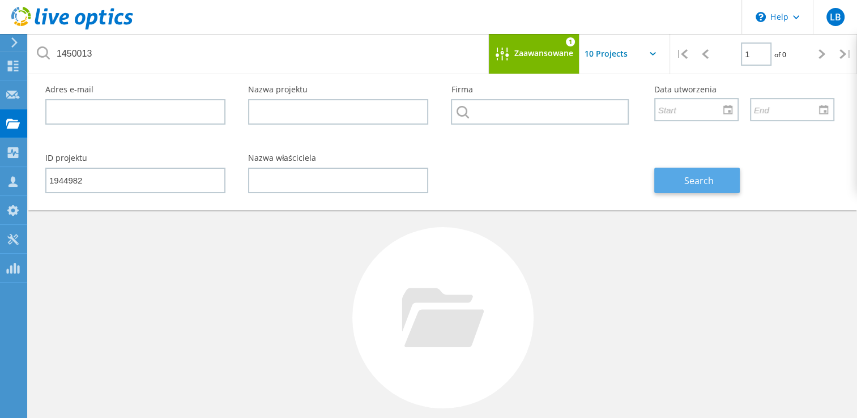
click at [700, 176] on span "Search" at bounding box center [698, 180] width 29 height 12
click at [603, 55] on input "text" at bounding box center [635, 54] width 113 height 40
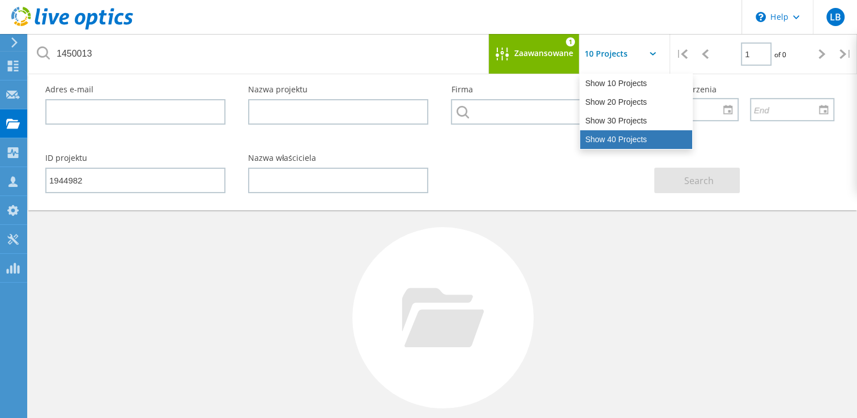
click at [619, 144] on div "Show 40 Projects" at bounding box center [636, 139] width 112 height 19
type input "Show 40 Projects"
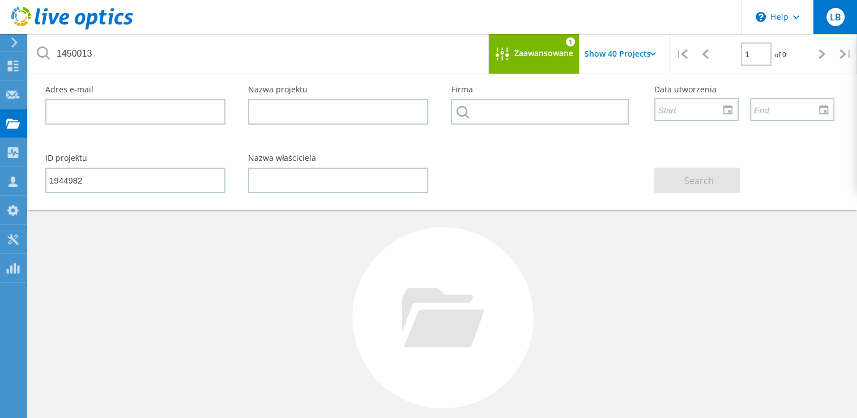
click at [839, 26] on div "LB" at bounding box center [835, 17] width 44 height 34
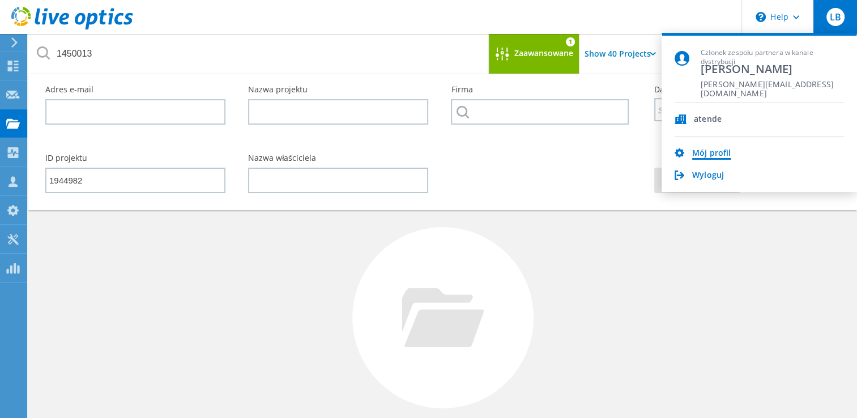
click at [708, 151] on link "Mój profil" at bounding box center [711, 153] width 39 height 11
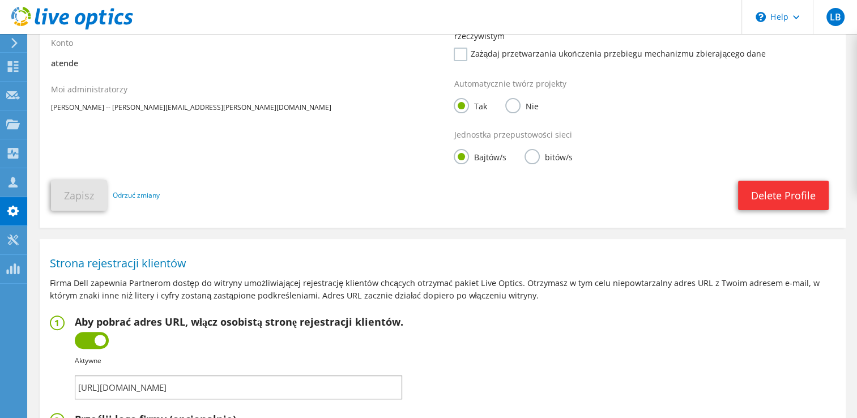
scroll to position [360, 0]
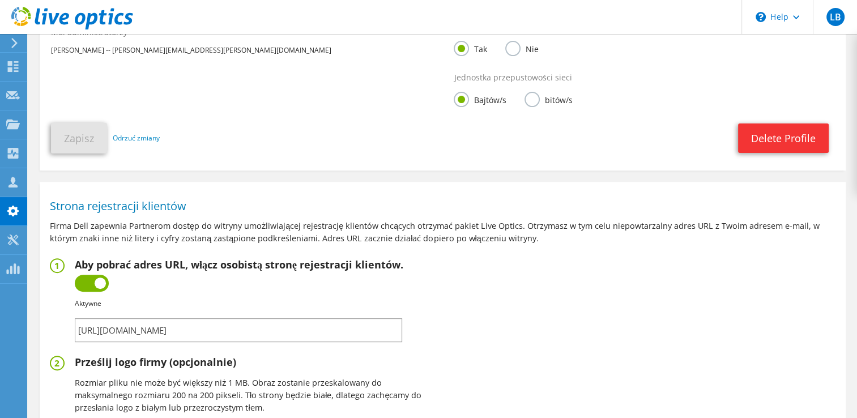
click at [91, 281] on label at bounding box center [92, 283] width 34 height 17
click at [0, 0] on input "checkbox" at bounding box center [0, 0] width 0 height 0
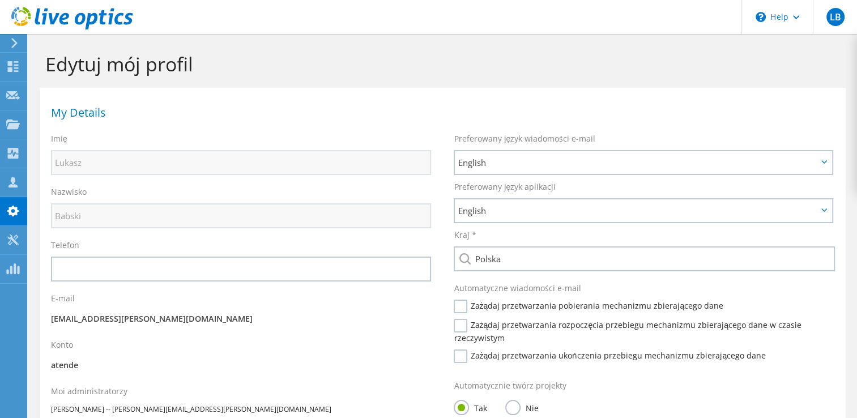
scroll to position [0, 0]
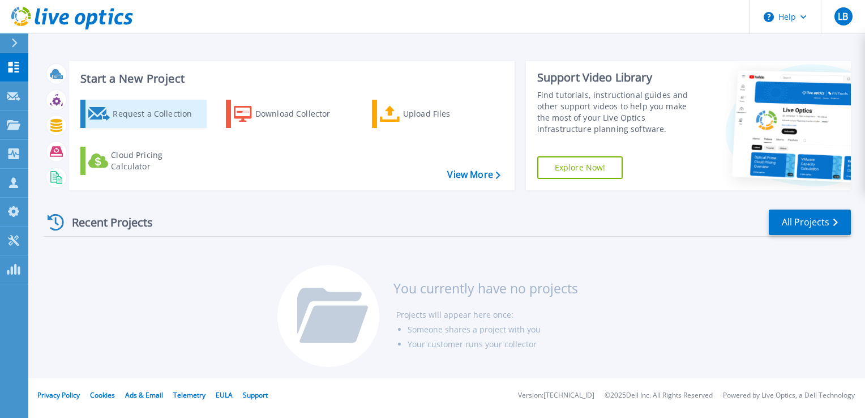
click at [156, 126] on link "Request a Collection" at bounding box center [143, 114] width 126 height 28
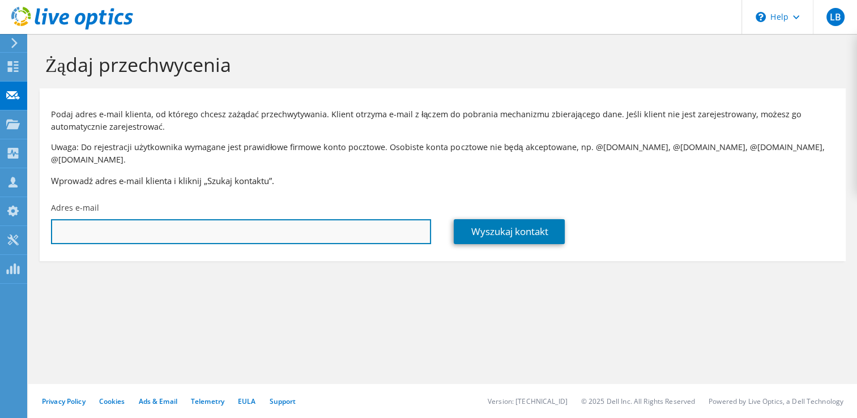
click at [118, 224] on input "text" at bounding box center [241, 231] width 380 height 25
paste input "b.zalewski@robyg.com.pl"
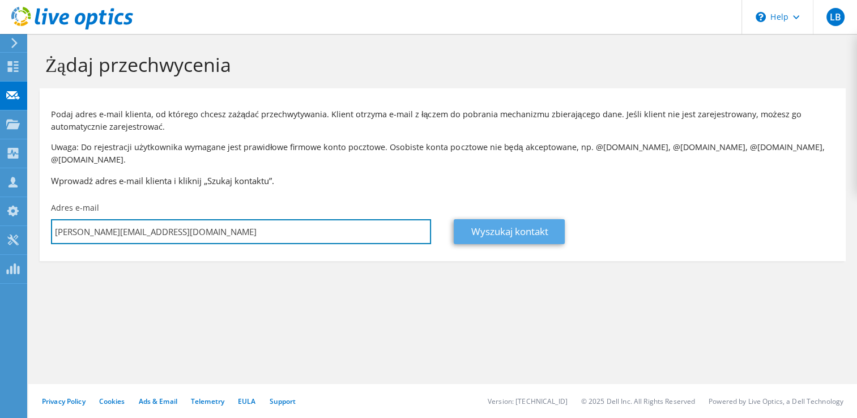
type input "b.zalewski@robyg.com.pl"
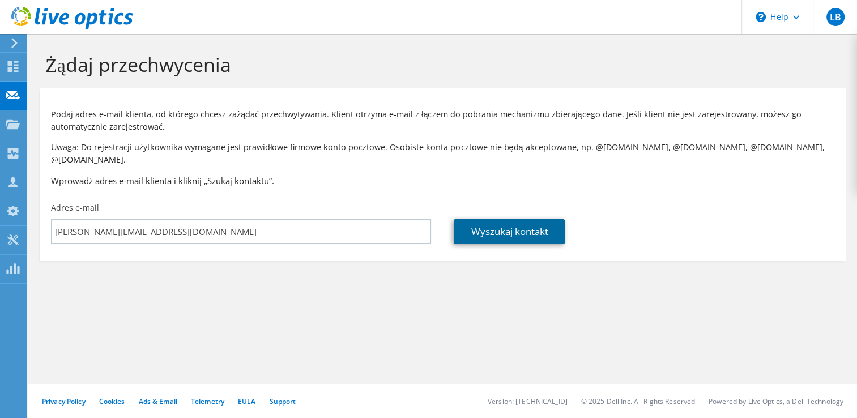
click at [512, 223] on link "Wyszukaj kontakt" at bounding box center [509, 231] width 111 height 25
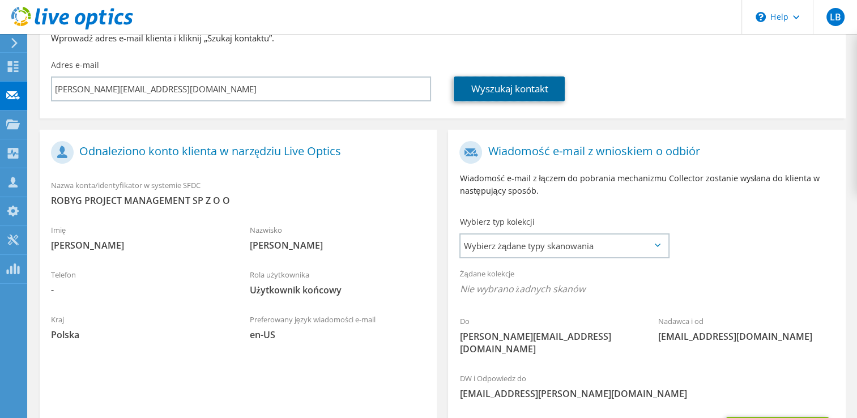
scroll to position [227, 0]
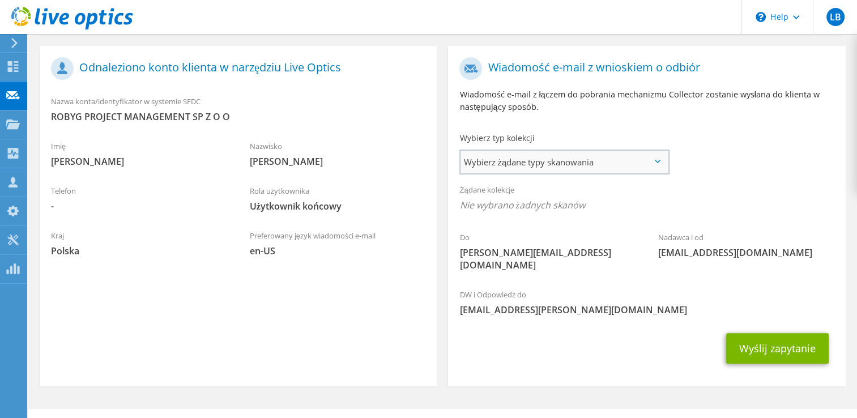
click at [548, 153] on span "Wybierz żądane typy skanowania" at bounding box center [563, 162] width 207 height 23
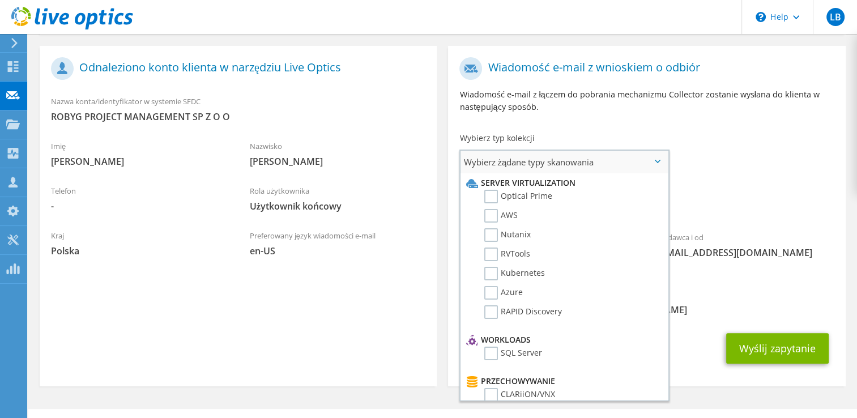
click at [548, 153] on span "Wybierz żądane typy skanowania" at bounding box center [563, 162] width 207 height 23
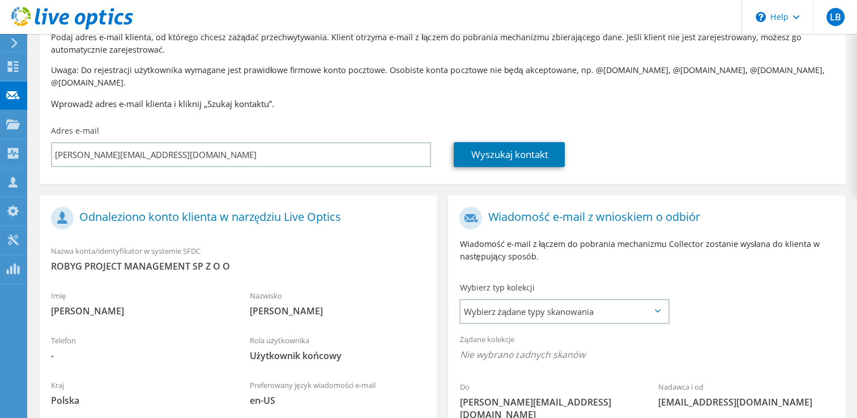
scroll to position [0, 0]
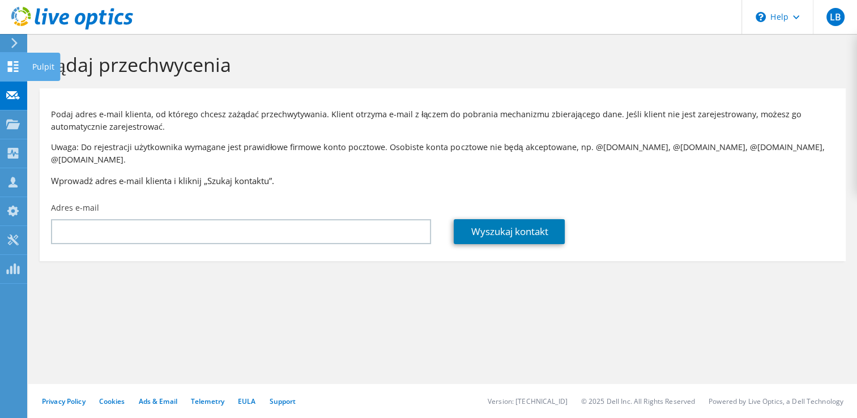
click at [15, 63] on icon at bounding box center [13, 66] width 14 height 11
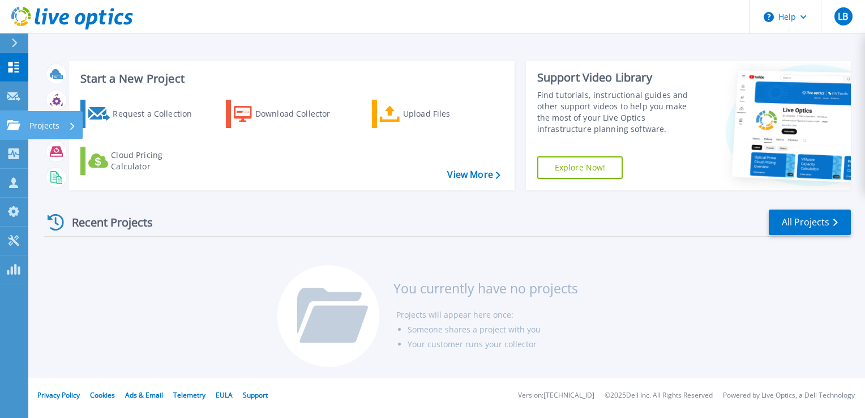
click at [18, 129] on icon at bounding box center [14, 125] width 14 height 10
